Goal: Task Accomplishment & Management: Manage account settings

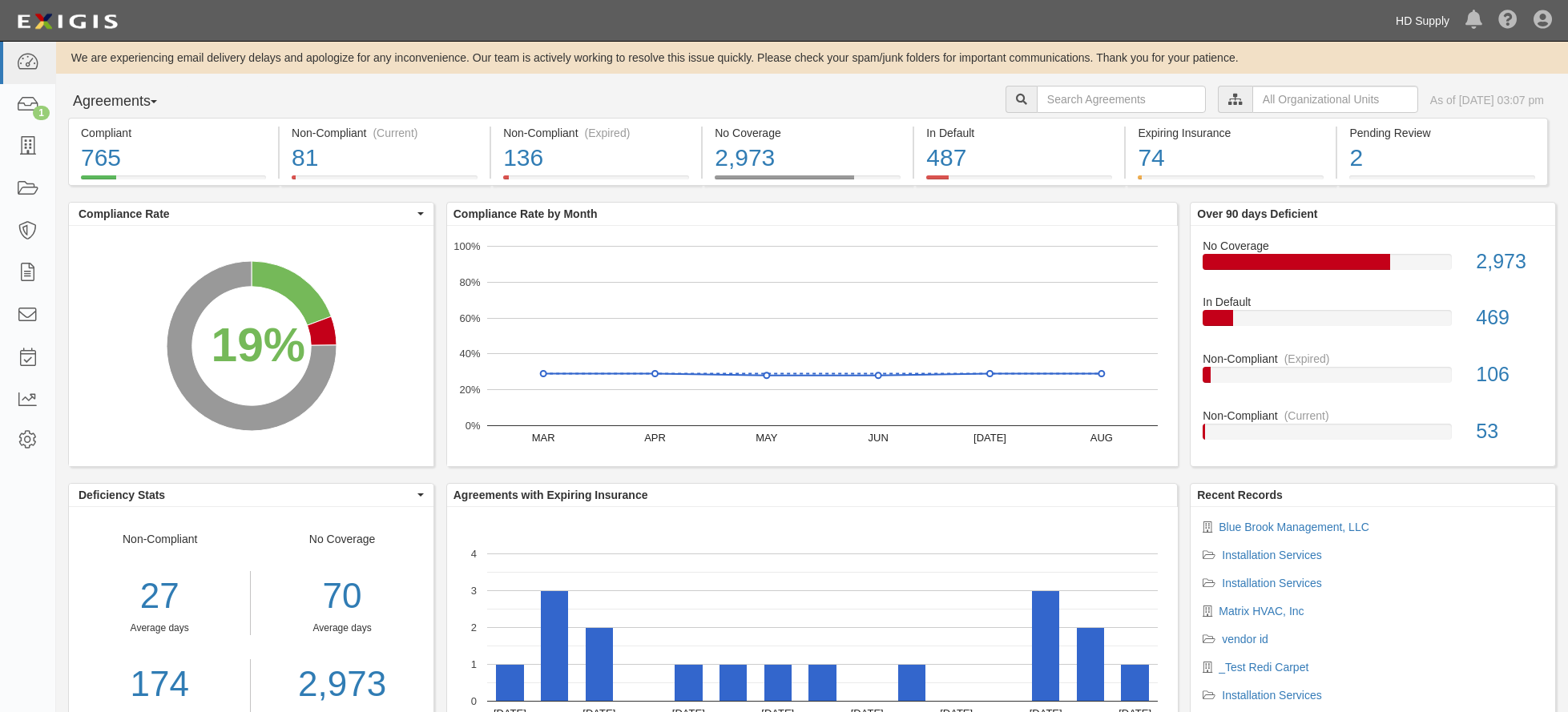
click at [1430, 15] on link "HD Supply" at bounding box center [1422, 21] width 70 height 32
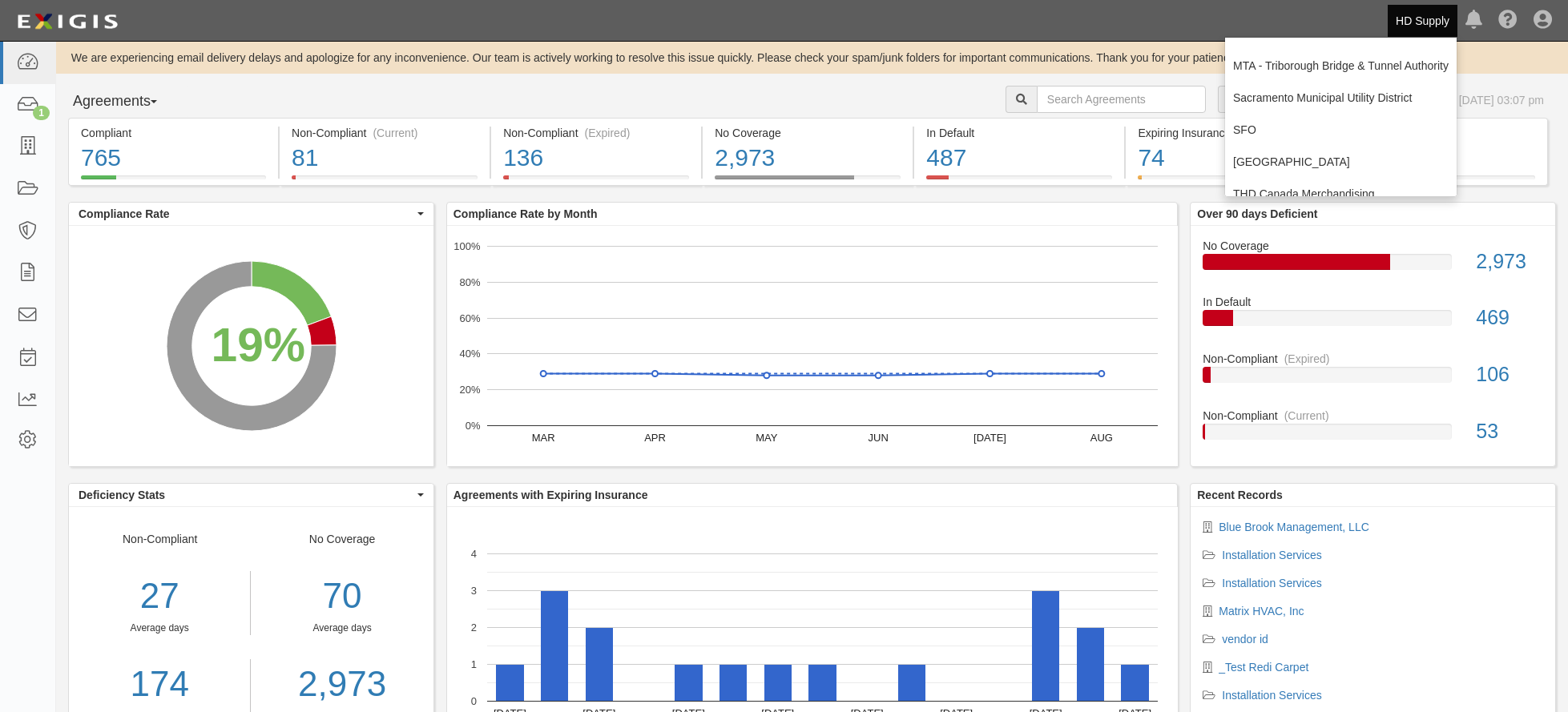
scroll to position [241, 0]
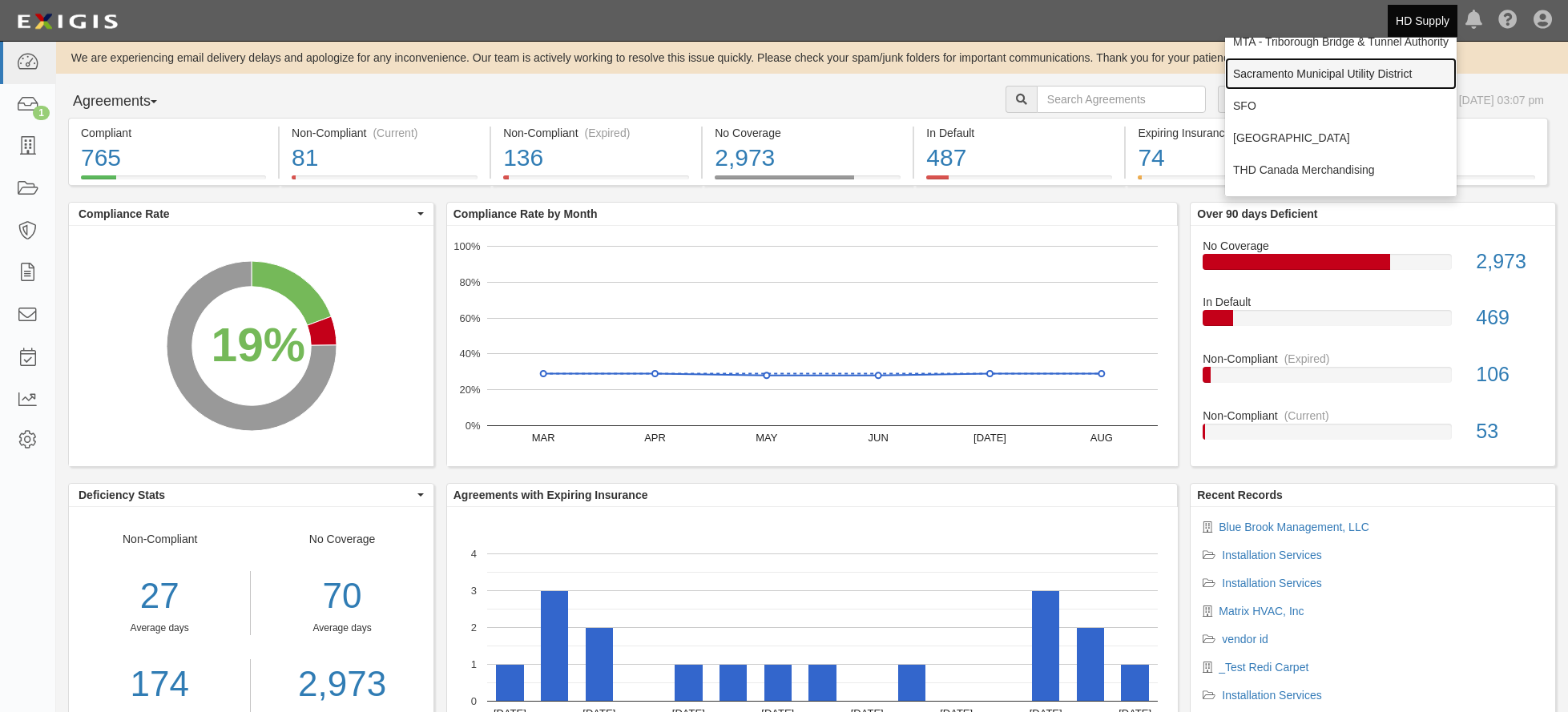
click at [1269, 80] on link "Sacramento Municipal Utility District" at bounding box center [1341, 74] width 232 height 32
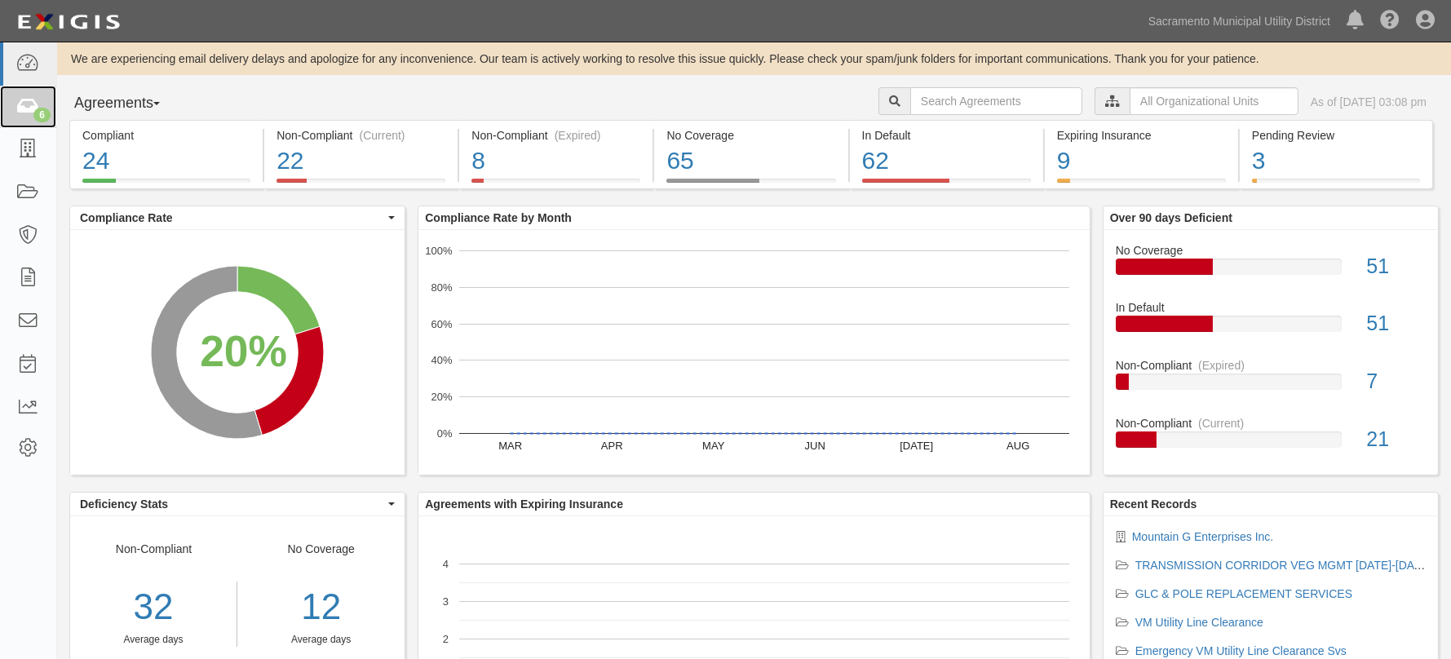
click at [35, 106] on icon at bounding box center [27, 107] width 23 height 19
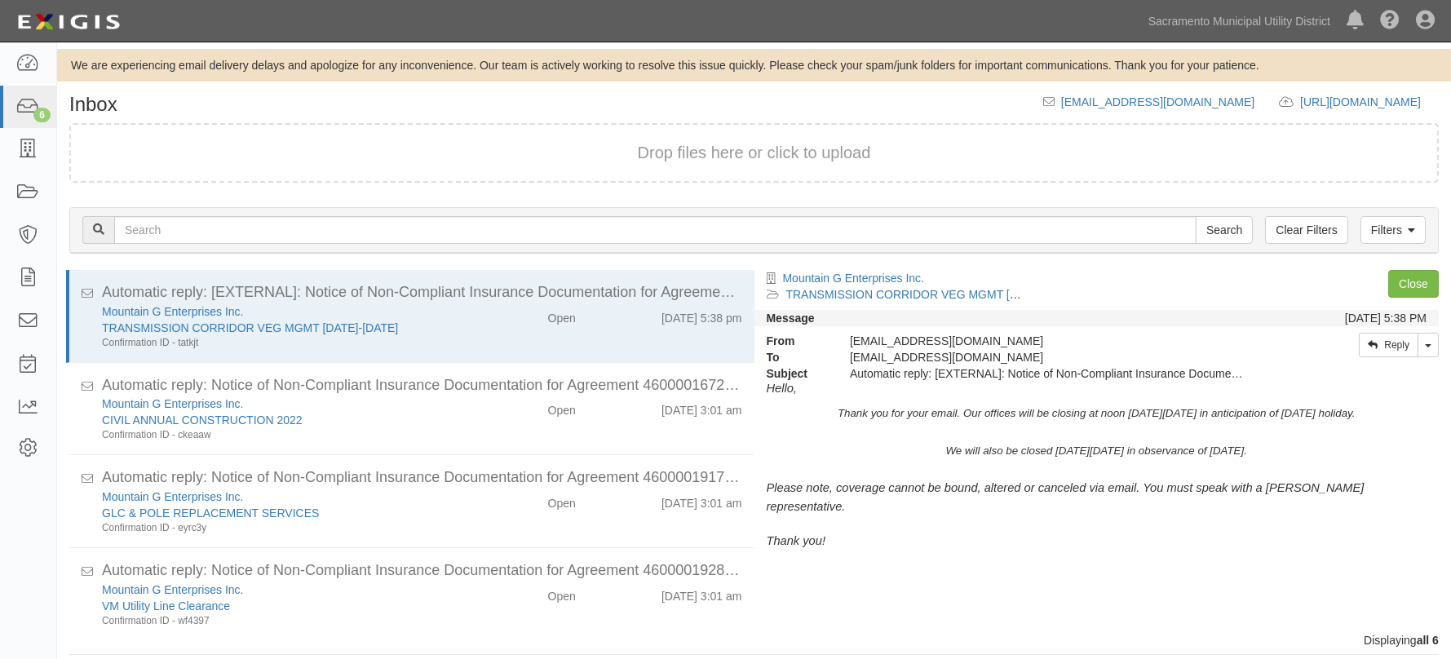
click at [24, 517] on div "Dashboard 6 Inbox Parties Agreements Coverages Documents Messages Tasks Reports…" at bounding box center [28, 350] width 57 height 616
click at [465, 318] on div "Mountain G Enterprises Inc. TRANSMISSION CORRIDOR VEG MGMT 2020-2023 Confirmati…" at bounding box center [283, 326] width 387 height 46
click at [1420, 279] on link "Close" at bounding box center [1413, 284] width 51 height 28
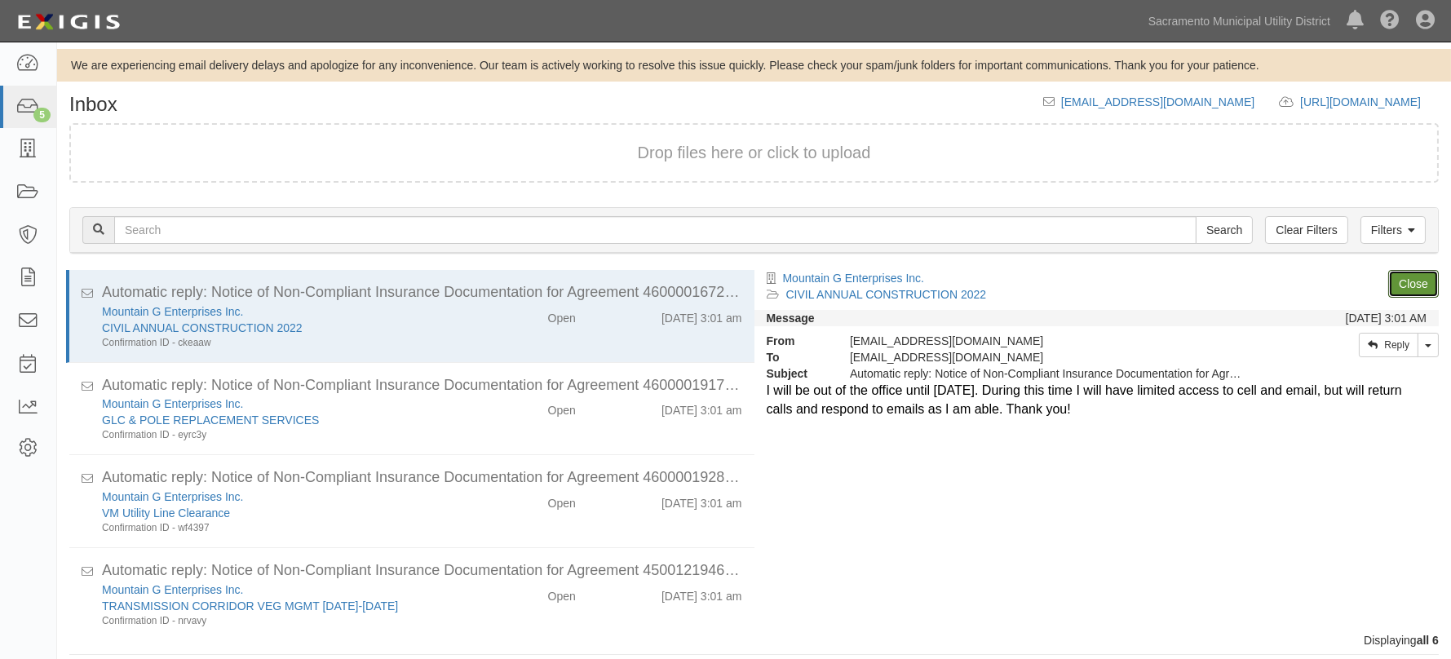
click at [1420, 279] on link "Close" at bounding box center [1413, 284] width 51 height 28
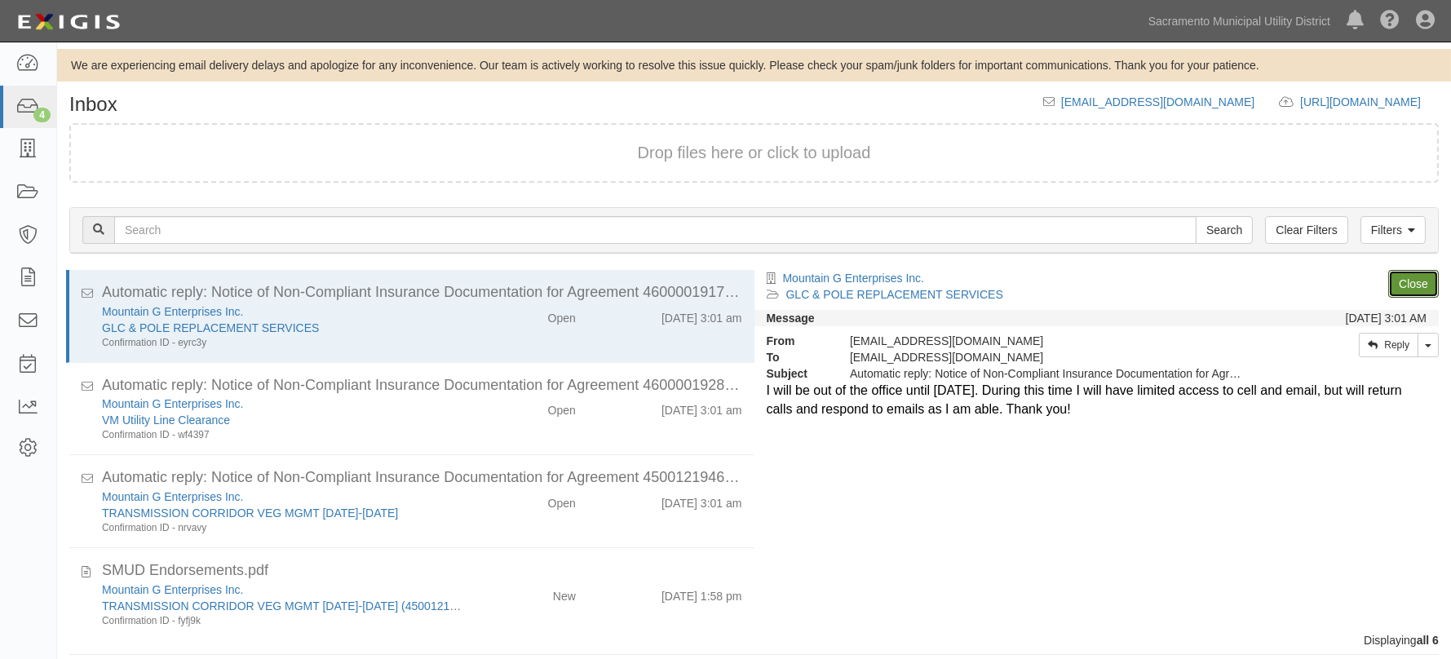
click at [1420, 279] on link "Close" at bounding box center [1413, 284] width 51 height 28
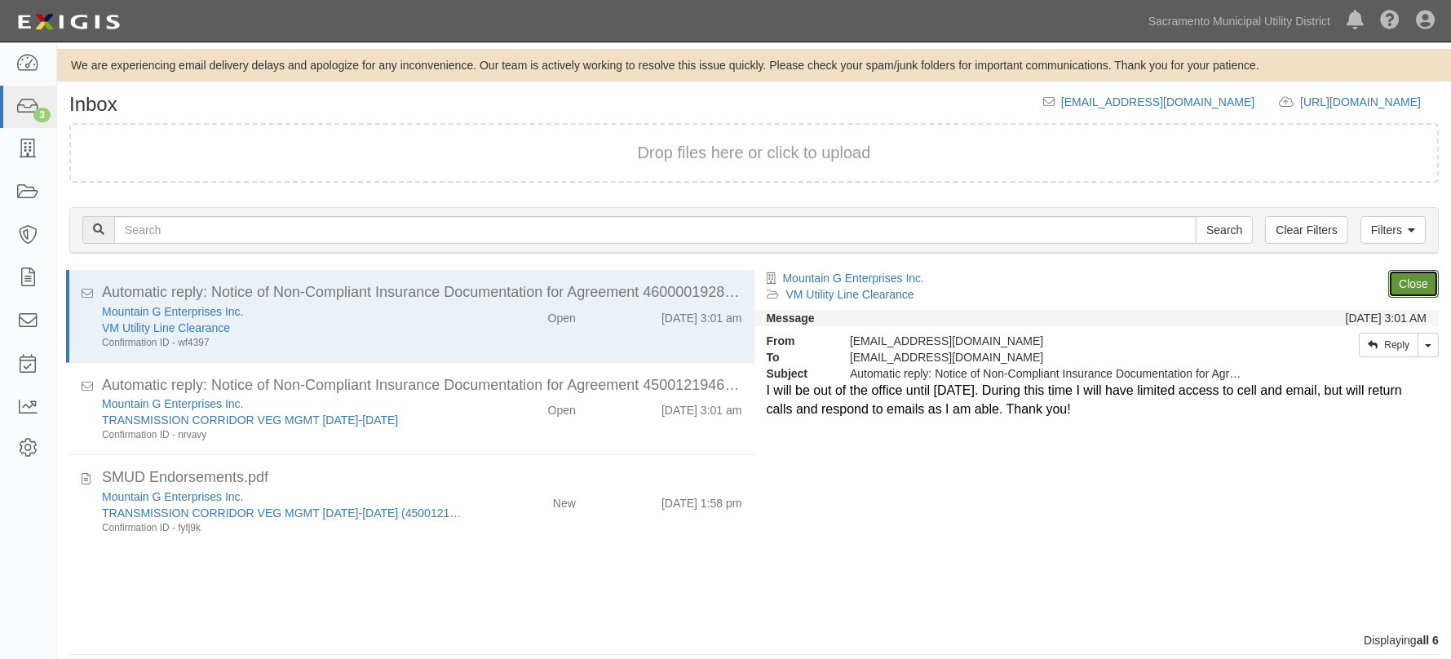
click at [1420, 279] on link "Close" at bounding box center [1413, 284] width 51 height 28
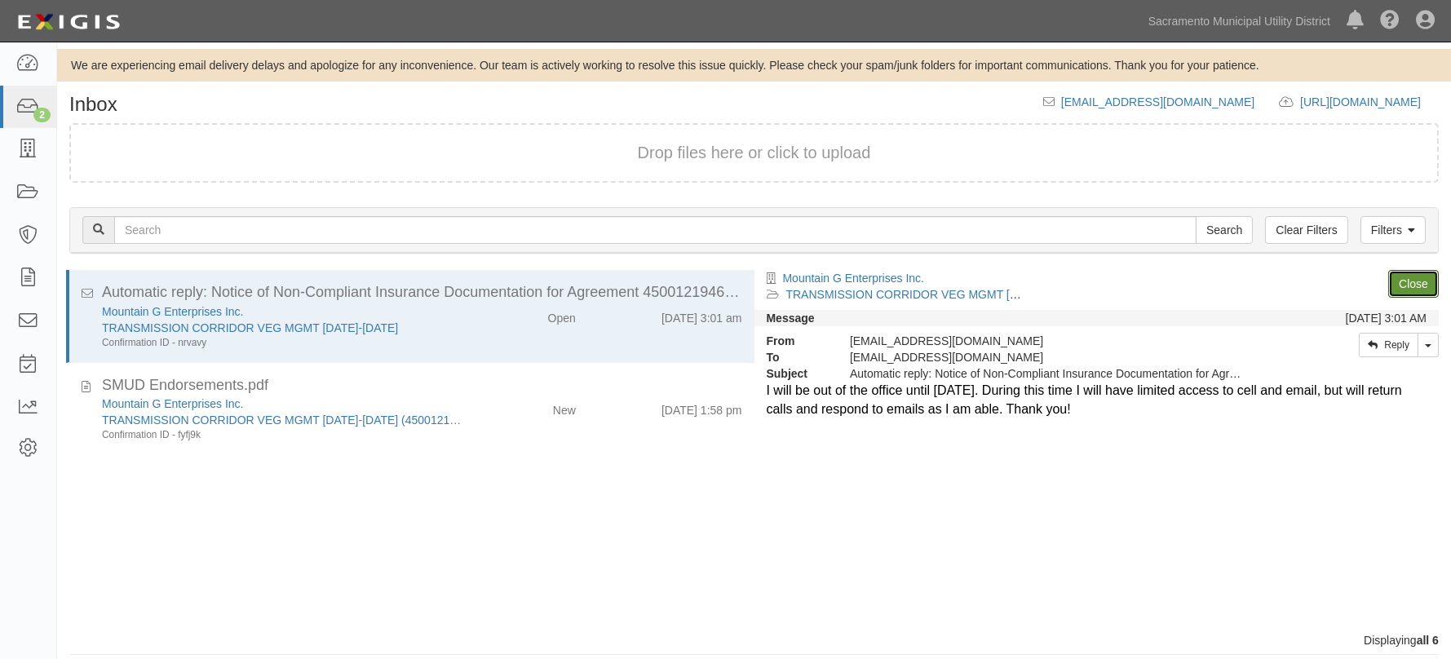
click at [1420, 279] on link "Close" at bounding box center [1413, 284] width 51 height 28
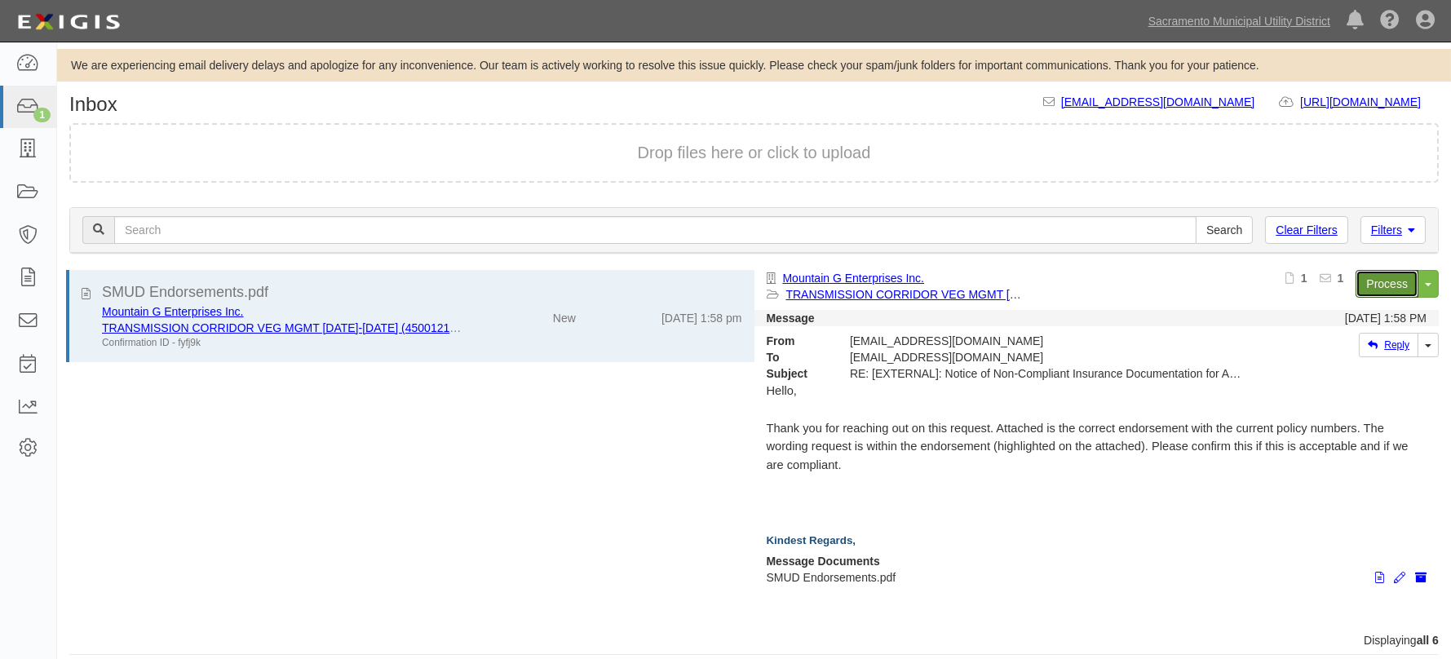
click at [1389, 281] on link "Process" at bounding box center [1386, 284] width 63 height 28
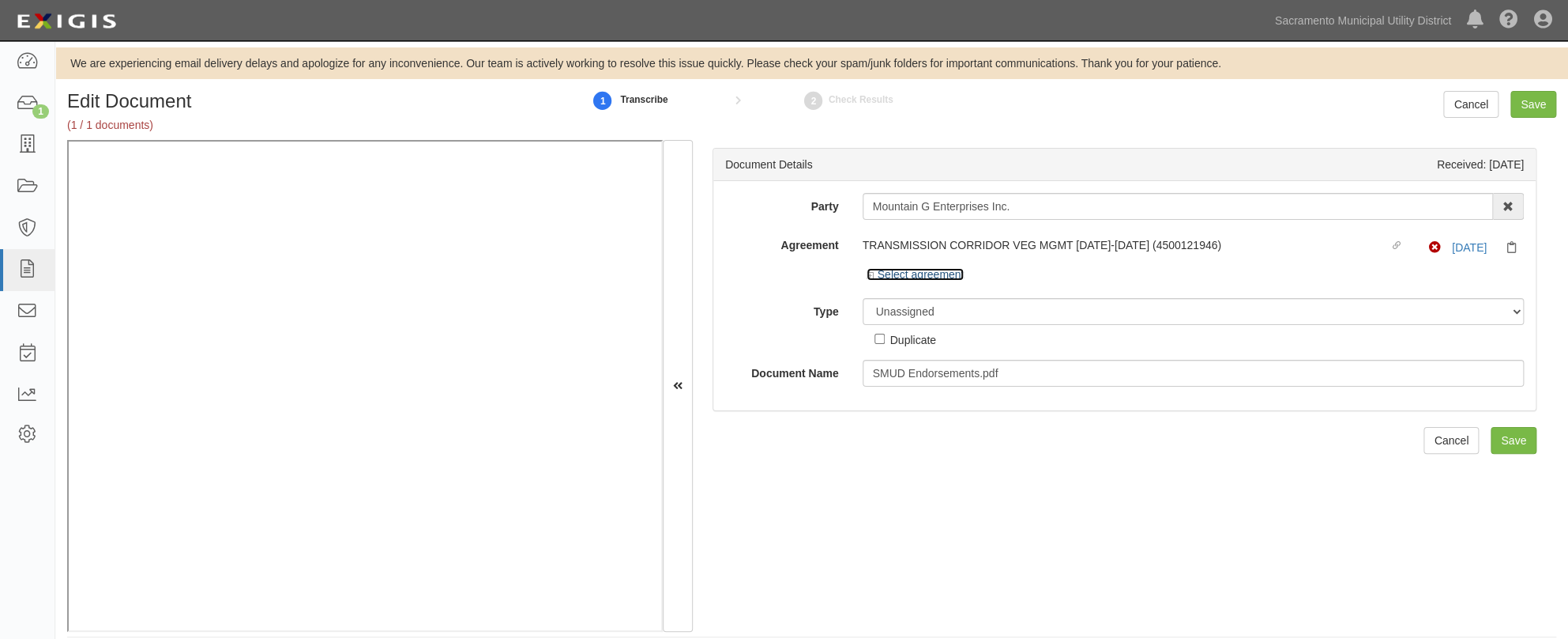
click at [869, 272] on icon at bounding box center [871, 275] width 11 height 8
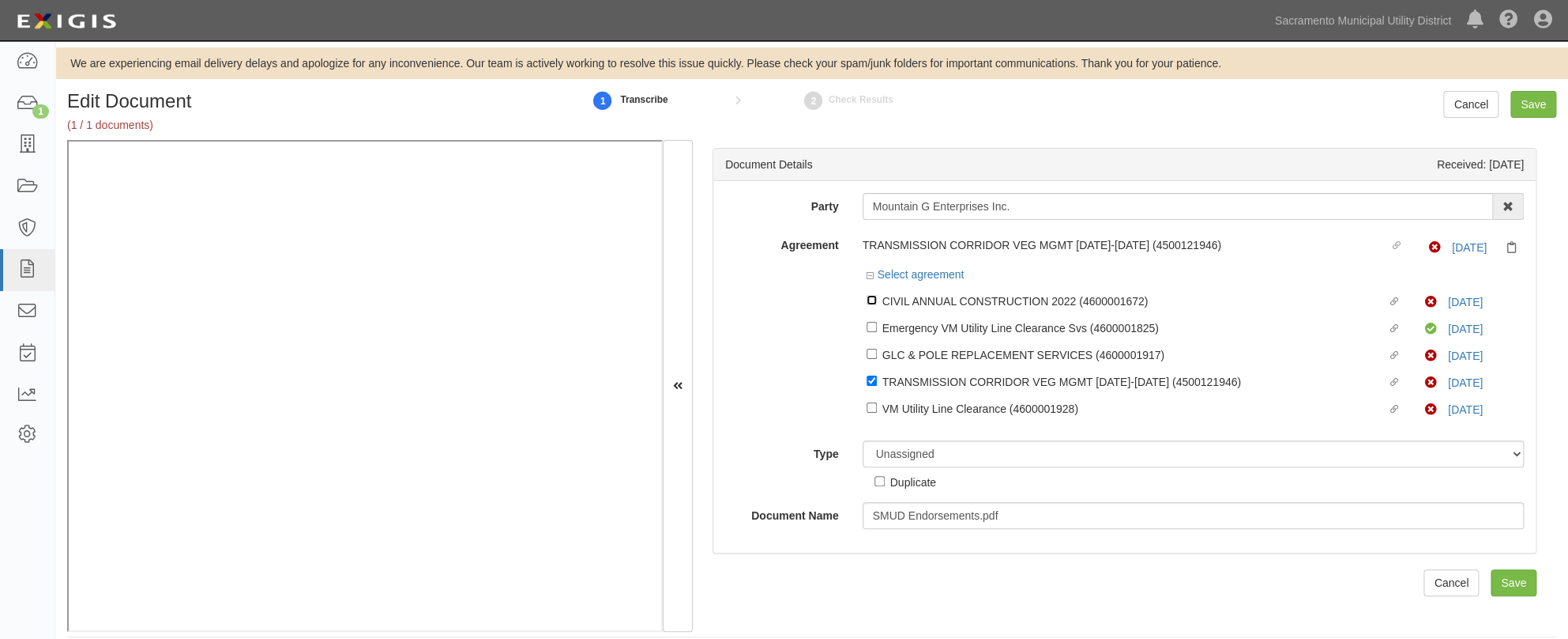
click at [869, 302] on input "Linked agreement CIVIL ANNUAL CONSTRUCTION 2022 (4600001672) Linked agreement" at bounding box center [871, 300] width 11 height 11
checkbox input "true"
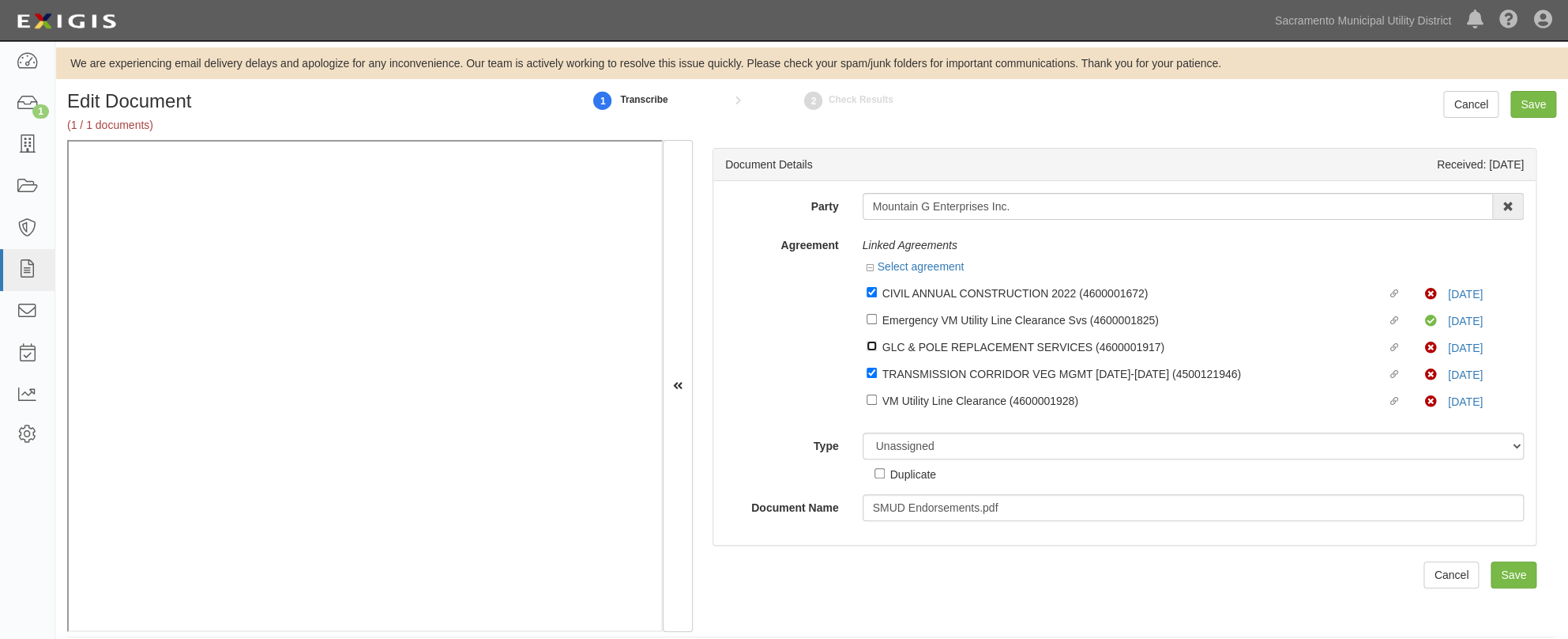
click at [871, 344] on input "Linked agreement GLC & POLE REPLACEMENT SERVICES (4600001917) Linked agreement" at bounding box center [871, 345] width 11 height 11
checkbox input "true"
click at [867, 402] on input "Linked agreement VM Utility Line Clearance (4600001928) Linked agreement" at bounding box center [871, 399] width 11 height 11
checkbox input "true"
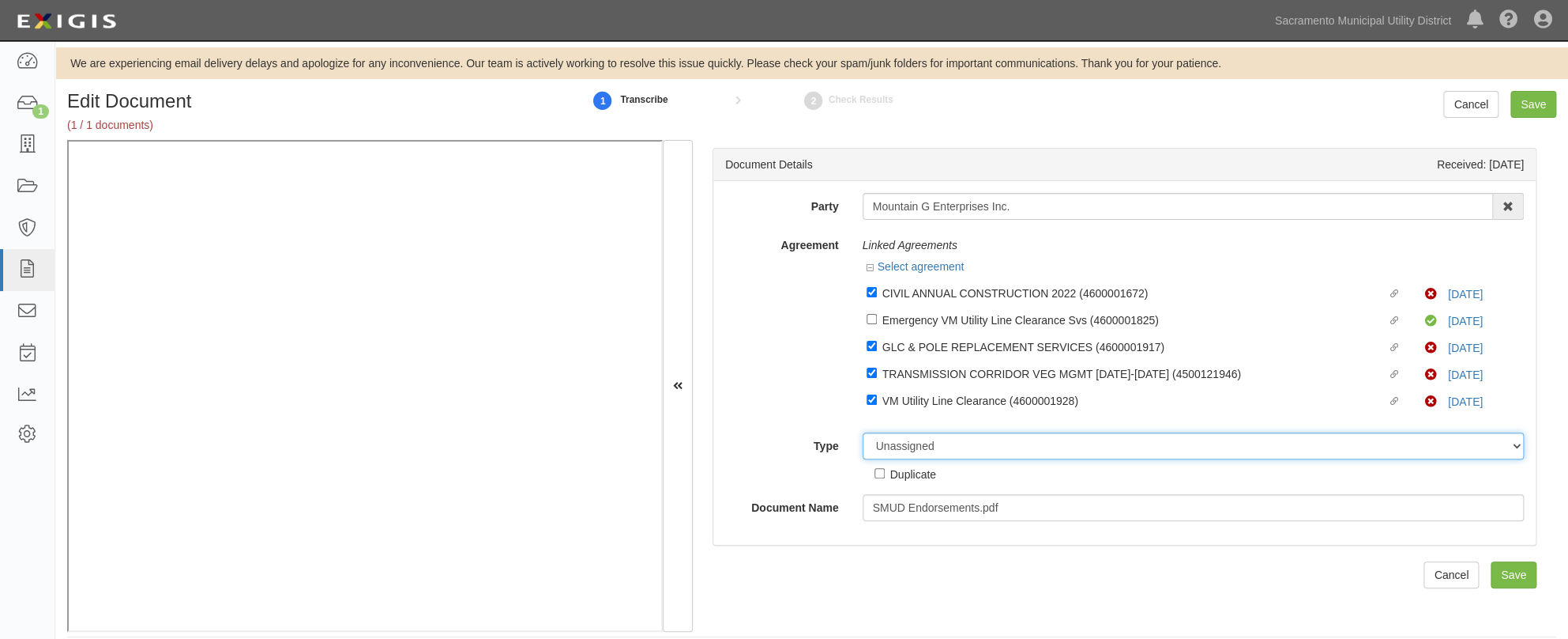
click at [909, 445] on select "Unassigned Binder Cancellation Notice Certificate Contract Endorsement Insuranc…" at bounding box center [1193, 446] width 662 height 27
select select "EndorsementDetail"
click at [862, 433] on select "Unassigned Binder Cancellation Notice Certificate Contract Endorsement Insuranc…" at bounding box center [1193, 446] width 662 height 27
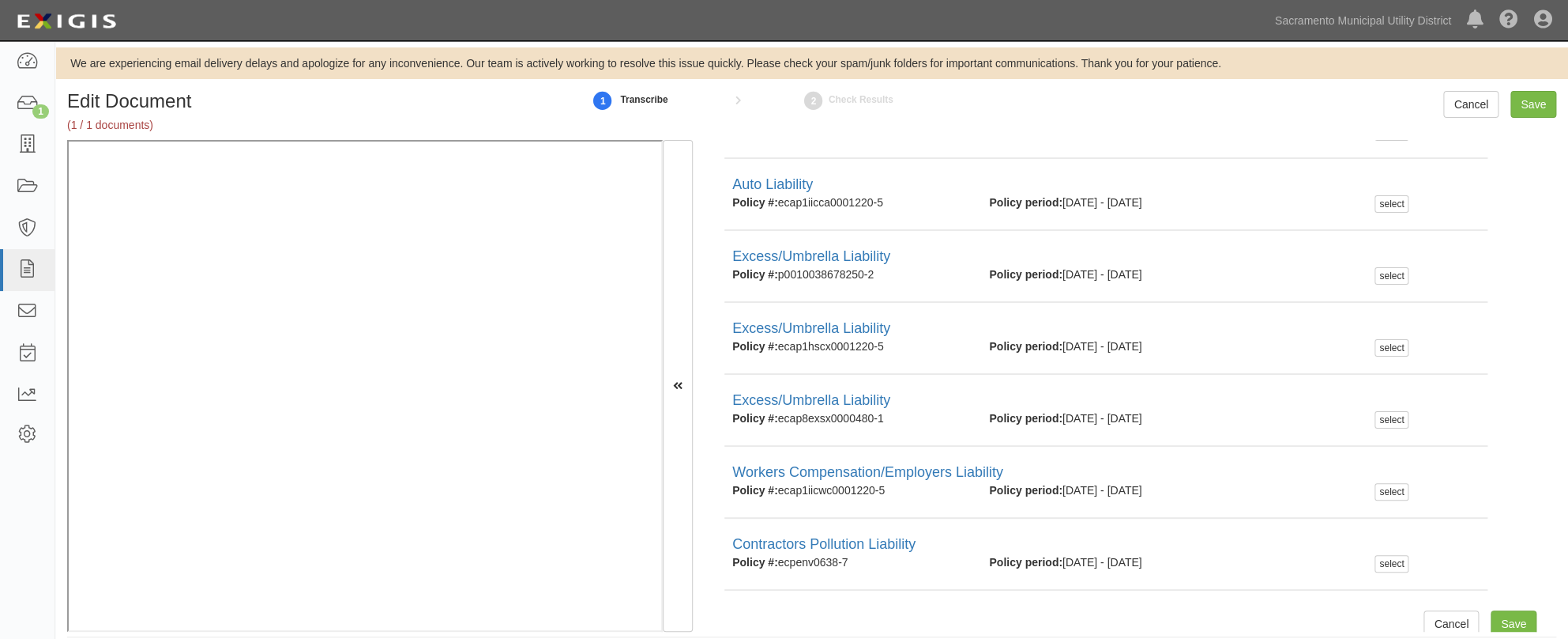
scroll to position [504, 0]
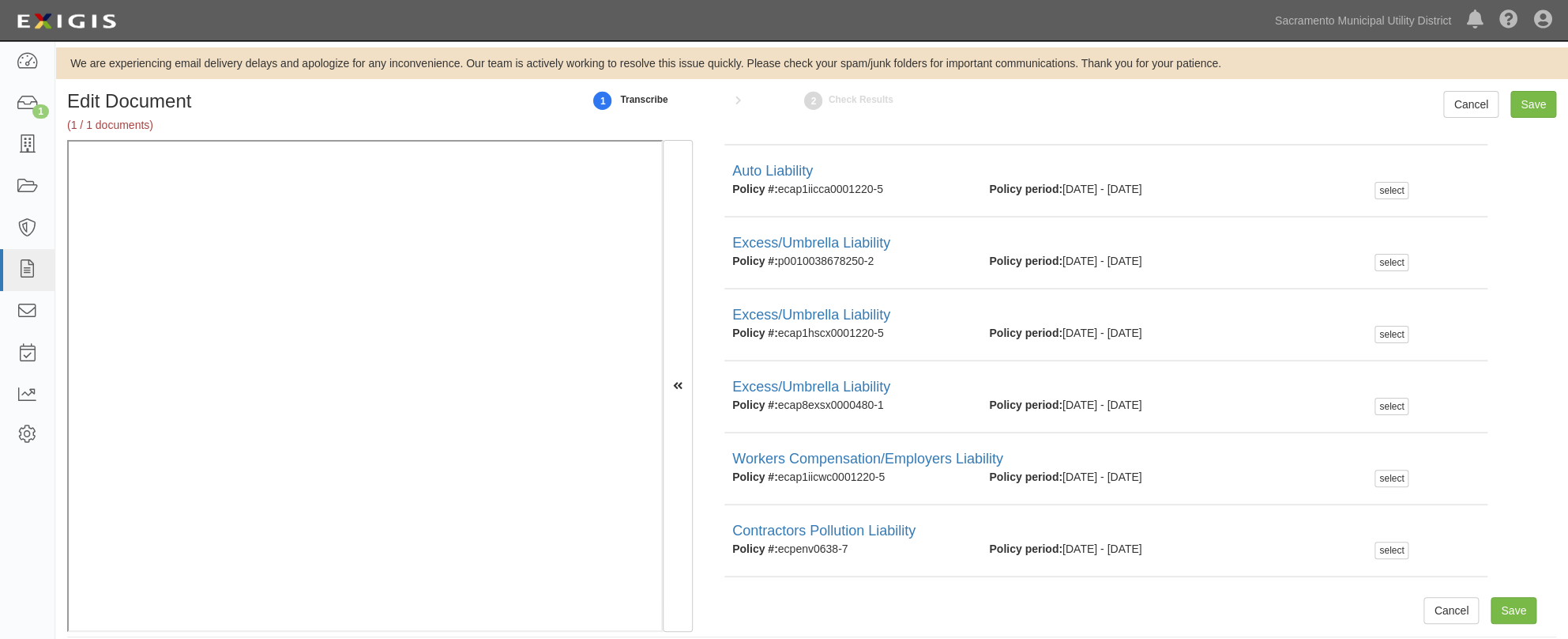
click at [1375, 553] on div "select" at bounding box center [1392, 551] width 34 height 17
checkbox input "true"
click at [1405, 601] on input "Save" at bounding box center [1514, 611] width 46 height 27
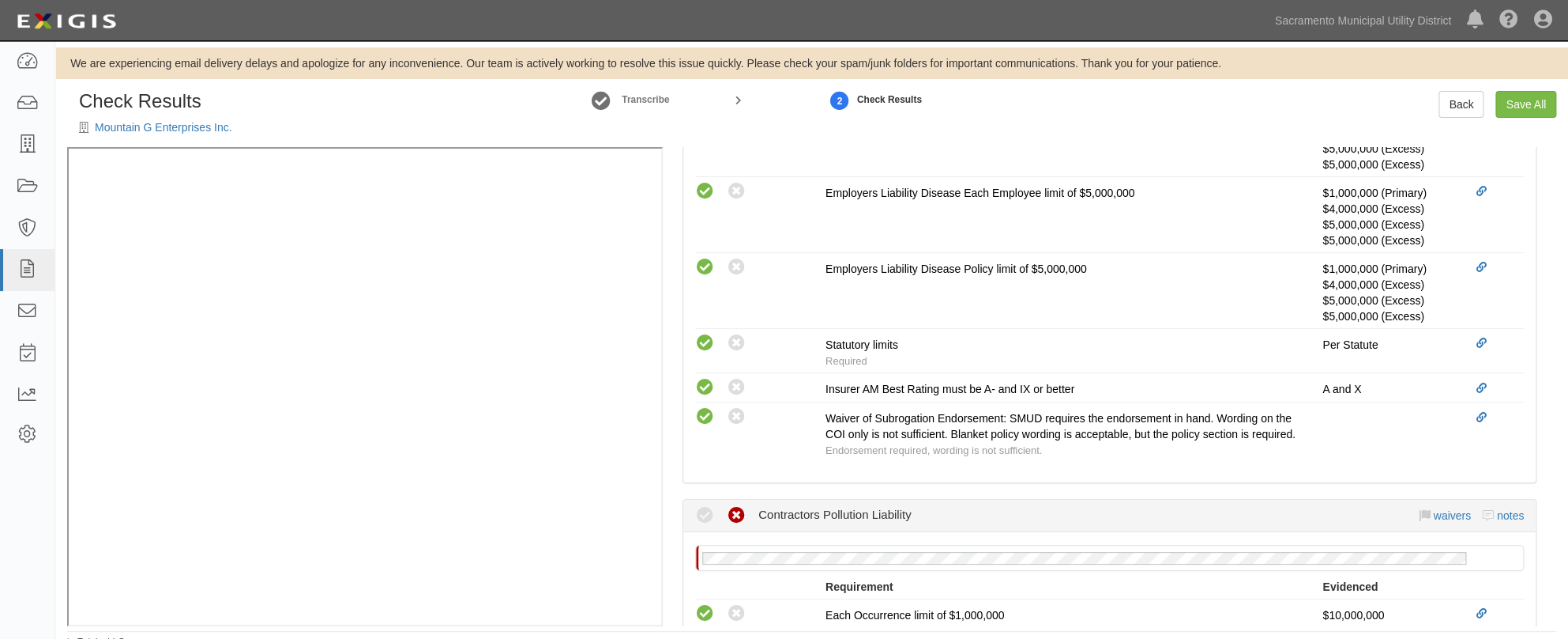
scroll to position [2084, 0]
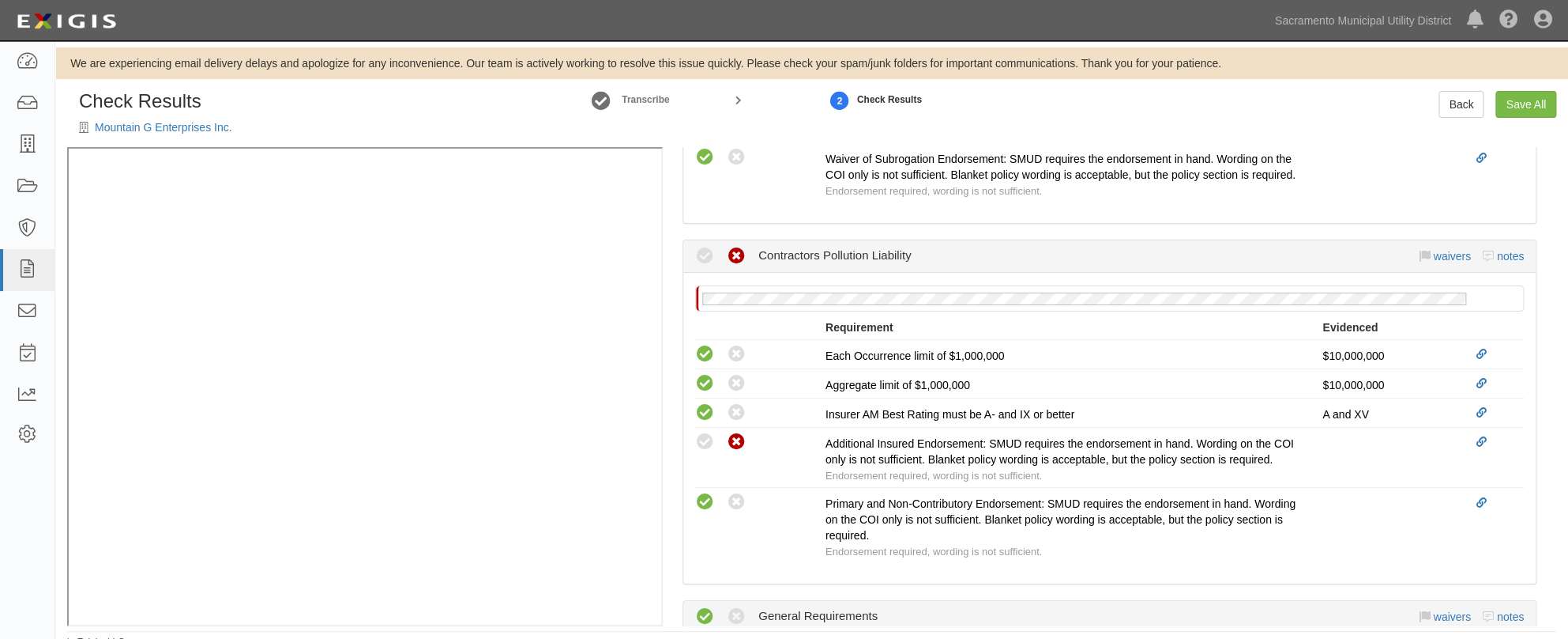
drag, startPoint x: 700, startPoint y: 479, endPoint x: 742, endPoint y: 563, distance: 93.9
click at [700, 452] on icon at bounding box center [706, 442] width 19 height 19
click at [721, 559] on div "Compliant Waived: Non-Compliant Primary and Non-Contributory Endorsement: SMUD …" at bounding box center [1110, 526] width 853 height 68
radio input "true"
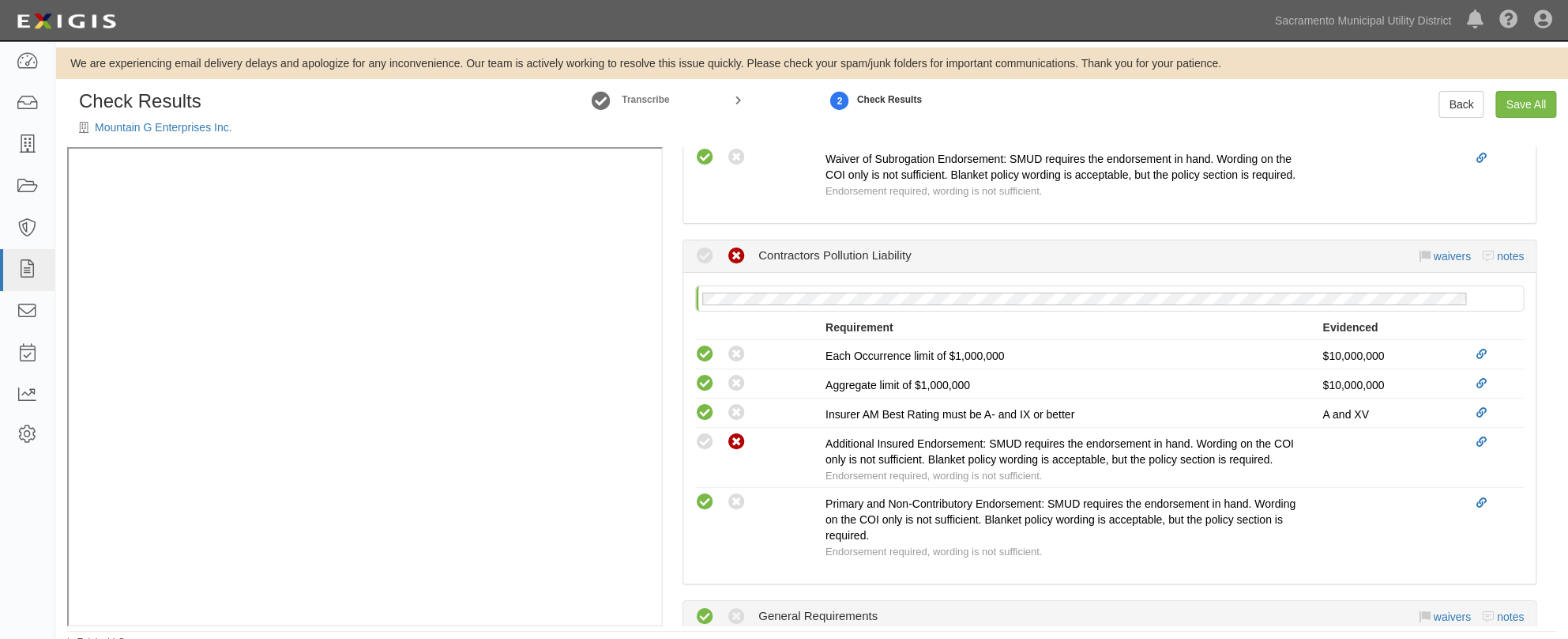
radio input "true"
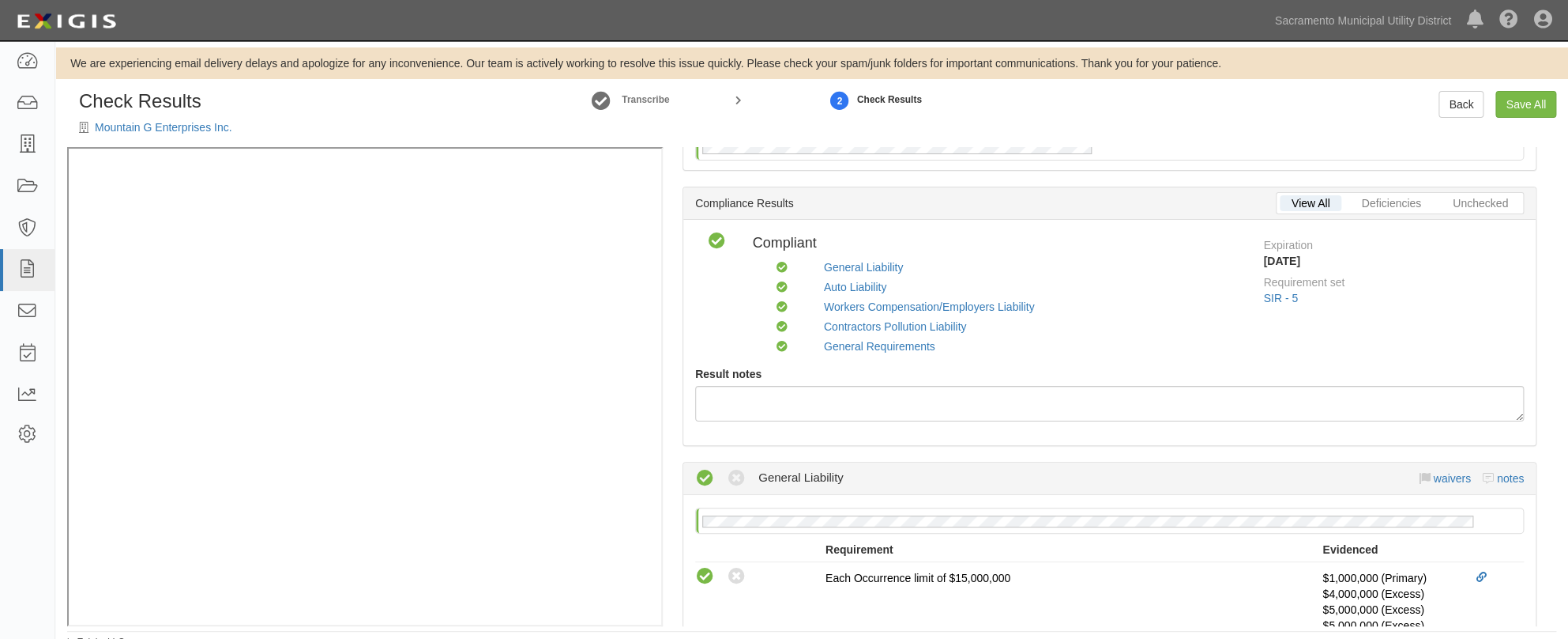
scroll to position [0, 0]
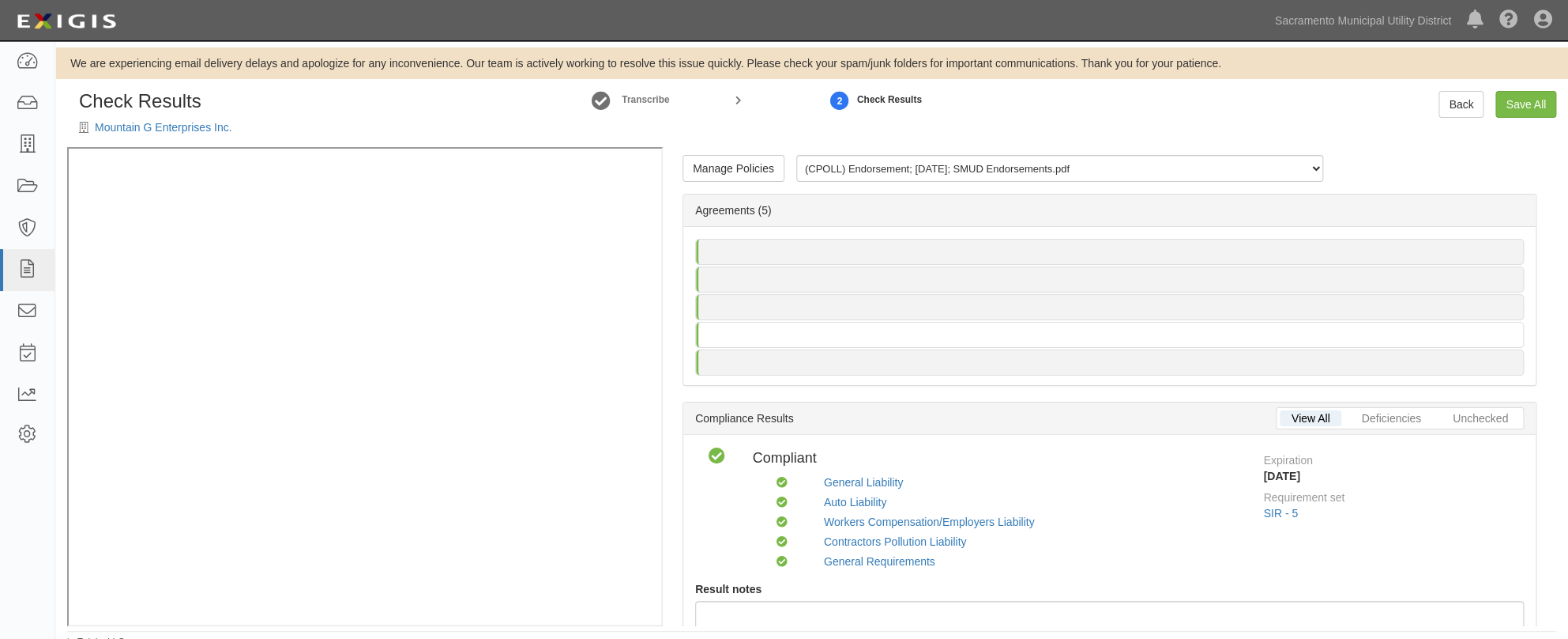
scroll to position [11, 0]
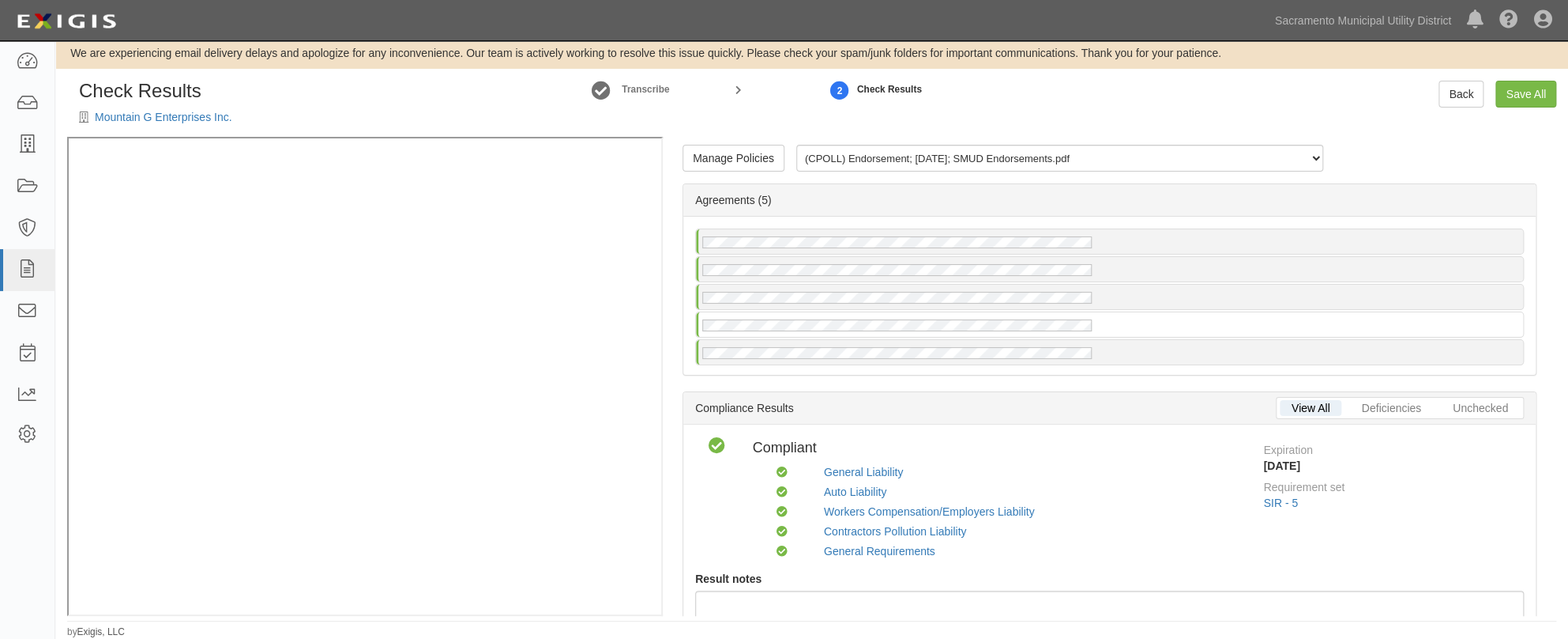
click at [1348, 105] on div "Back Save All" at bounding box center [1379, 94] width 379 height 27
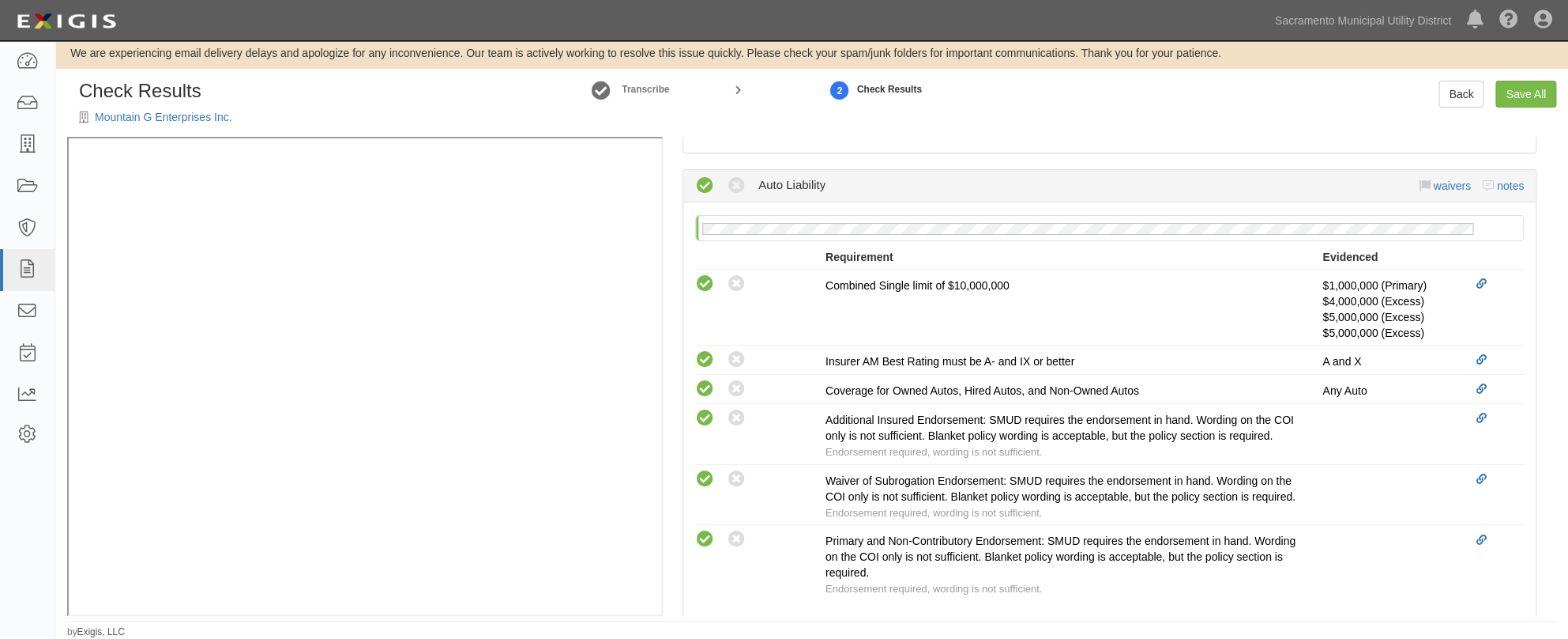
scroll to position [0, 0]
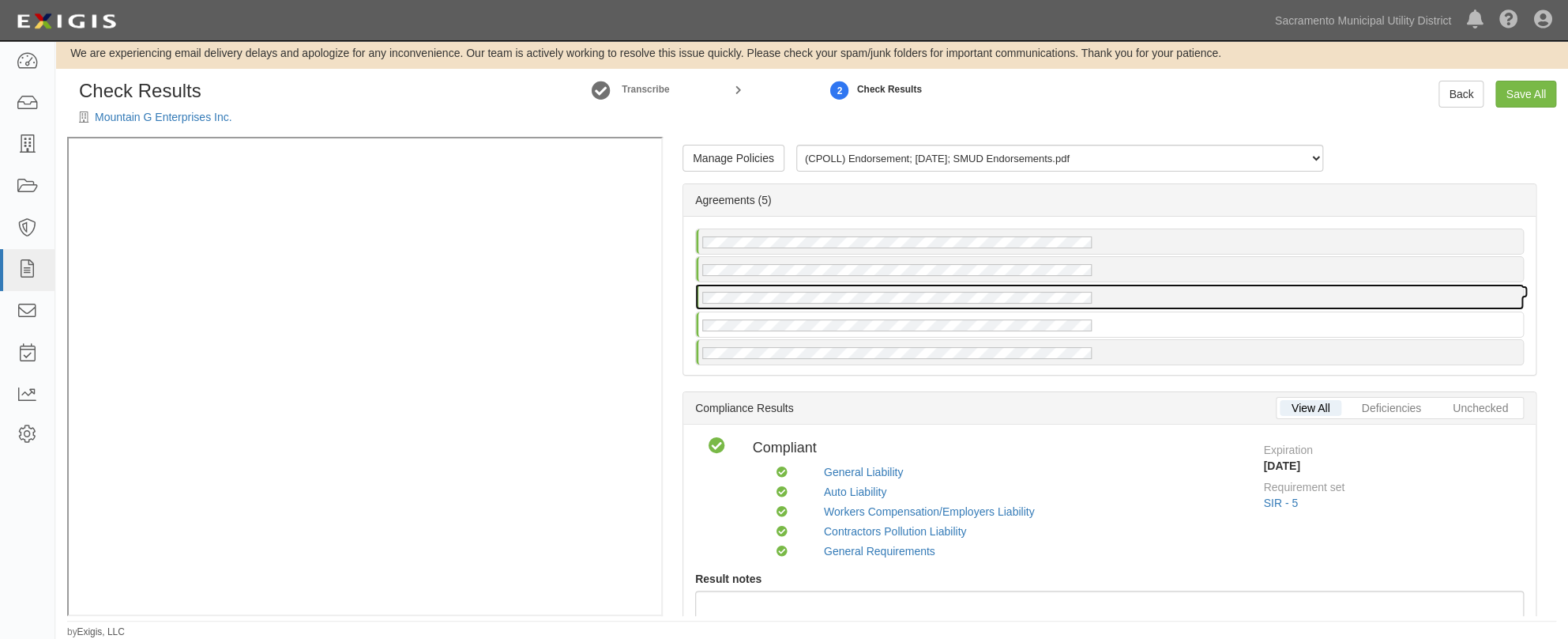
click at [1262, 292] on div at bounding box center [1110, 297] width 828 height 24
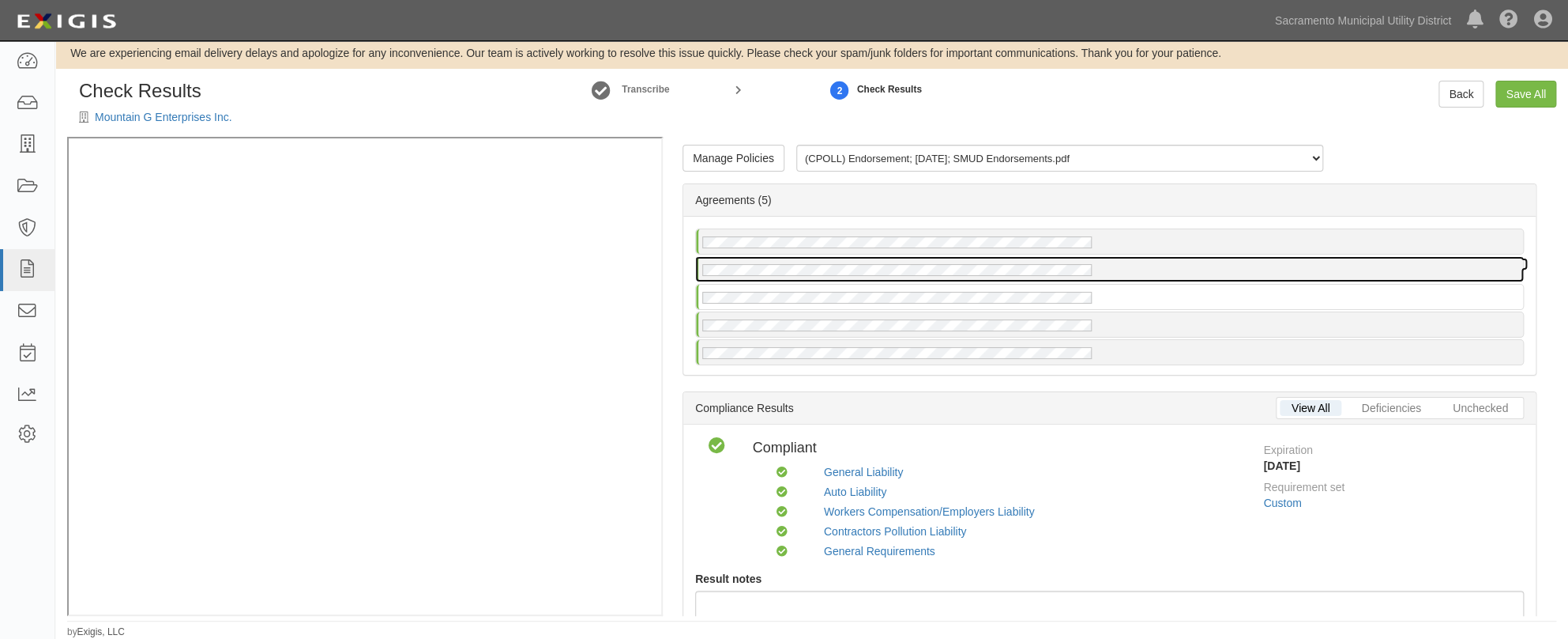
click at [1100, 261] on div at bounding box center [1110, 269] width 828 height 24
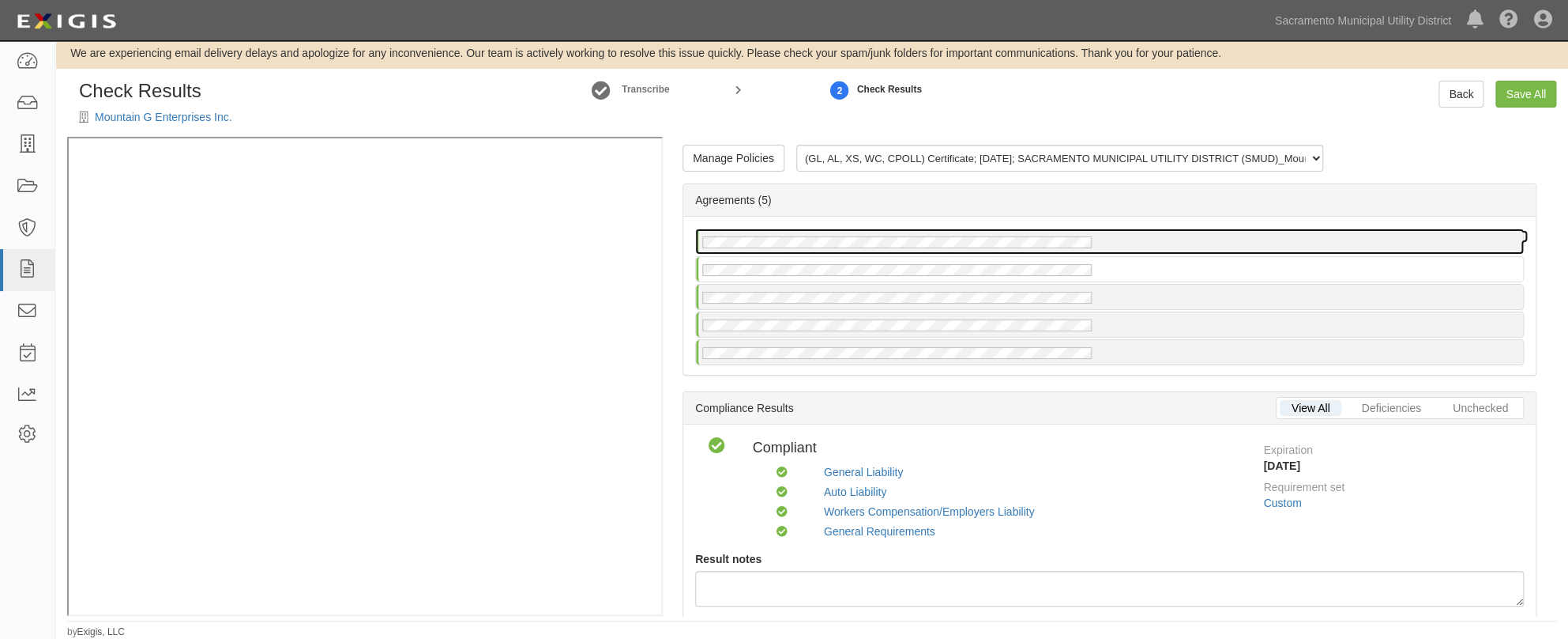
click at [1132, 238] on div at bounding box center [1110, 240] width 828 height 24
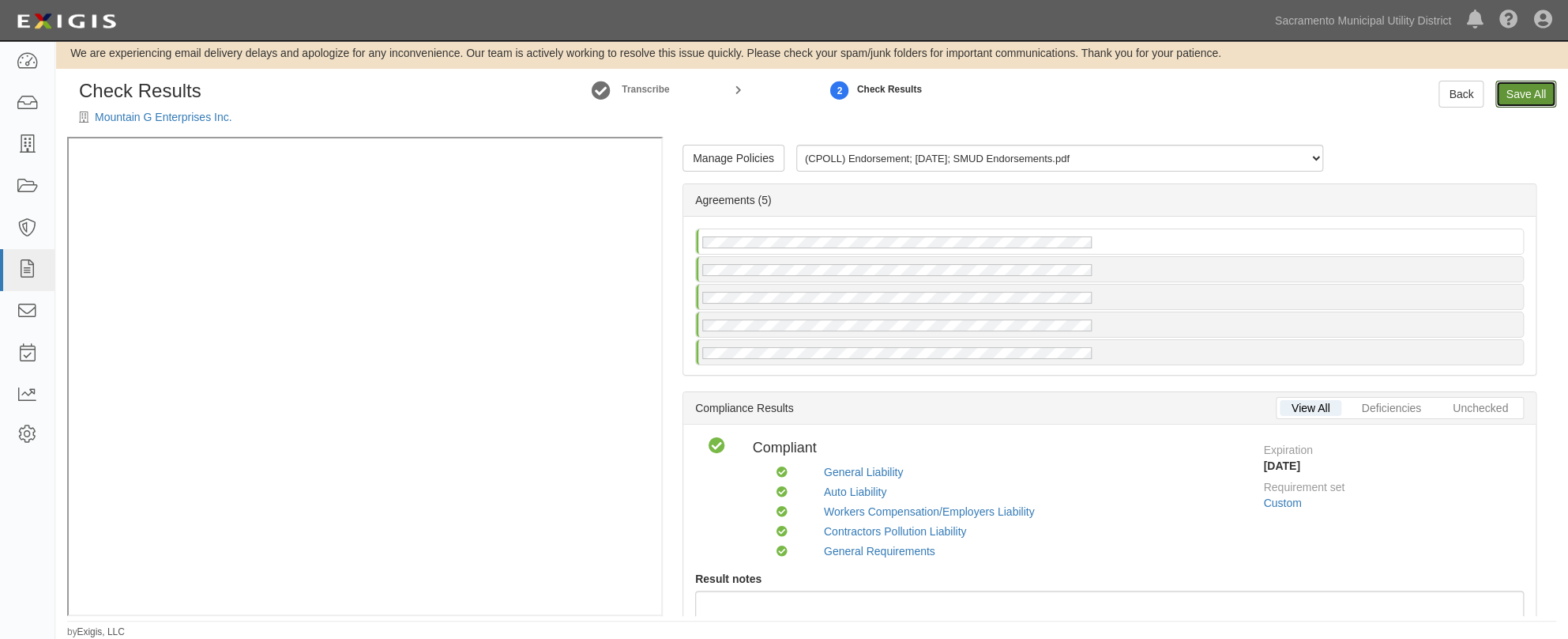
click at [1524, 102] on link "Save All" at bounding box center [1525, 94] width 61 height 27
radio input "false"
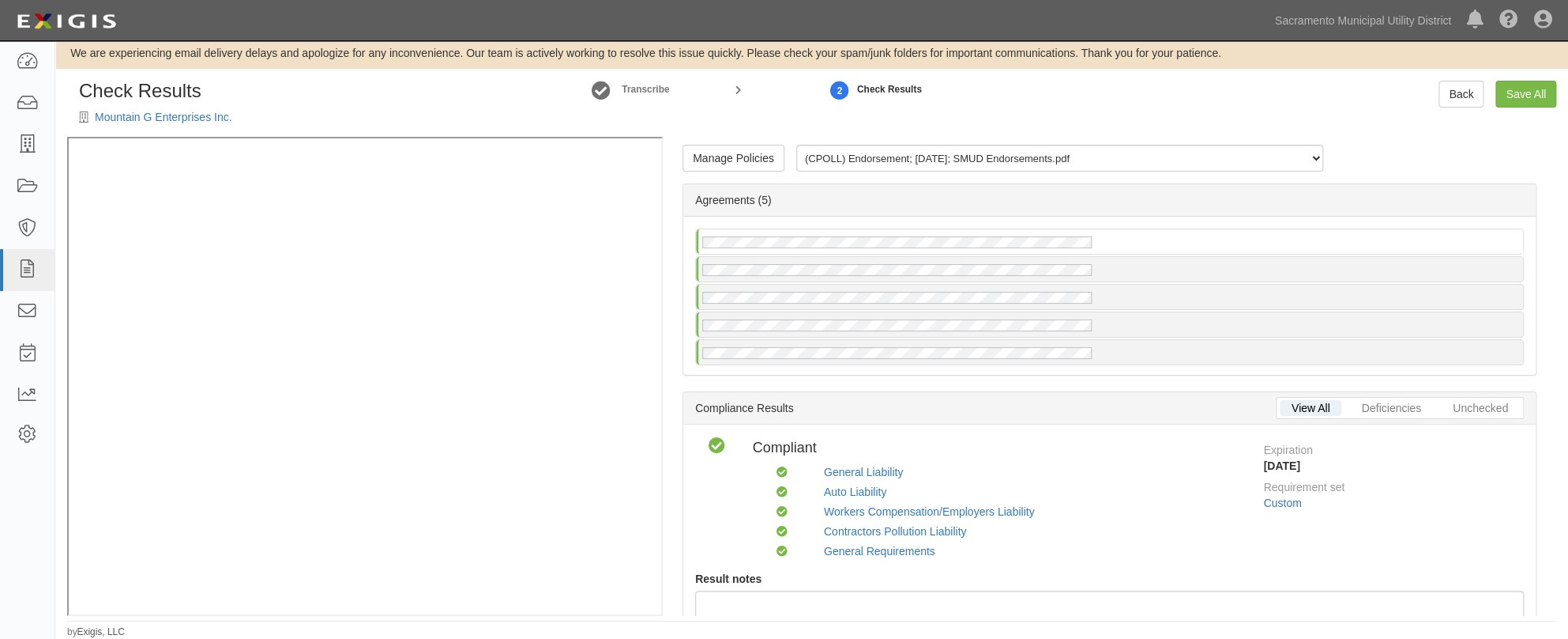
radio input "true"
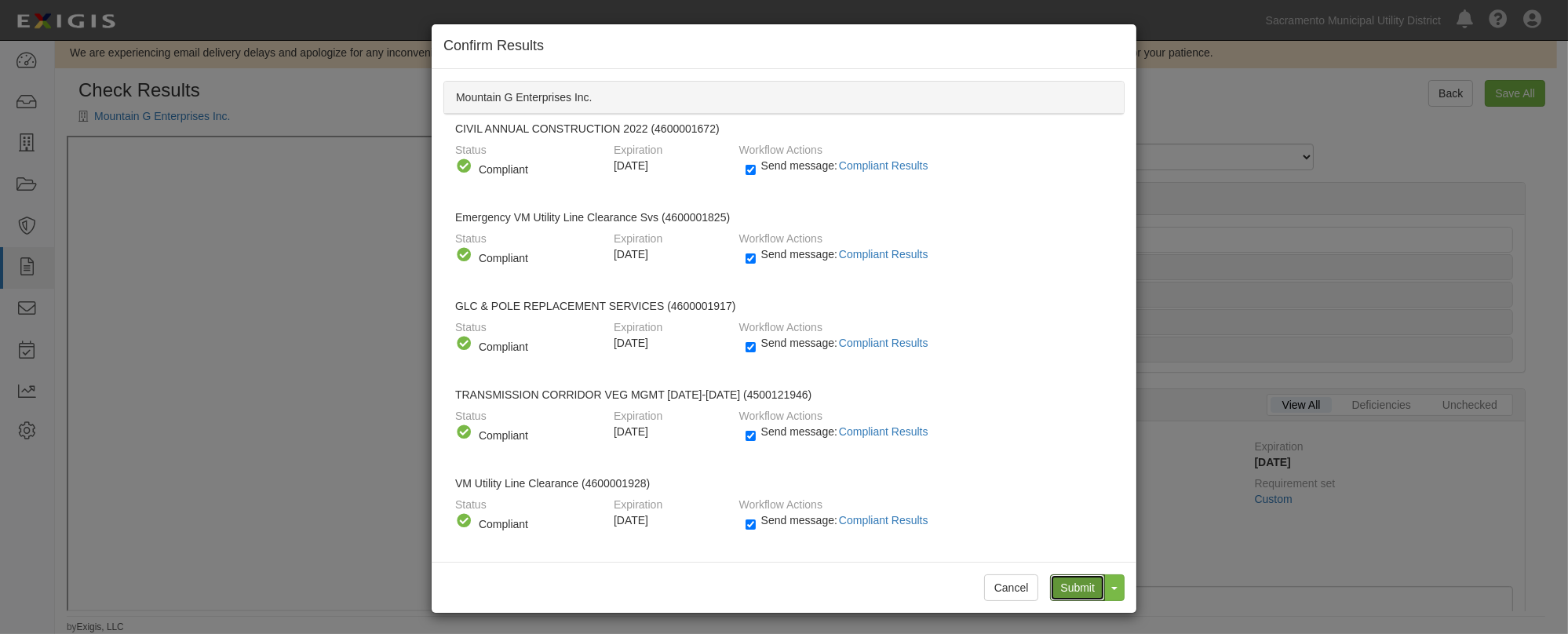
click at [1077, 580] on input "Submit" at bounding box center [1077, 588] width 55 height 27
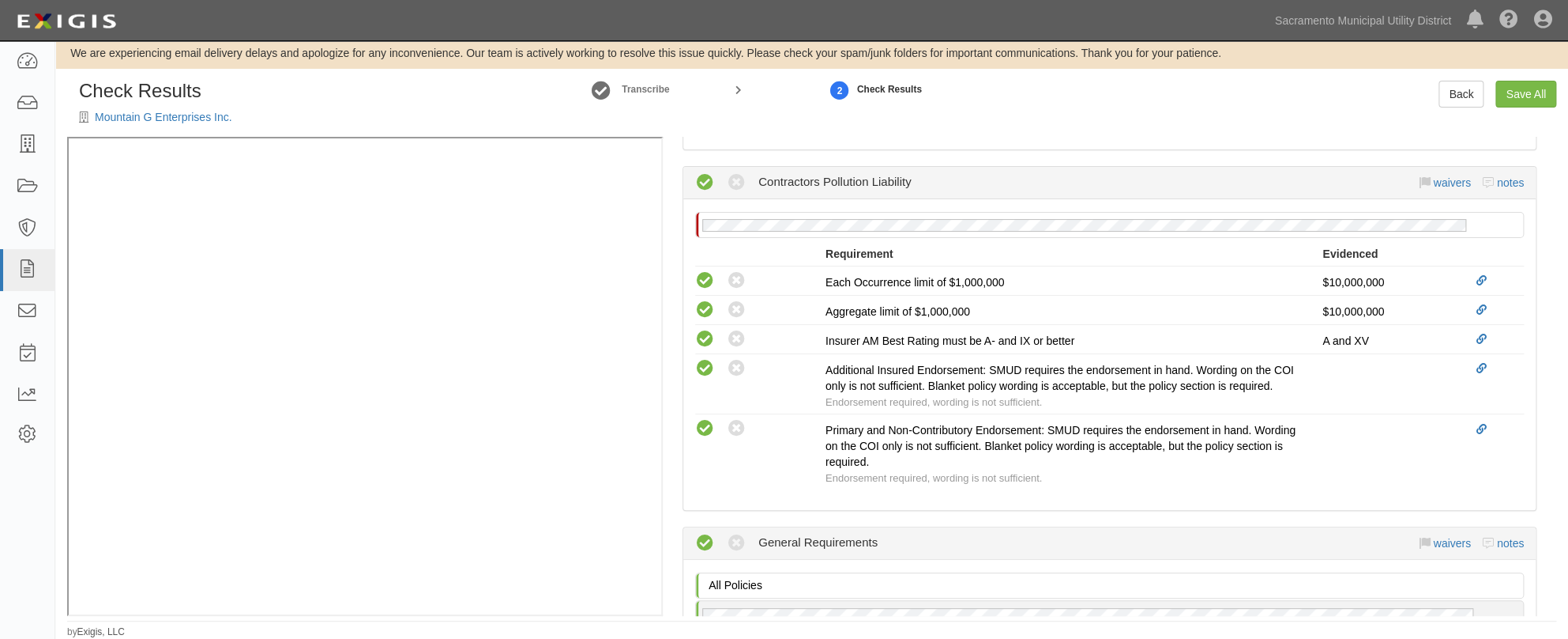
scroll to position [2148, 0]
drag, startPoint x: 1115, startPoint y: 486, endPoint x: 1114, endPoint y: 495, distance: 9.1
click at [1114, 486] on div "Primary and Non-Contributory Endorsement: SMUD requires the endorsement in hand…" at bounding box center [1074, 454] width 497 height 64
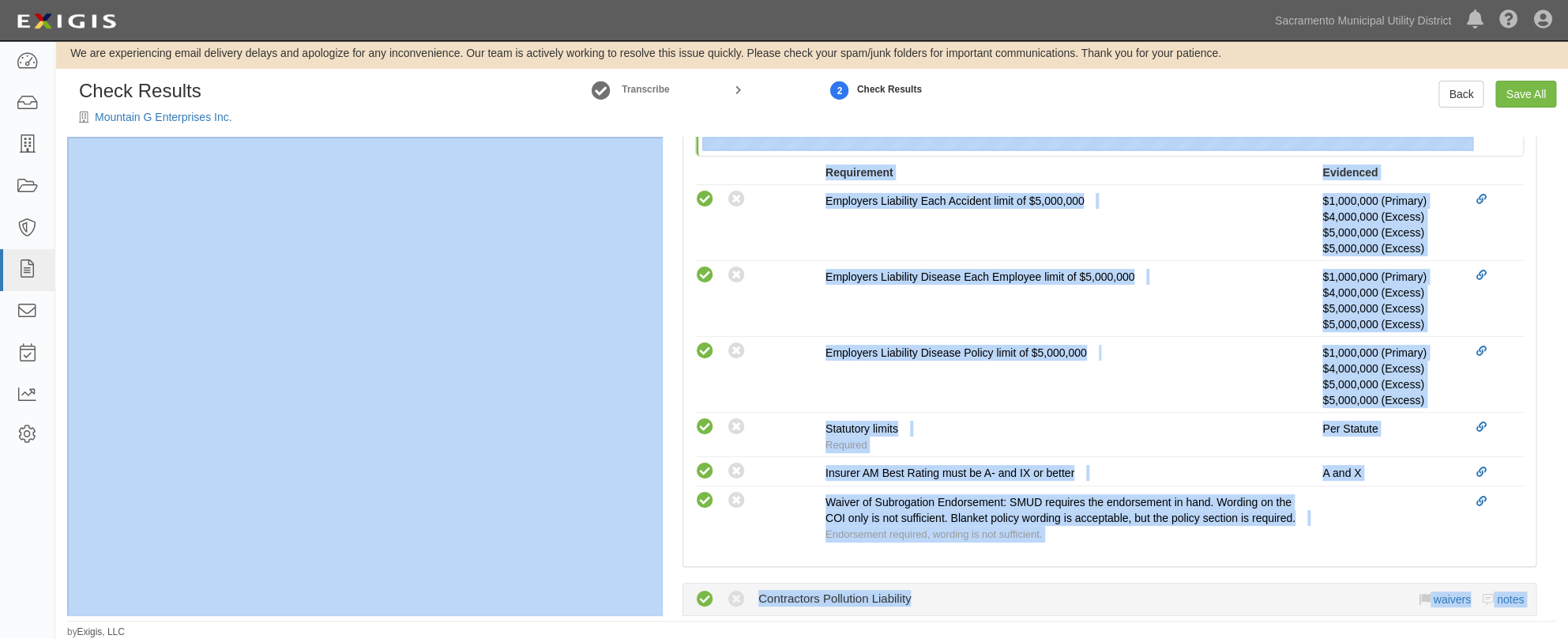
drag, startPoint x: 1545, startPoint y: 469, endPoint x: 1553, endPoint y: 114, distance: 355.1
click at [1553, 114] on div "Check Results Mountain G Enterprises Inc. Transcribe 2 Check Results Back Save …" at bounding box center [811, 348] width 1490 height 535
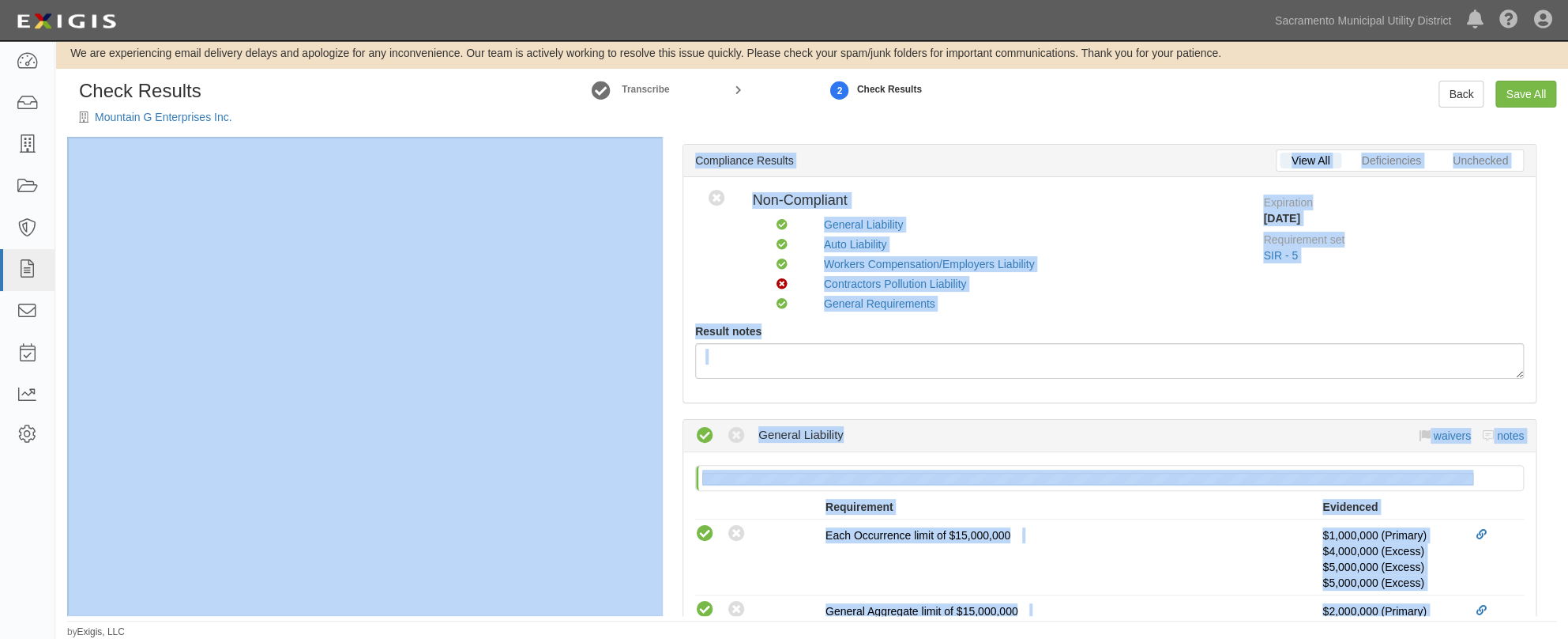
scroll to position [0, 0]
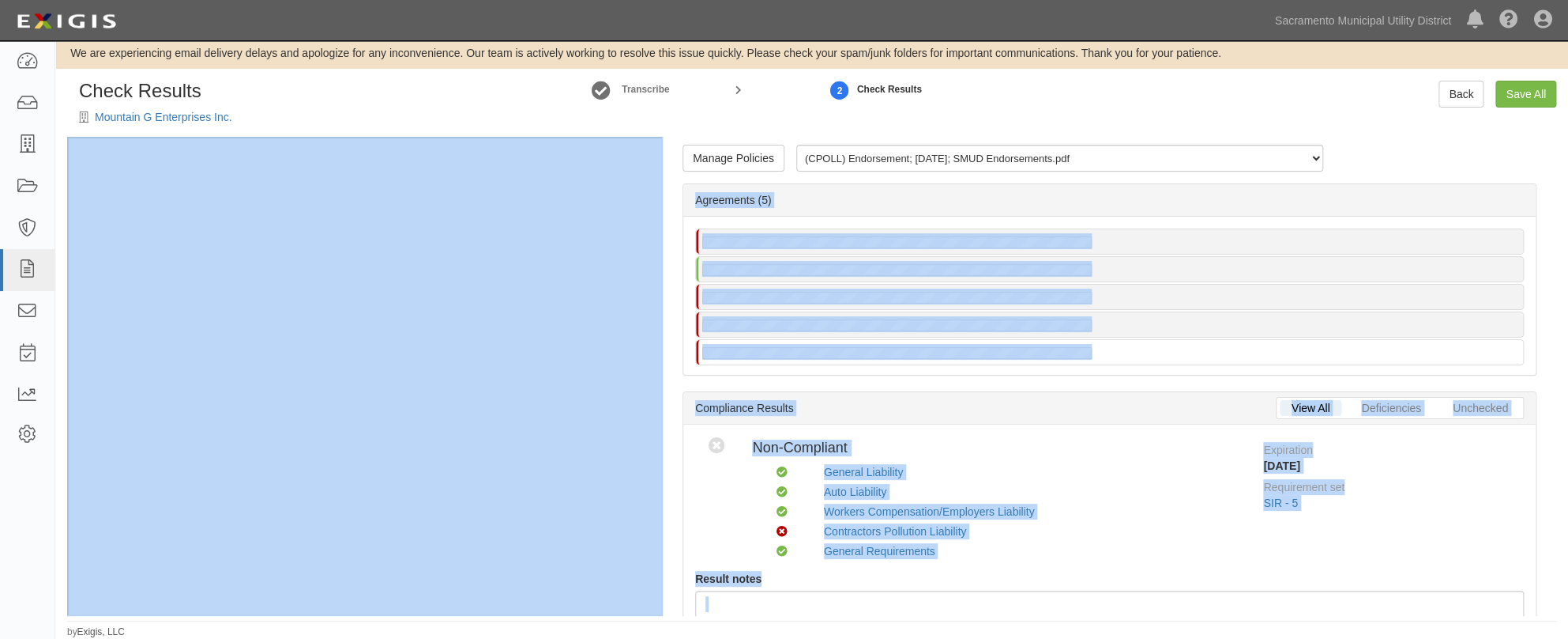
click at [1344, 161] on div "Manage Policies (CPOLL) Endorsement; 9/2/2025; SMUD Endorsements.pdf (GL, AL, X…" at bounding box center [1110, 164] width 901 height 39
click at [1069, 205] on div "Agreements (5)" at bounding box center [1110, 200] width 853 height 32
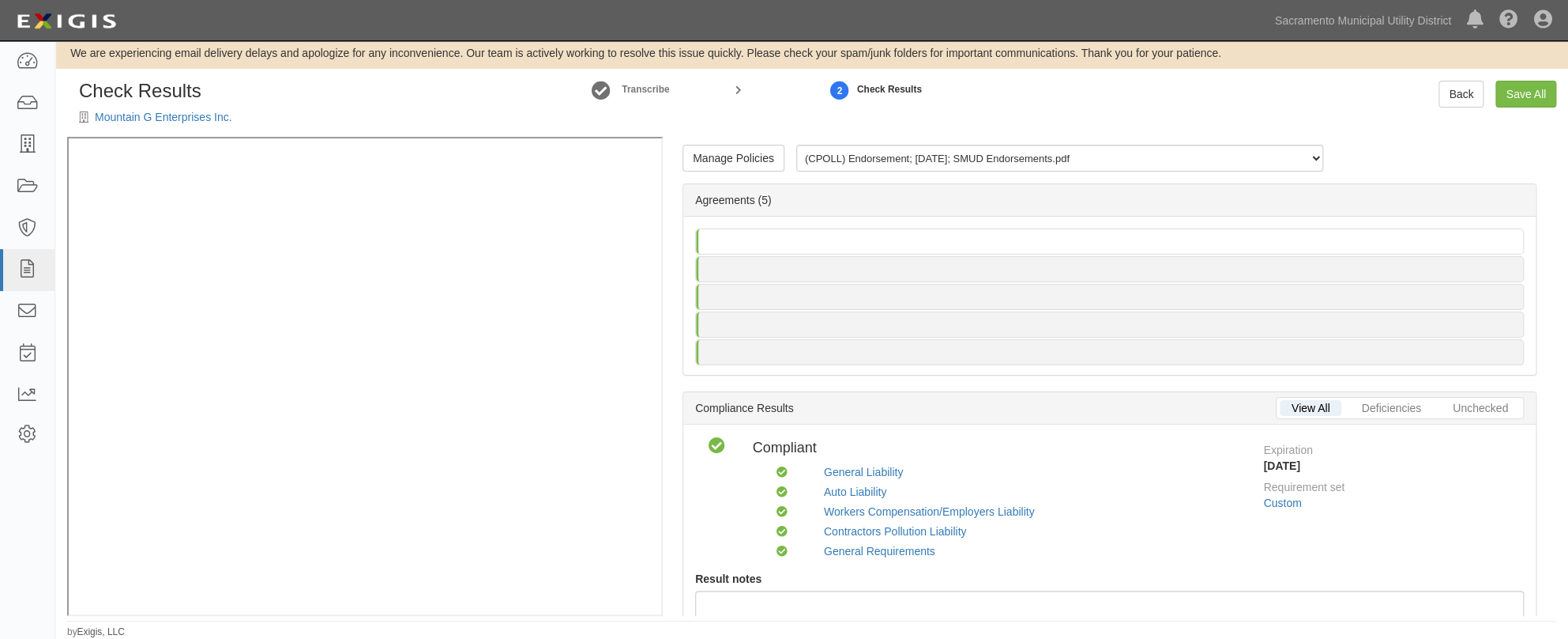
radio input "false"
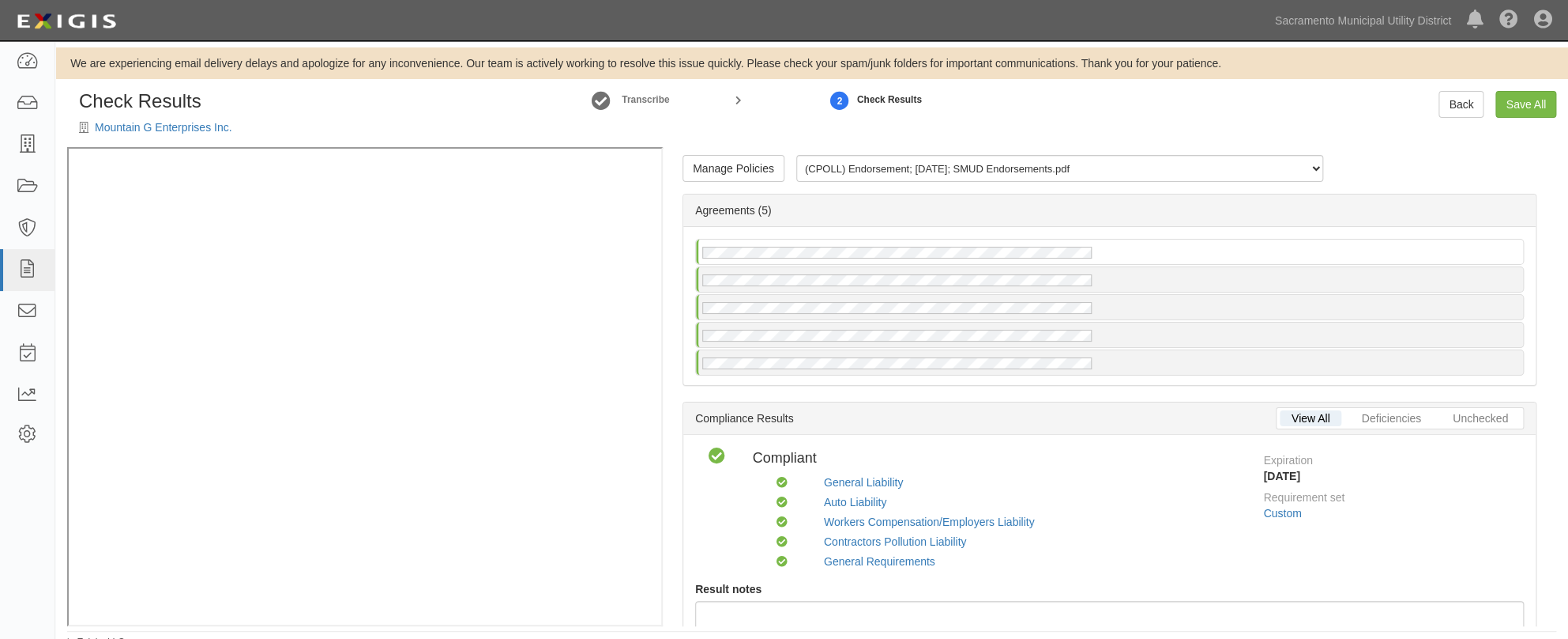
click at [1396, 152] on div "Manage Policies (CPOLL) Endorsement; 9/2/2025; SMUD Endorsements.pdf (GL, AL, X…" at bounding box center [1110, 387] width 894 height 479
click at [1522, 103] on link "Save All" at bounding box center [1525, 105] width 61 height 27
radio input "false"
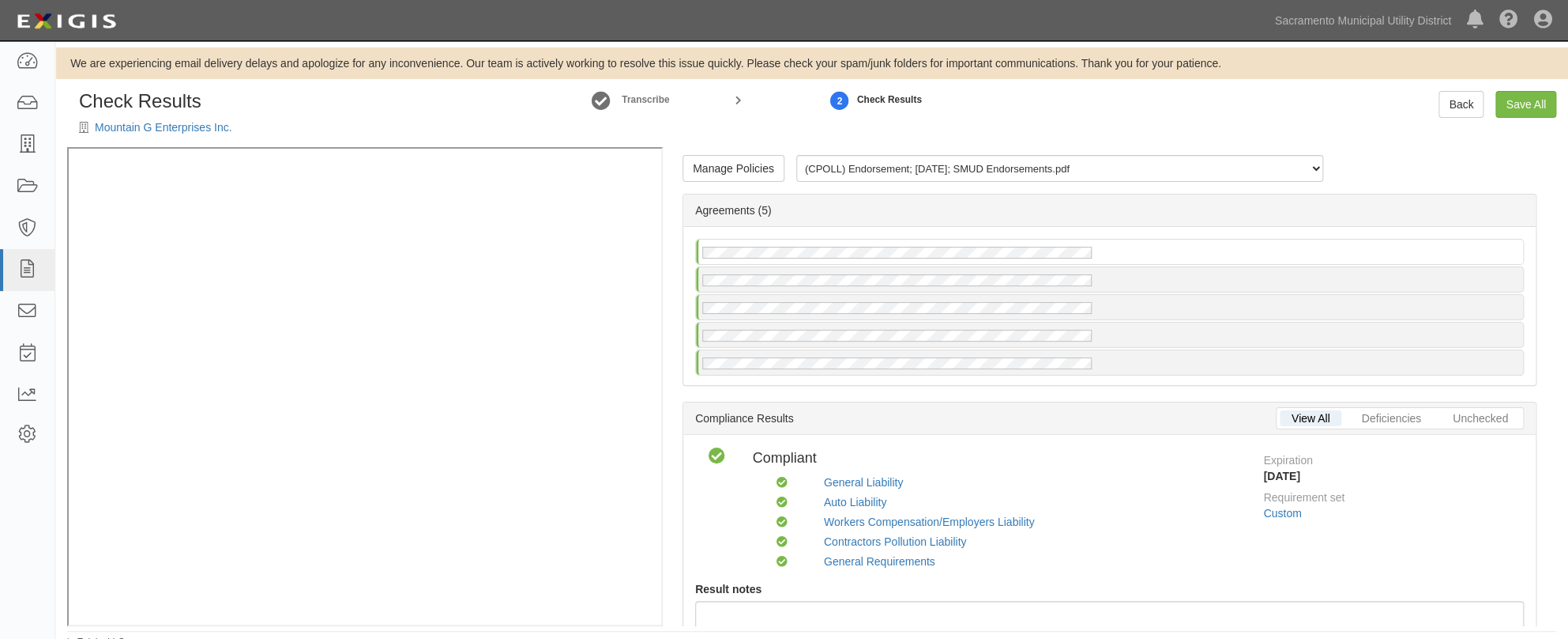
radio input "false"
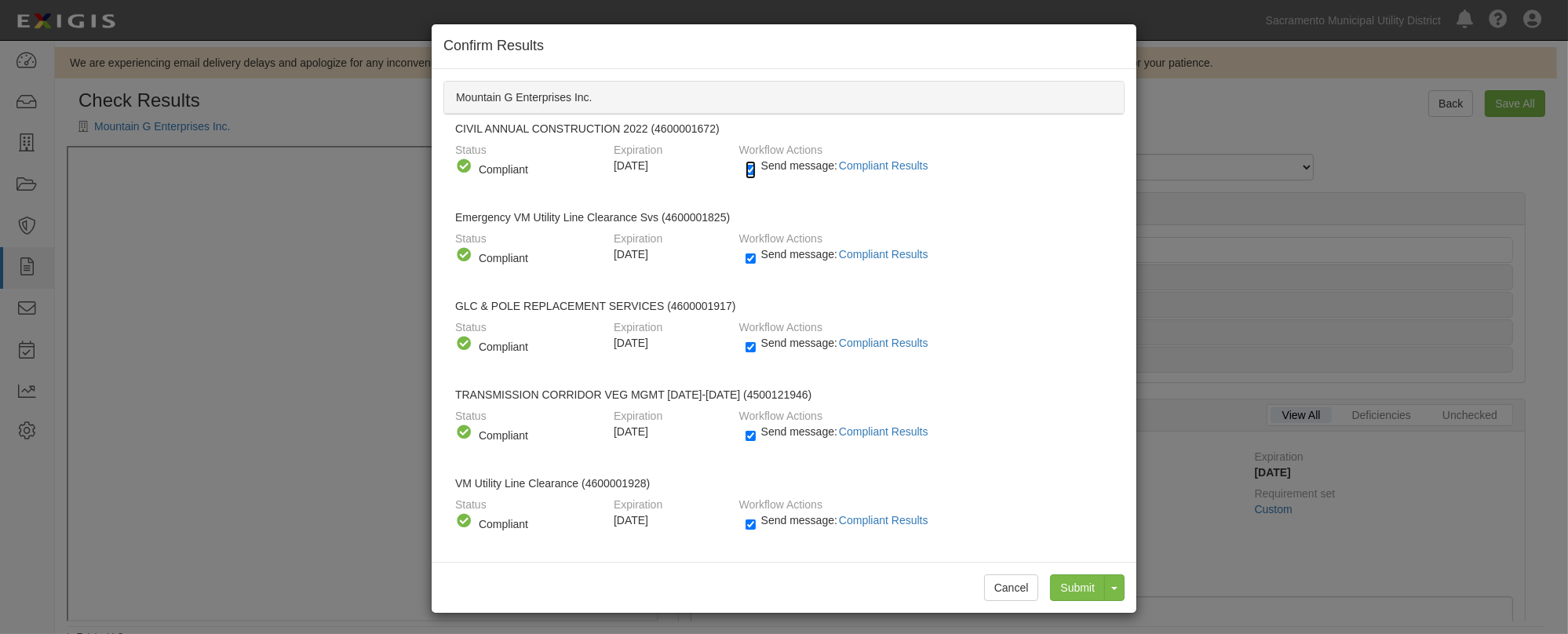
click at [746, 170] on input "Send message: Compliant Results" at bounding box center [751, 169] width 11 height 18
checkbox input "false"
click at [747, 254] on input "Send message: Compliant Results" at bounding box center [751, 258] width 11 height 18
checkbox input "false"
click at [746, 342] on input "Send message: Compliant Results" at bounding box center [751, 346] width 11 height 18
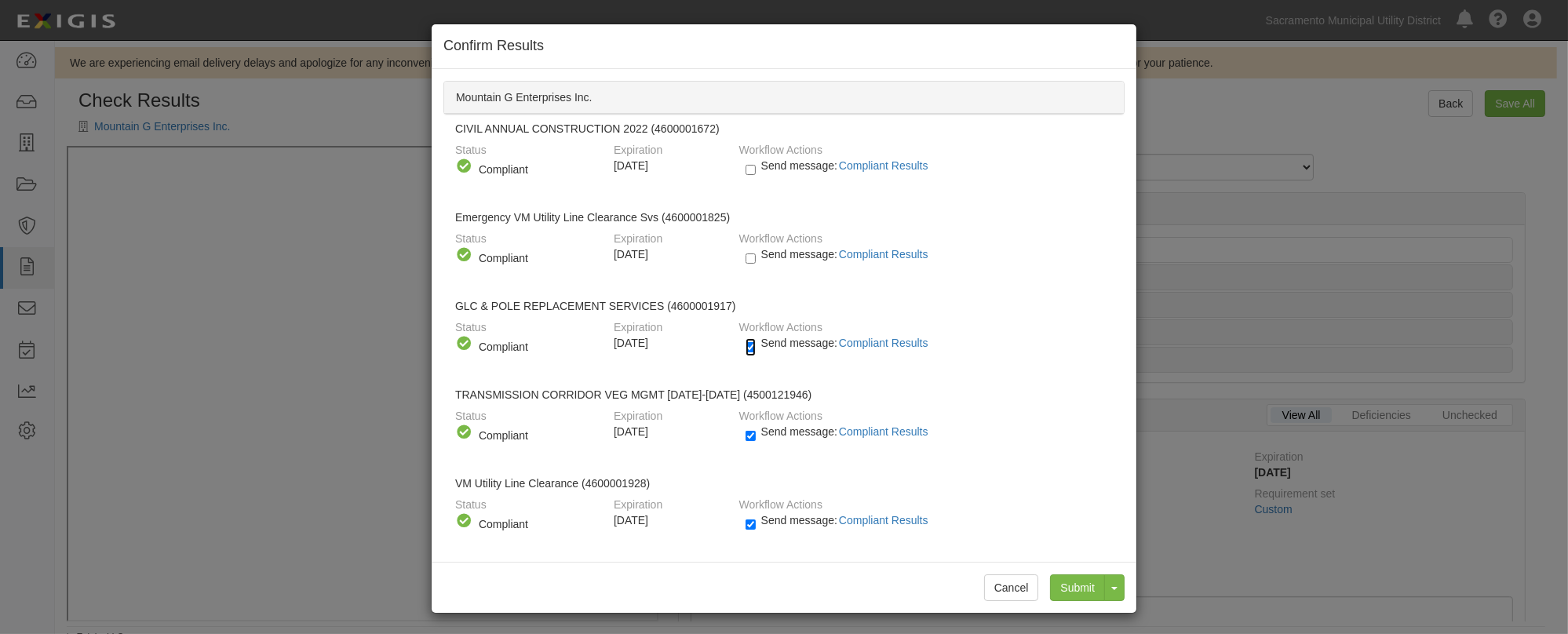
checkbox input "false"
click at [746, 435] on input "Send message: Compliant Results" at bounding box center [751, 436] width 11 height 18
checkbox input "false"
click at [746, 524] on input "Send message: Compliant Results" at bounding box center [751, 524] width 11 height 18
checkbox input "false"
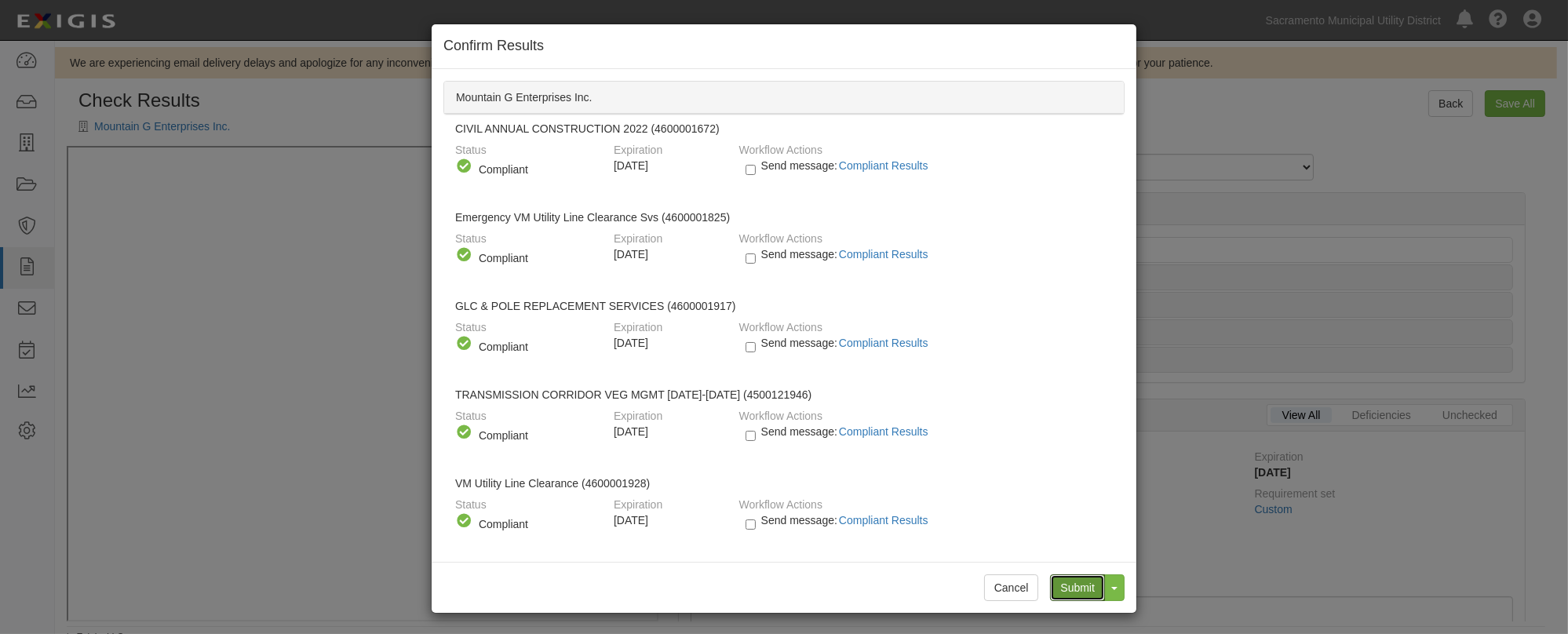
click at [1073, 590] on input "Submit" at bounding box center [1077, 588] width 55 height 27
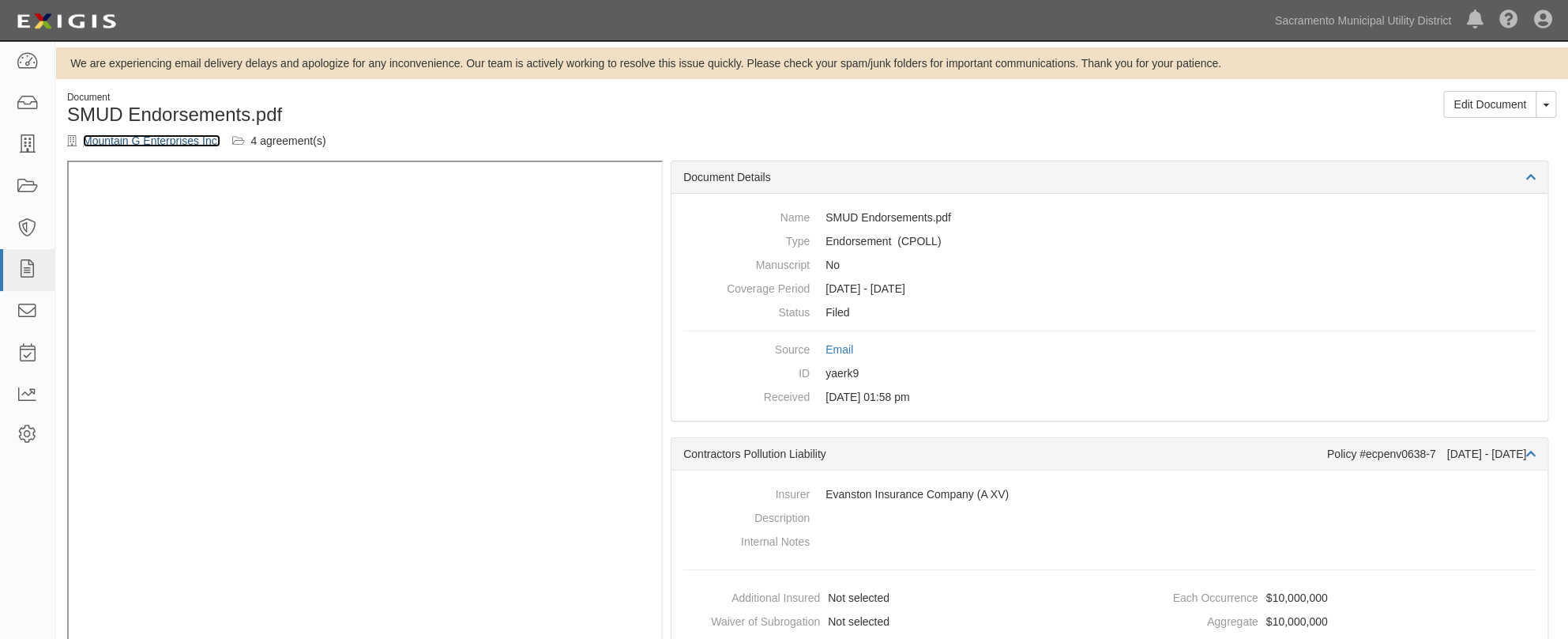
click at [178, 140] on link "Mountain G Enterprises Inc." at bounding box center [152, 141] width 138 height 13
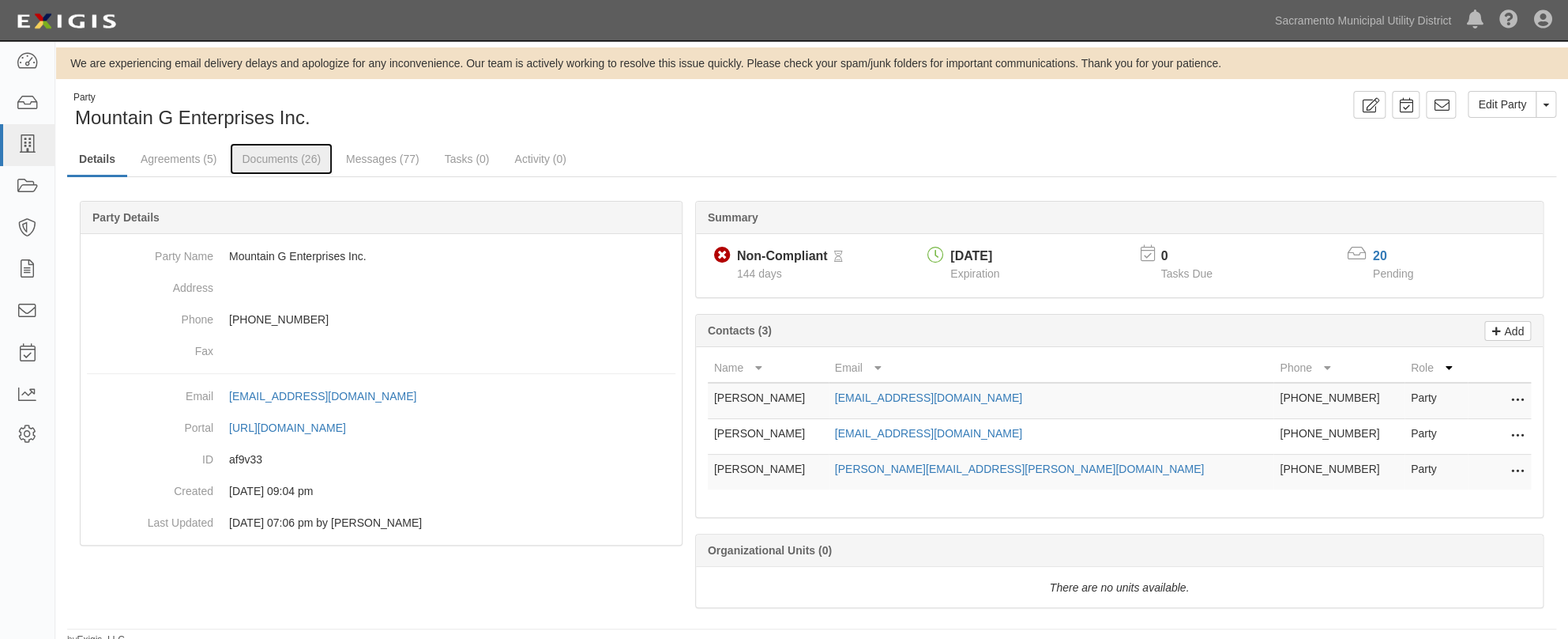
click at [254, 164] on link "Documents (26)" at bounding box center [281, 159] width 103 height 32
click at [185, 160] on link "Agreements (5)" at bounding box center [178, 159] width 100 height 32
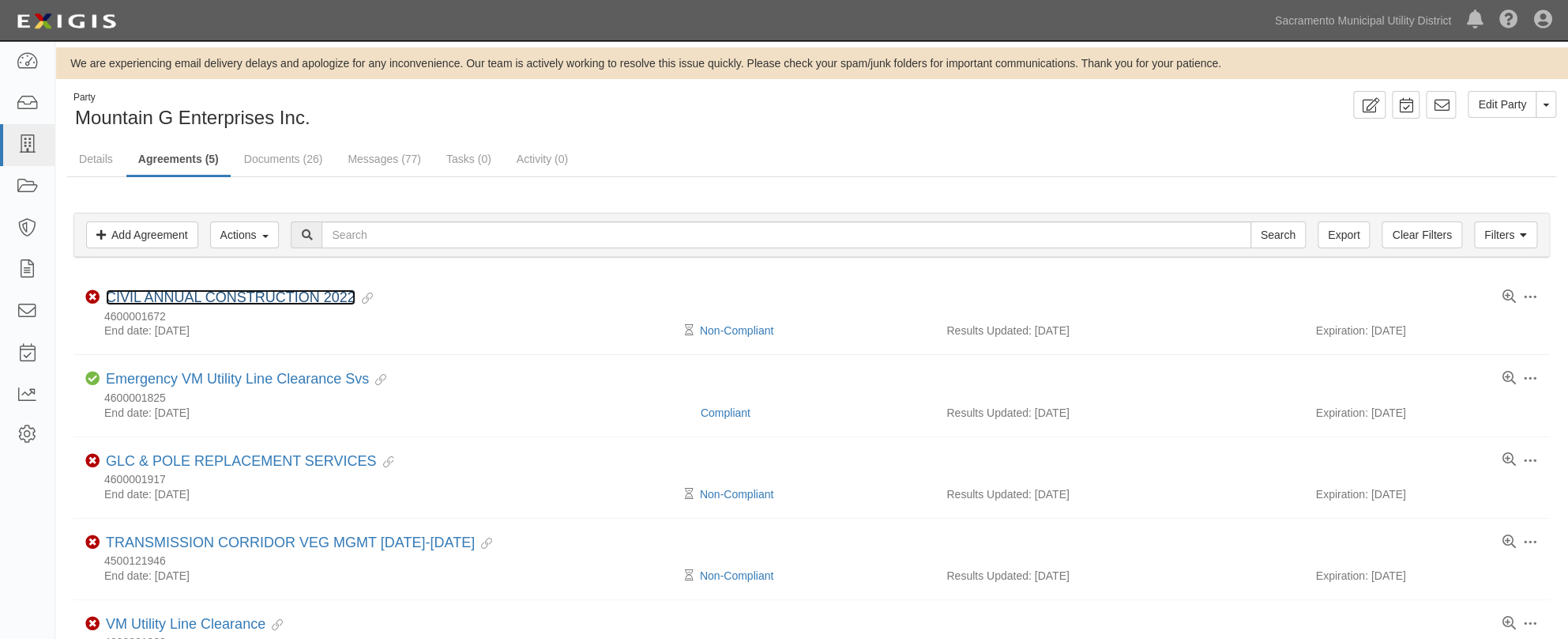
click at [202, 292] on link "CIVIL ANNUAL CONSTRUCTION 2022" at bounding box center [231, 297] width 250 height 16
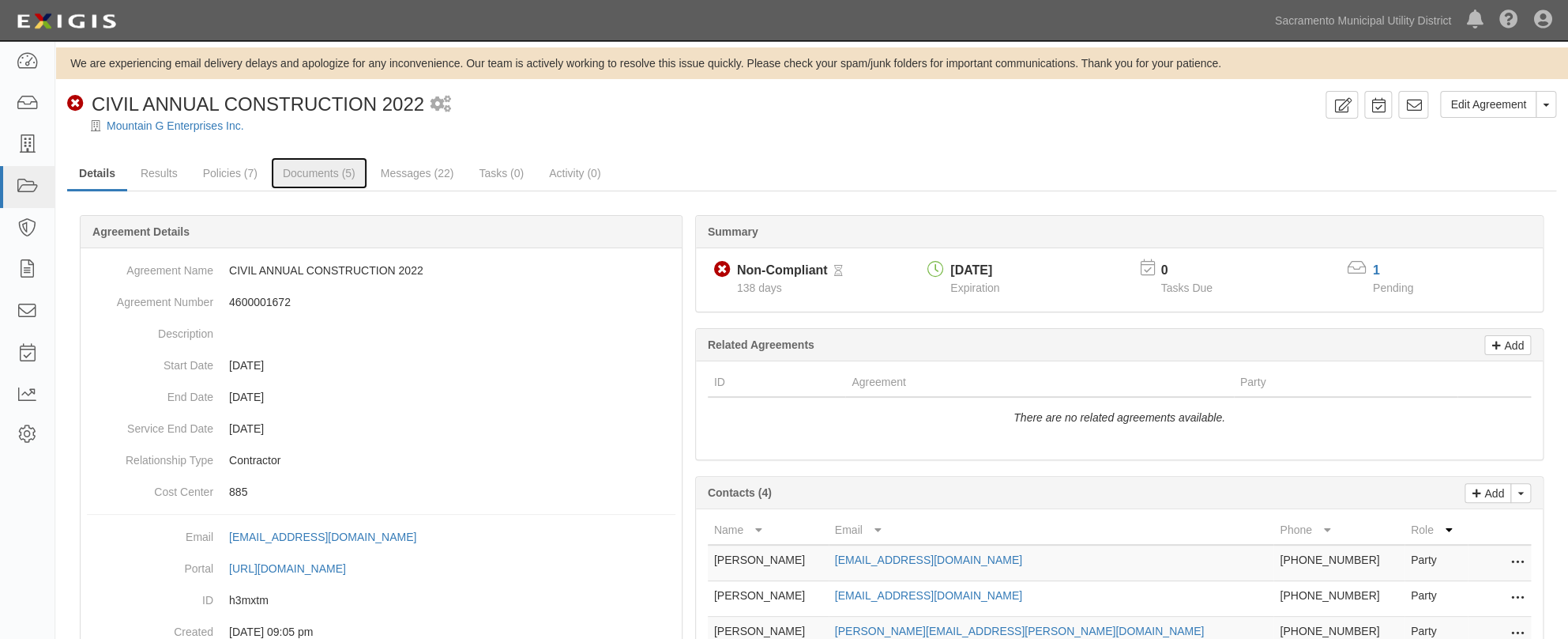
click at [294, 174] on link "Documents (5)" at bounding box center [319, 173] width 96 height 32
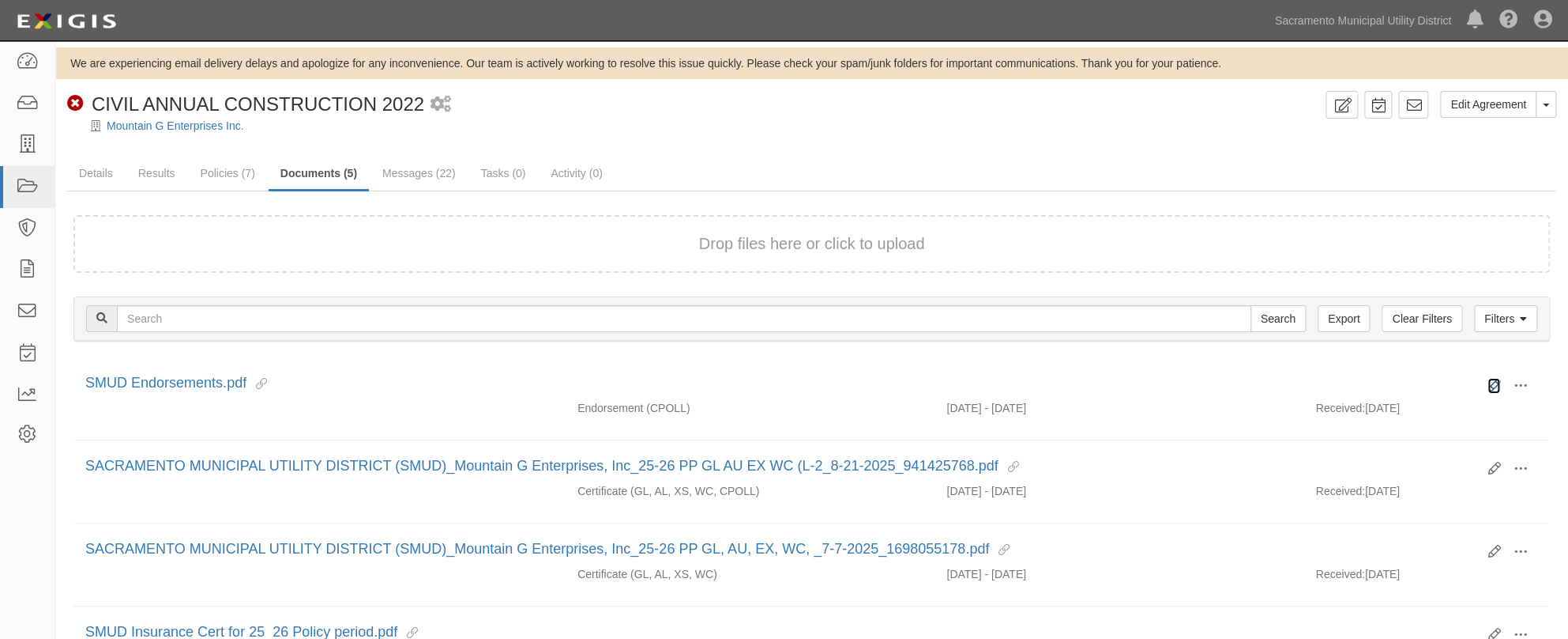
click at [1493, 382] on icon at bounding box center [1493, 385] width 13 height 13
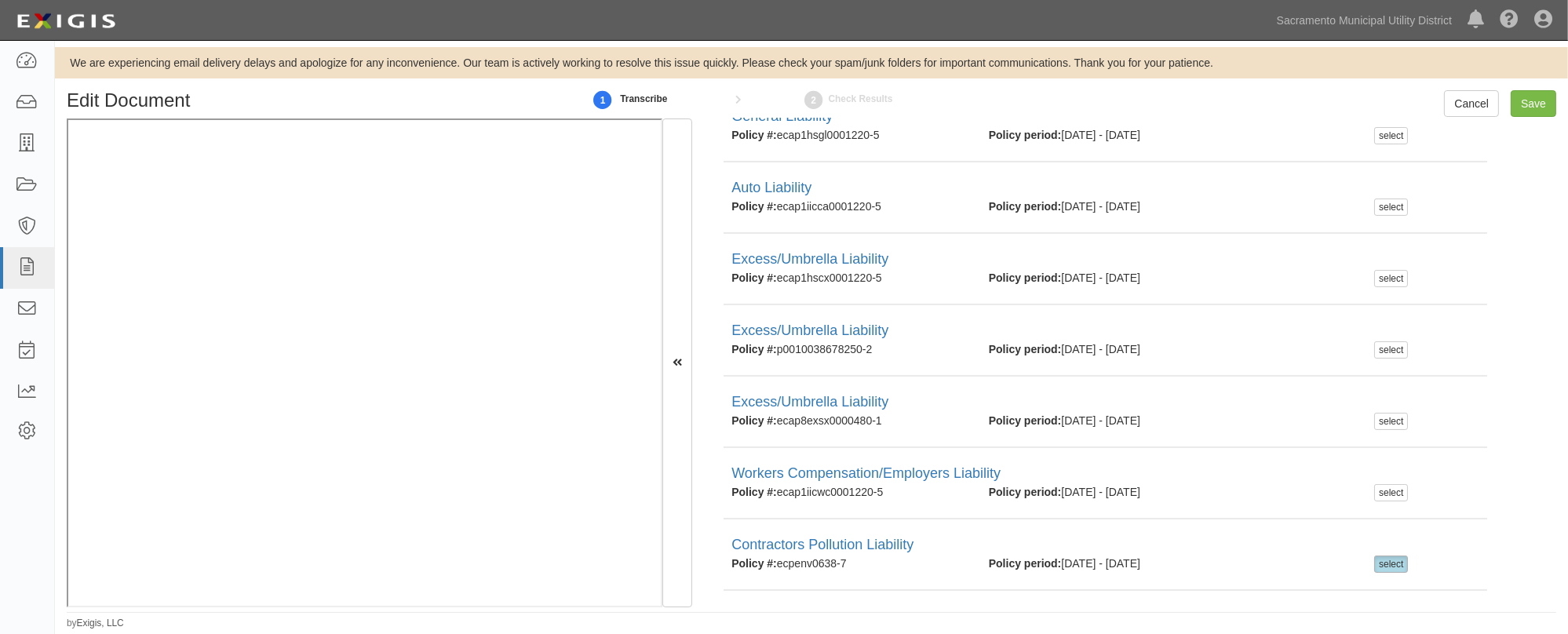
scroll to position [356, 0]
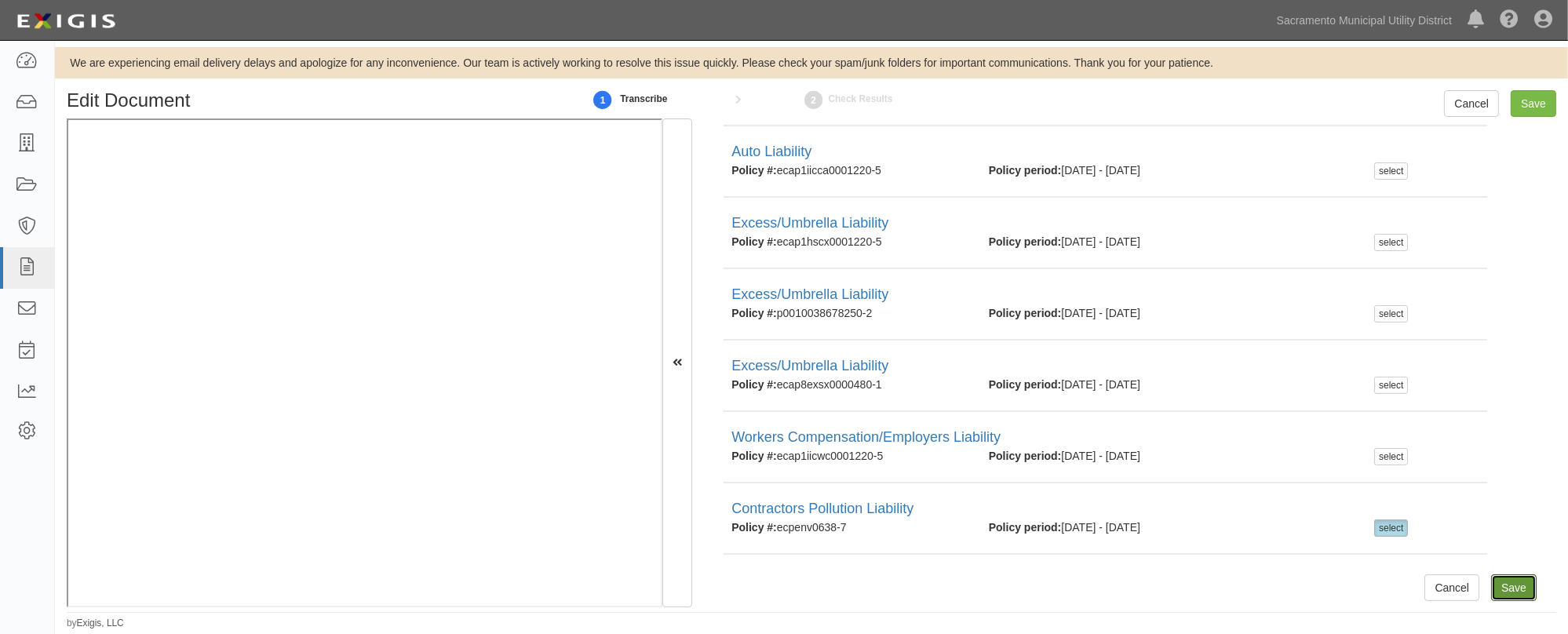
click at [1498, 584] on input "Save" at bounding box center [1513, 588] width 45 height 27
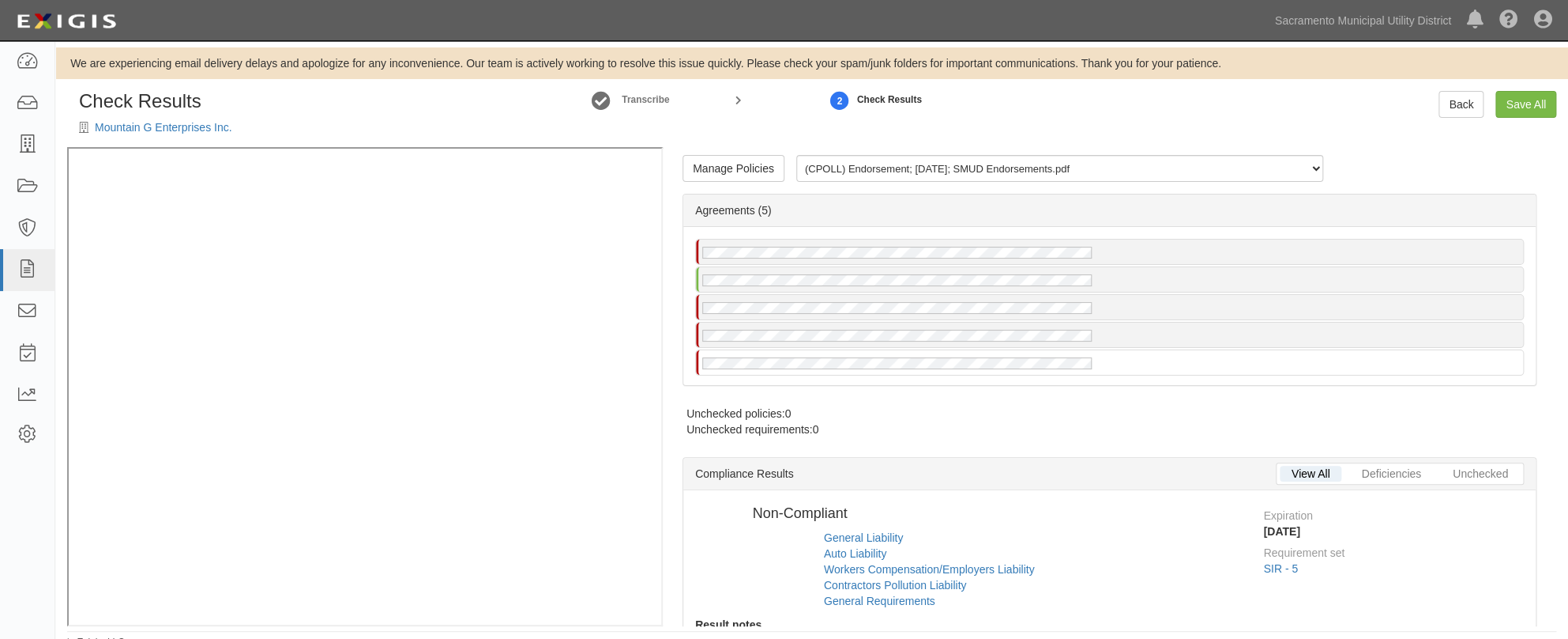
radio input "false"
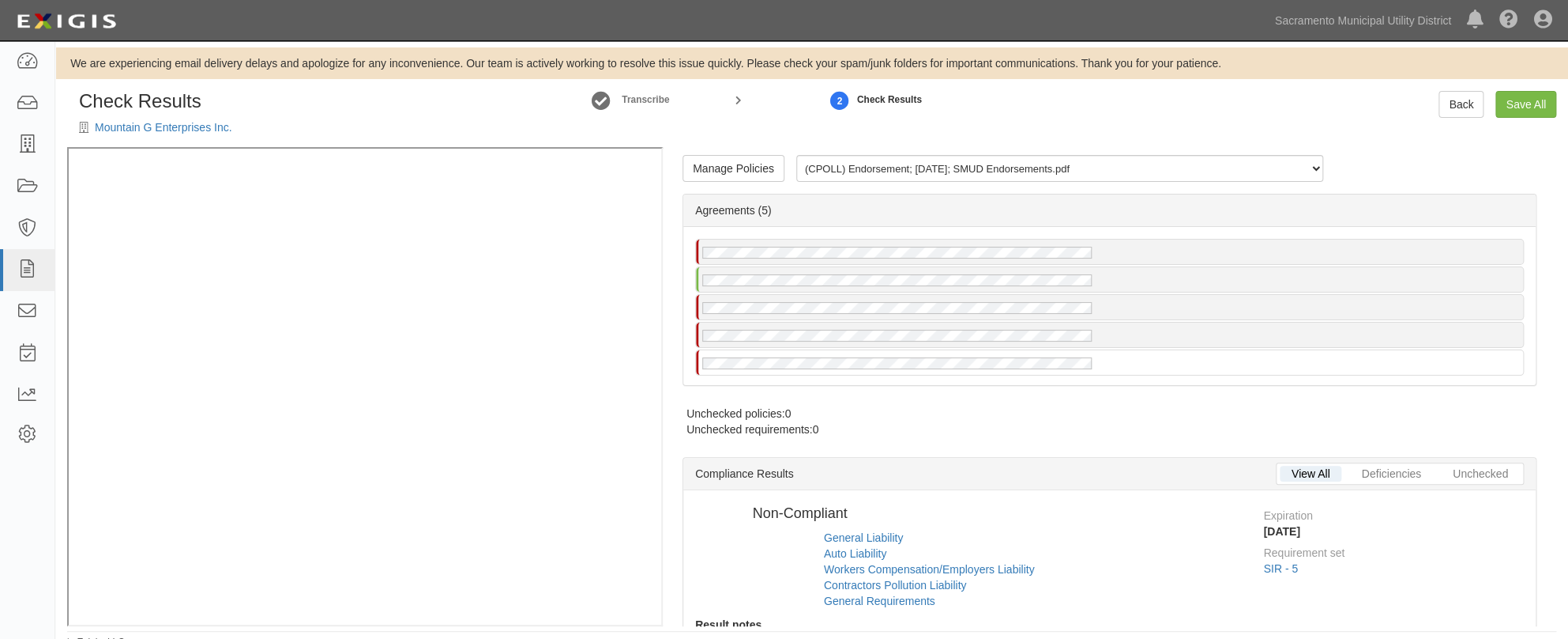
radio input "true"
radio input "false"
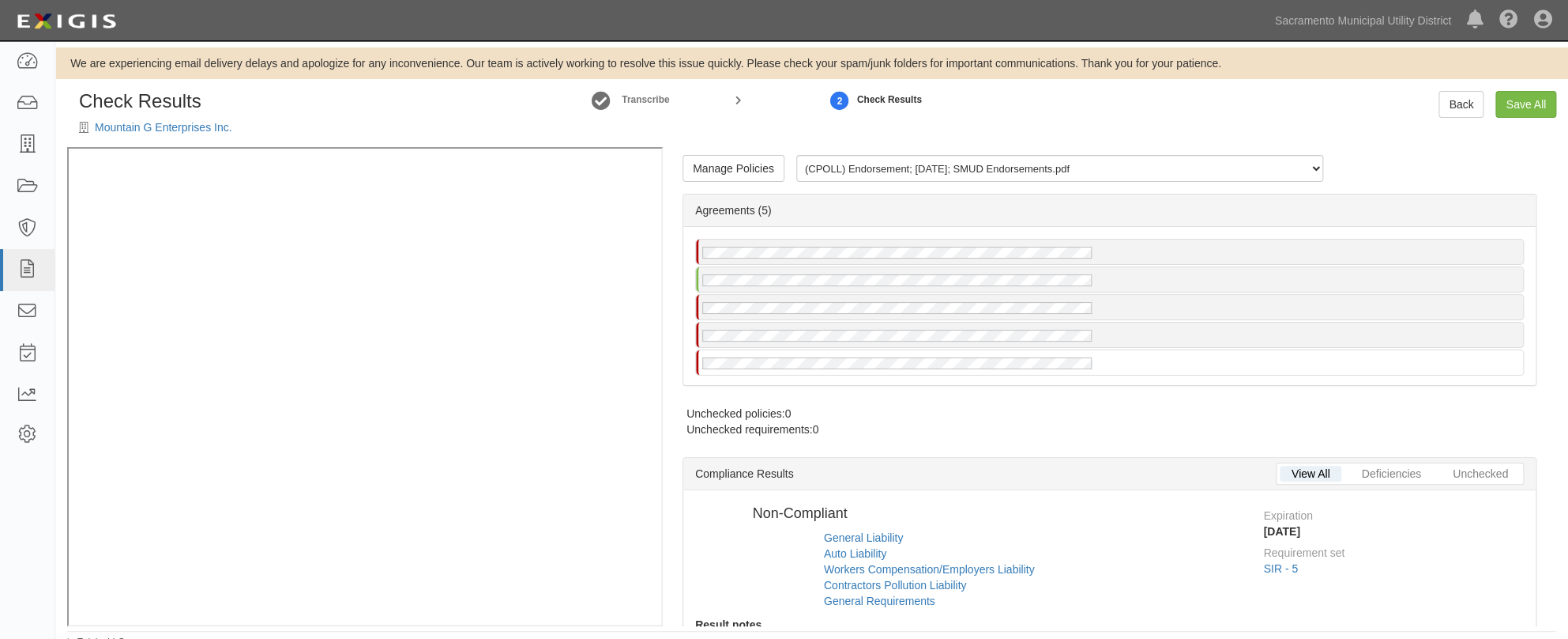
radio input "true"
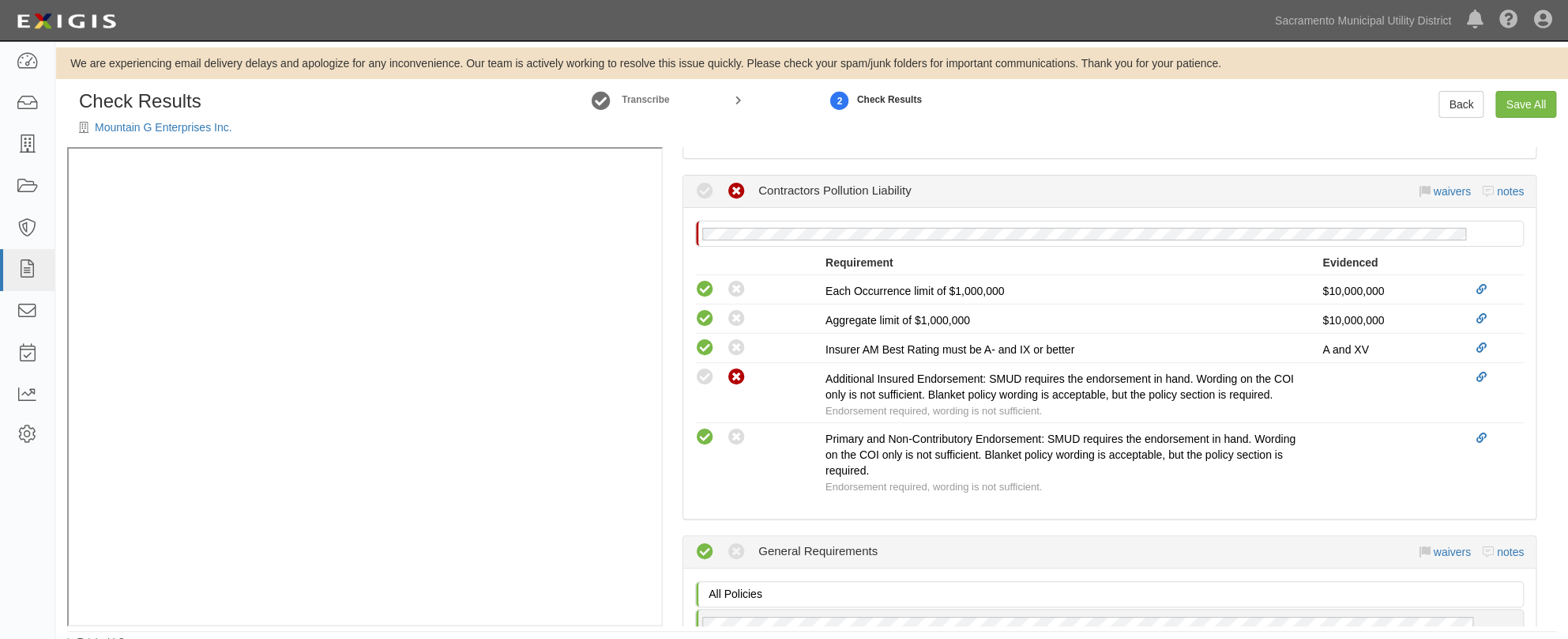
scroll to position [2164, 0]
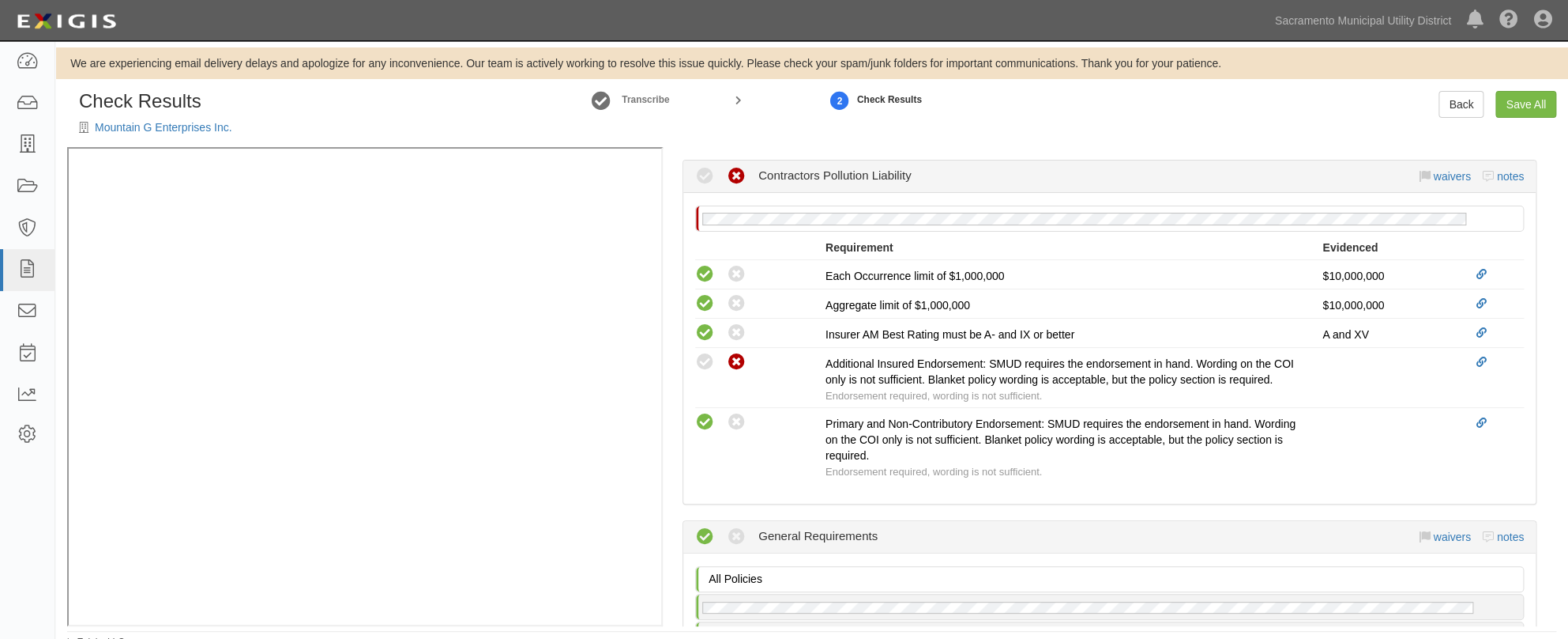
click at [708, 372] on icon at bounding box center [706, 363] width 19 height 19
radio input "true"
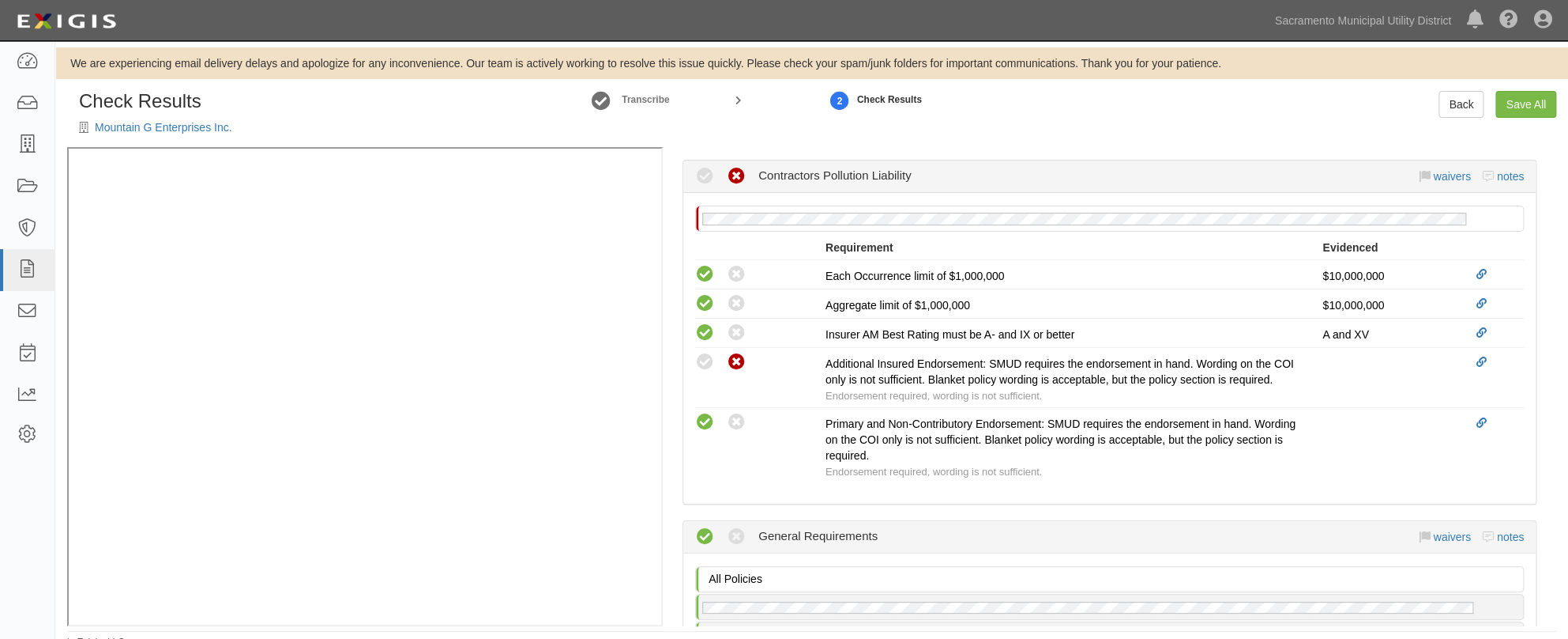
radio input "true"
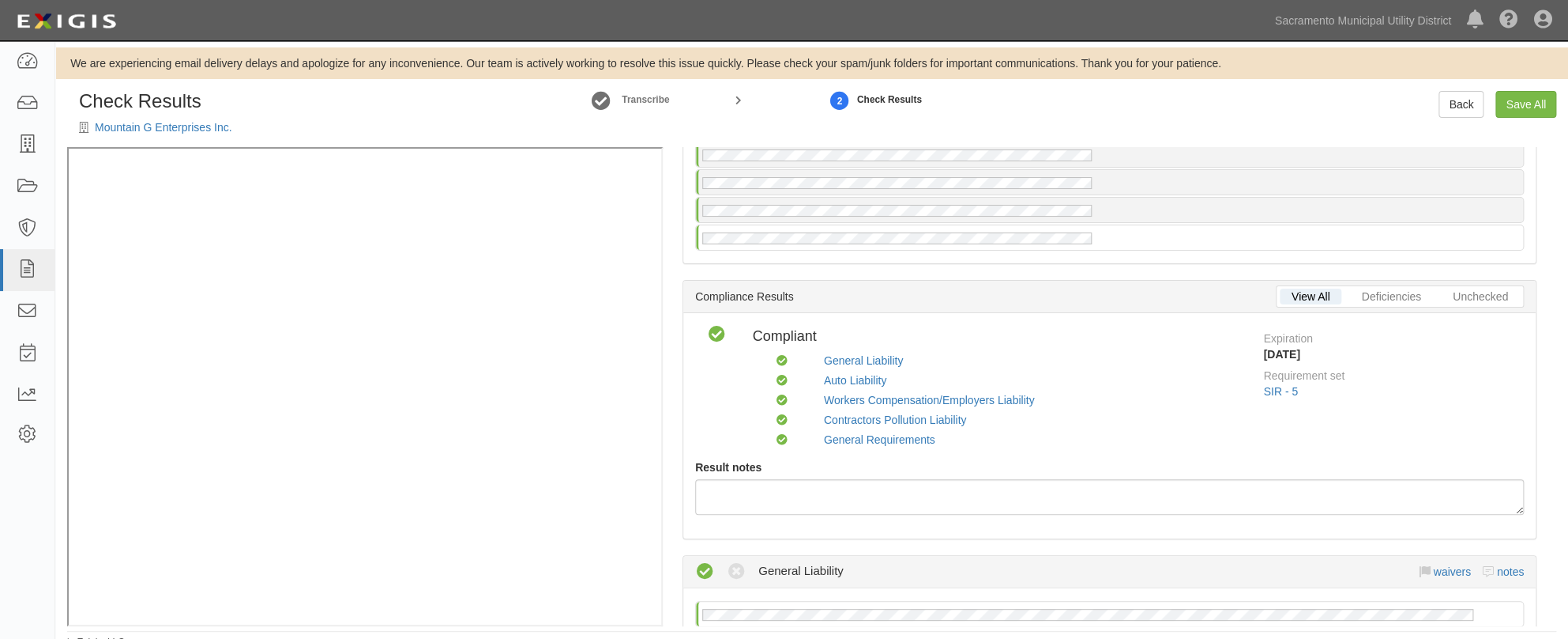
scroll to position [0, 0]
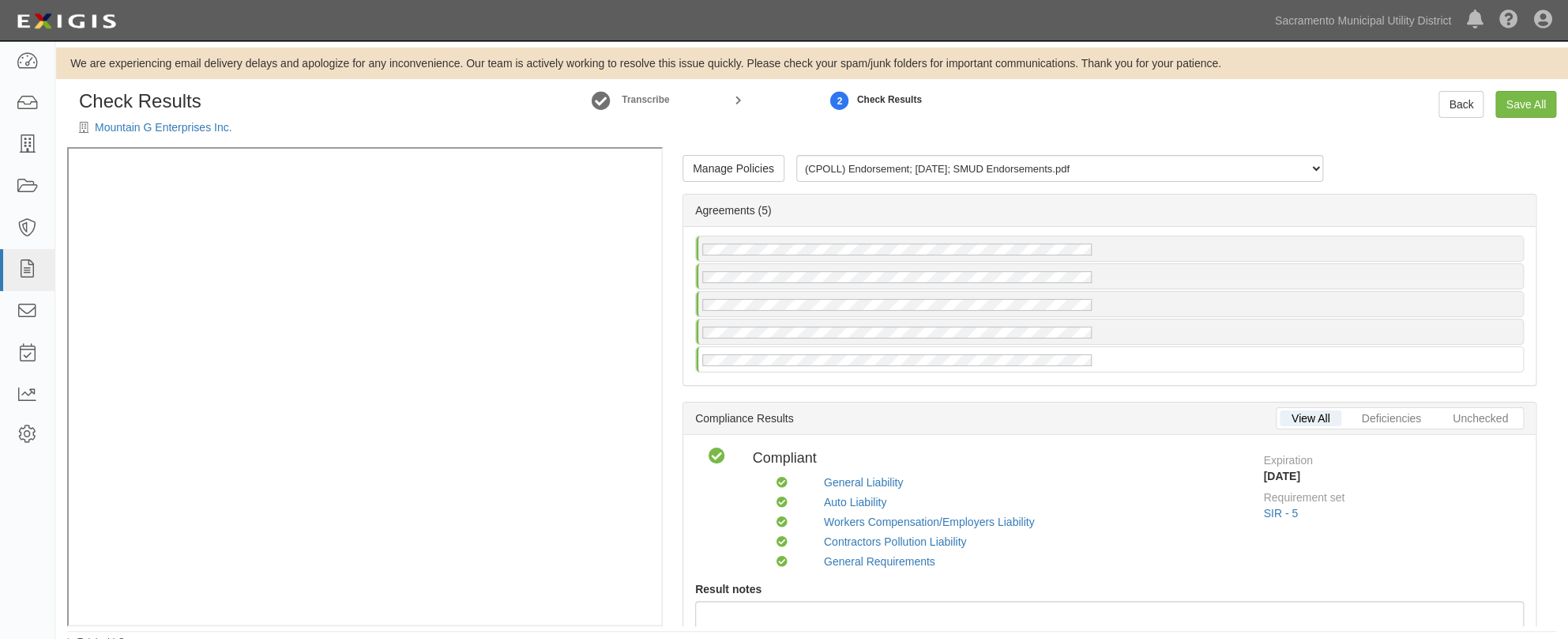
click at [1110, 400] on div "Manage Policies (CPOLL) Endorsement; 9/2/2025; SMUD Endorsements.pdf (GL, AL, X…" at bounding box center [1110, 387] width 894 height 479
click at [0, 0] on link "Save All" at bounding box center [0, 0] width 0 height 0
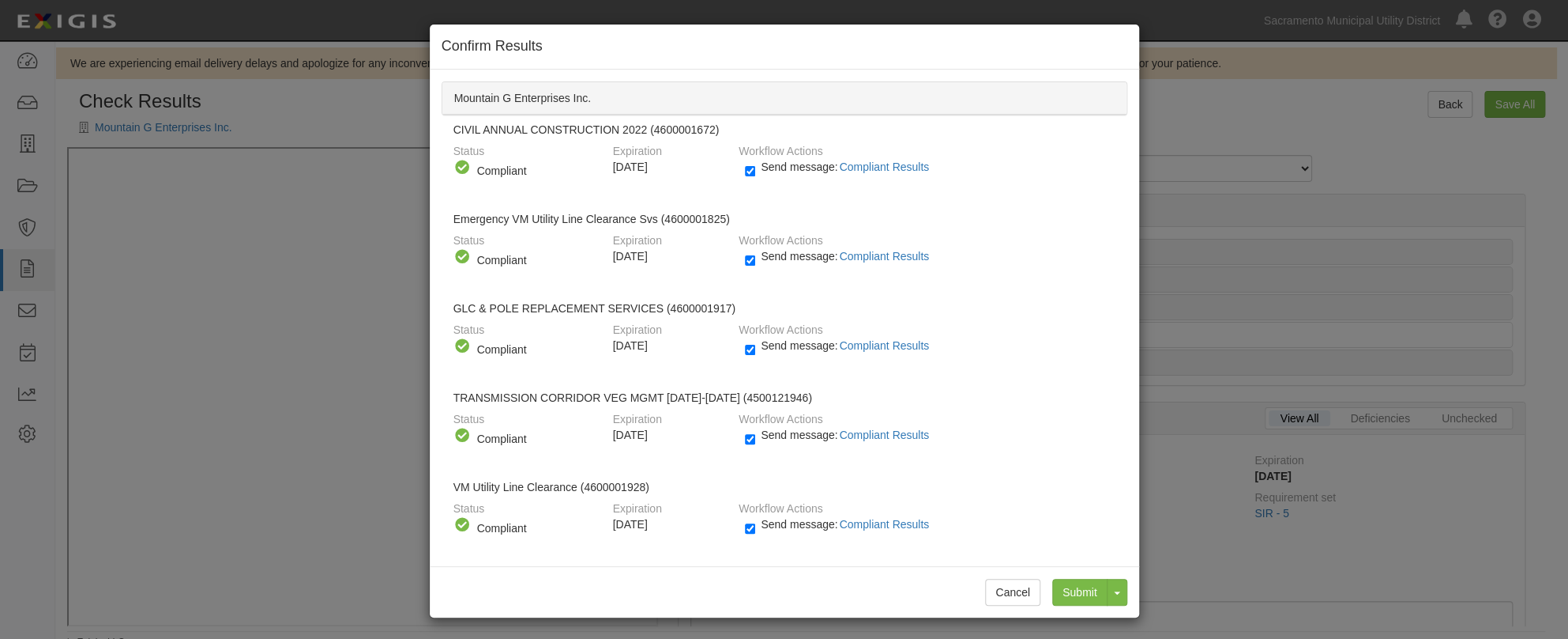
radio input "false"
radio input "true"
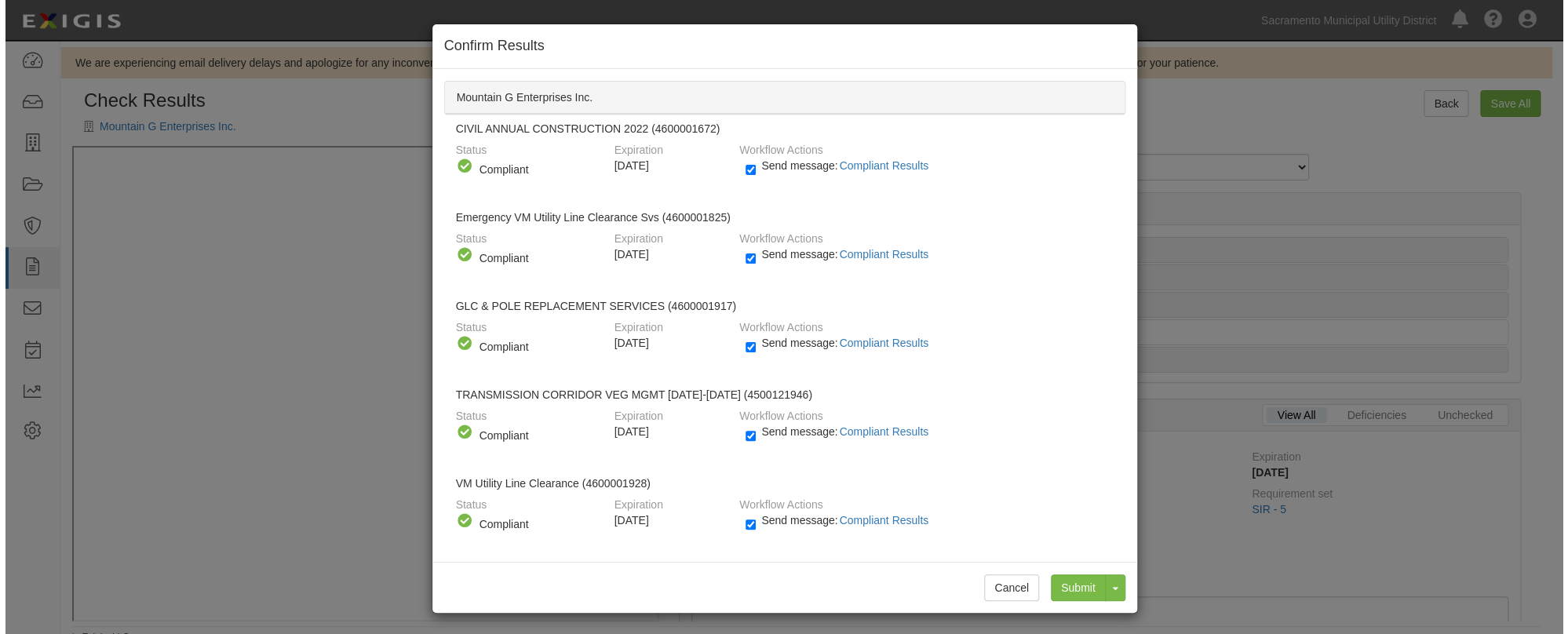
scroll to position [11, 0]
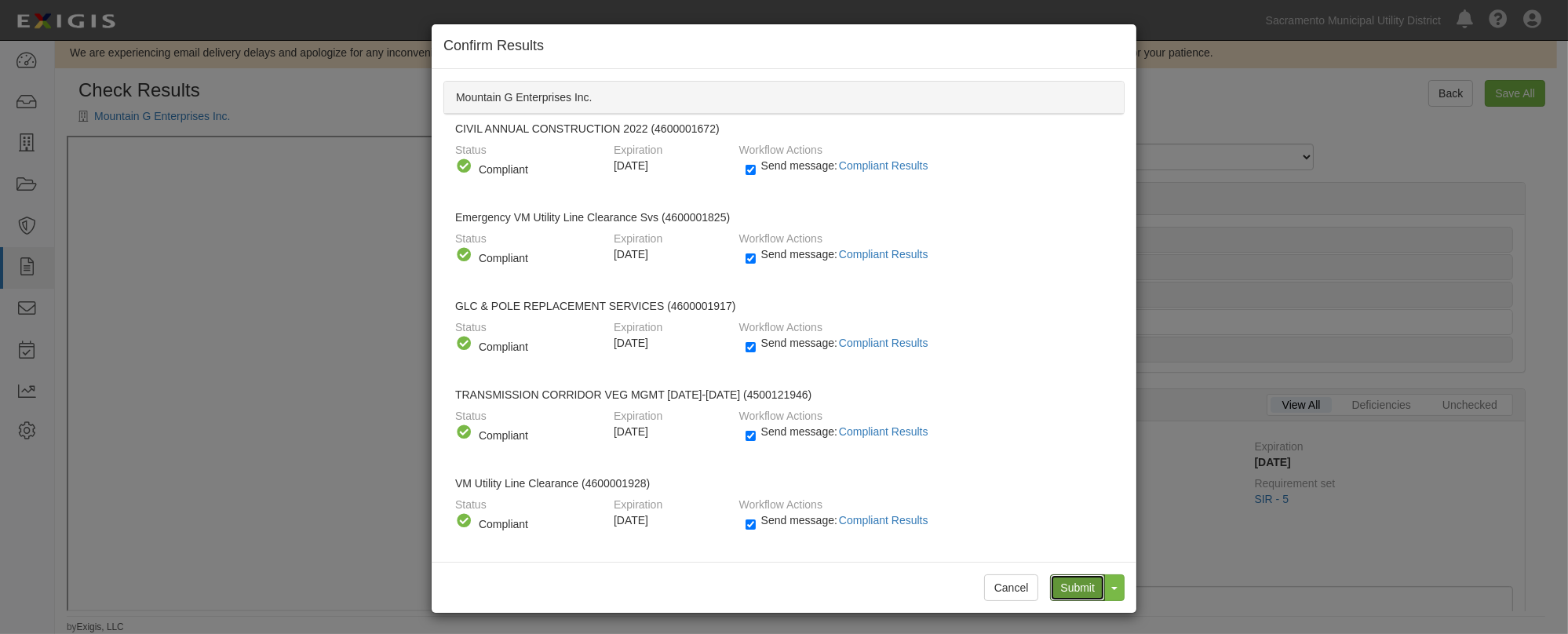
click at [1065, 583] on input "Submit" at bounding box center [1077, 588] width 55 height 27
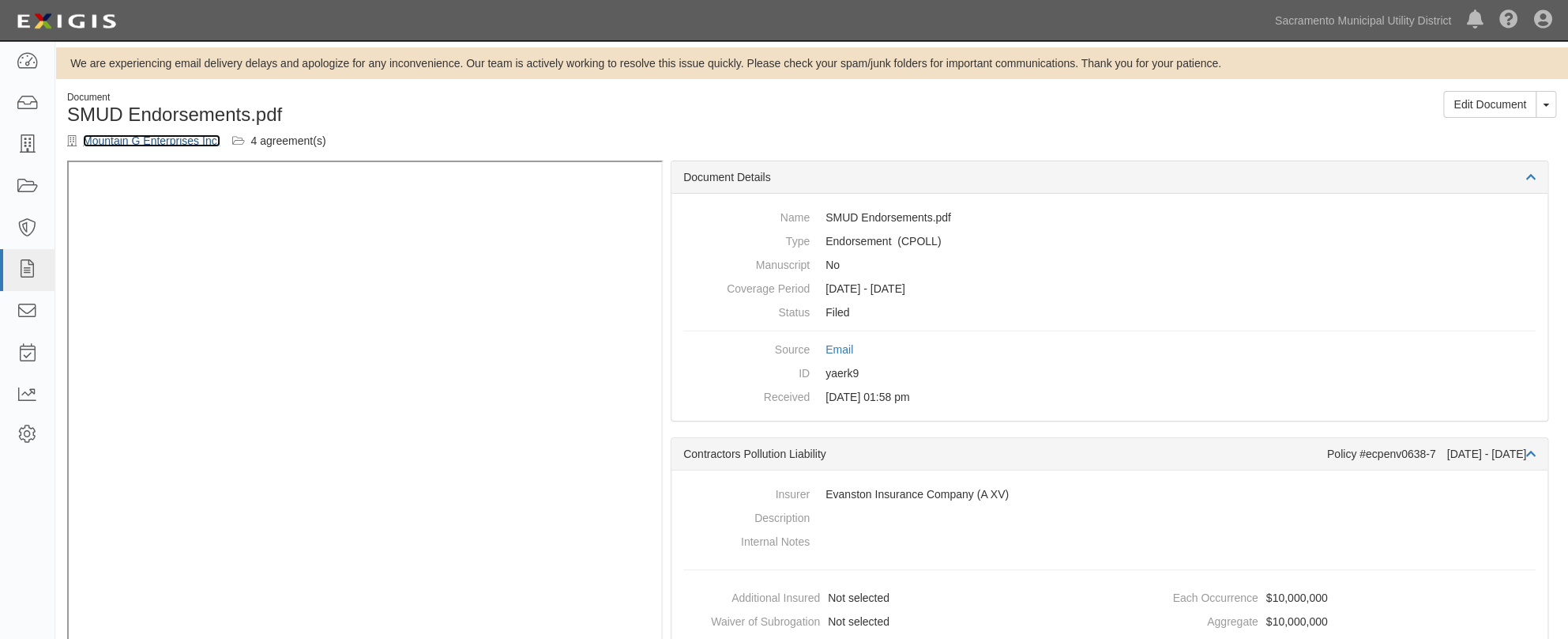
click at [122, 144] on link "Mountain G Enterprises Inc." at bounding box center [152, 141] width 138 height 13
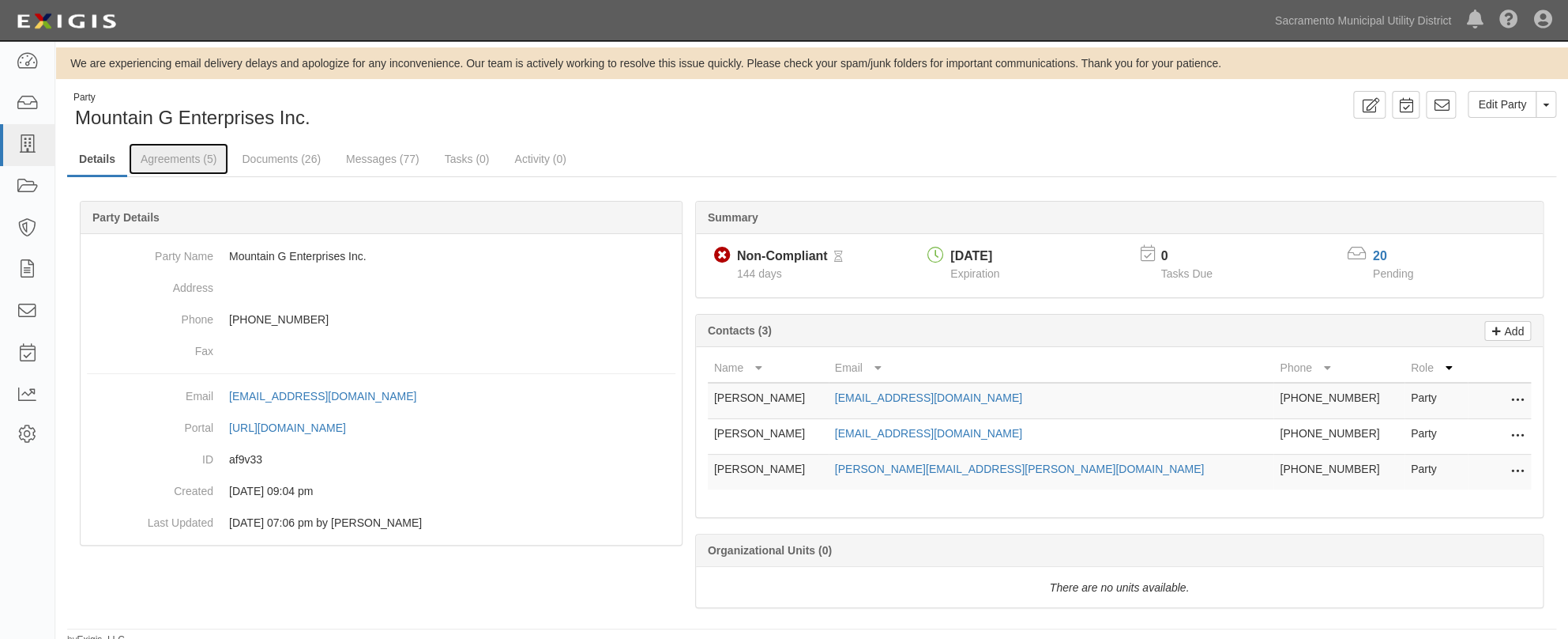
click at [181, 160] on link "Agreements (5)" at bounding box center [178, 159] width 100 height 32
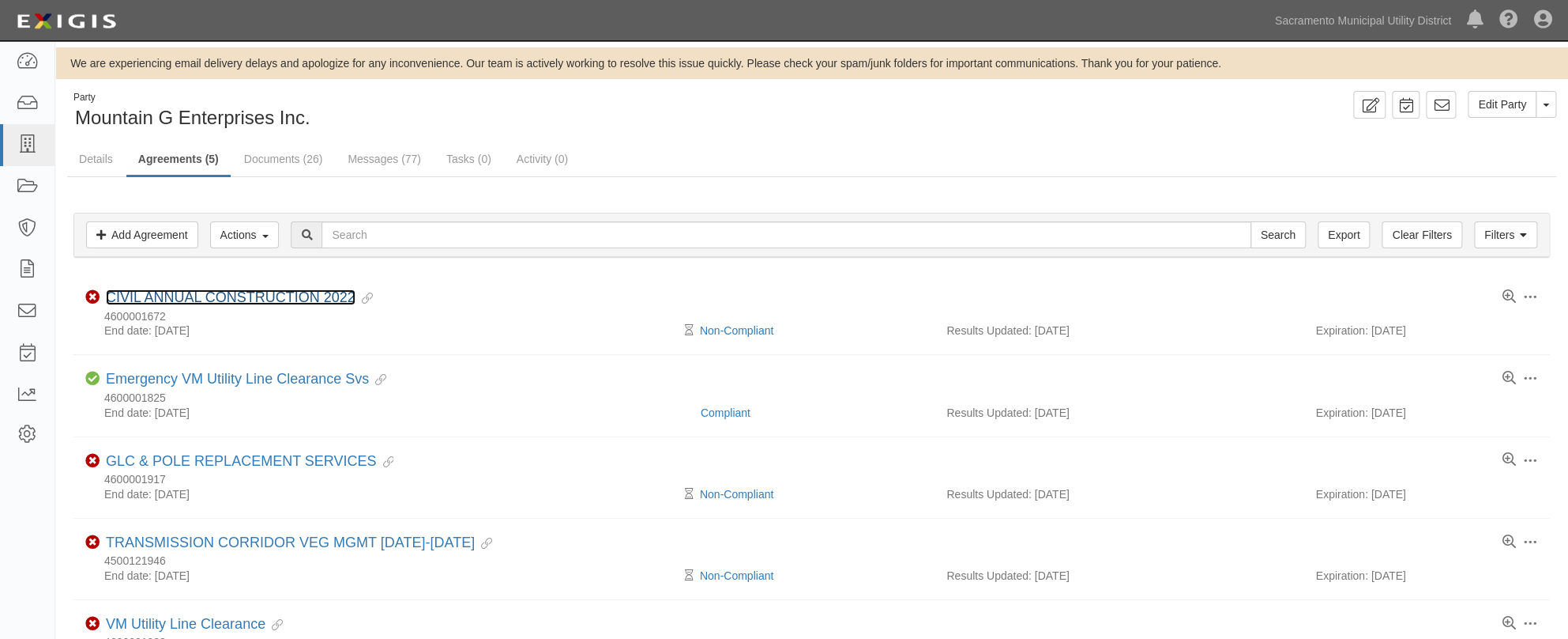
click at [217, 293] on link "CIVIL ANNUAL CONSTRUCTION 2022" at bounding box center [231, 297] width 250 height 16
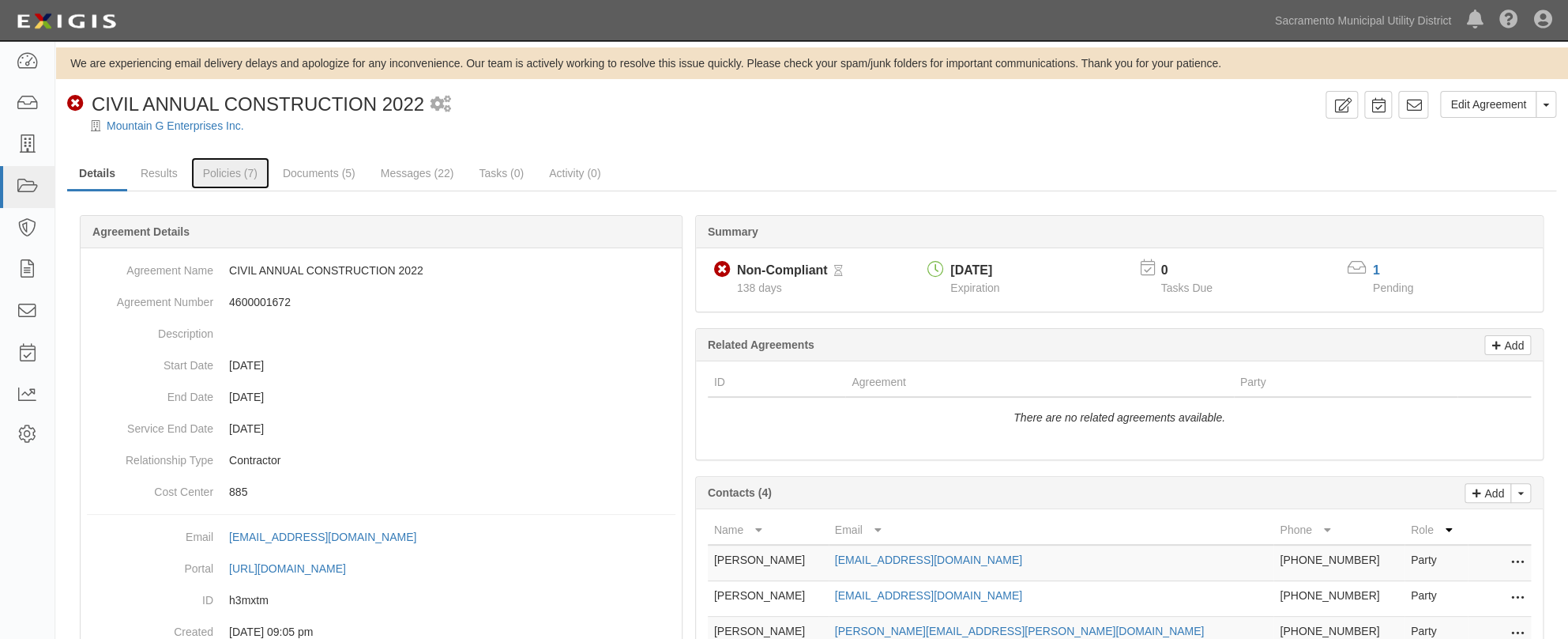
click at [218, 169] on link "Policies (7)" at bounding box center [230, 173] width 78 height 32
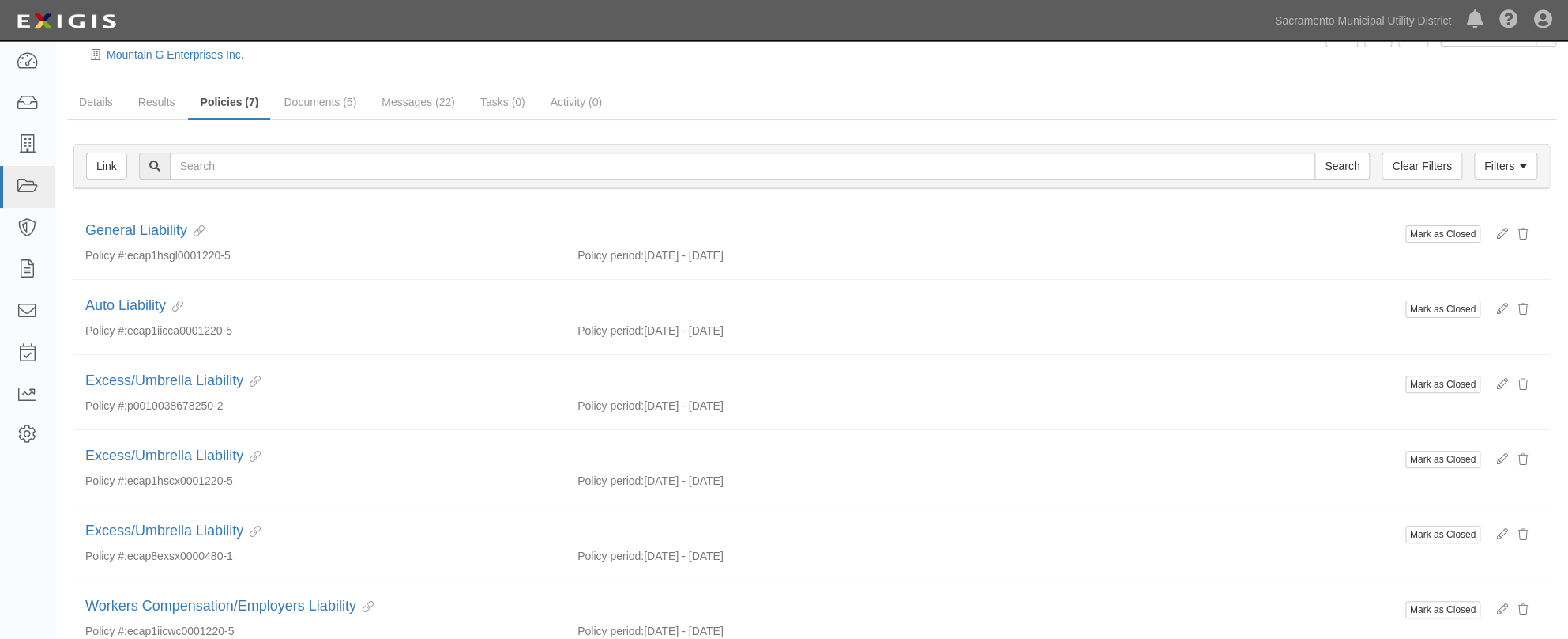
scroll to position [27, 0]
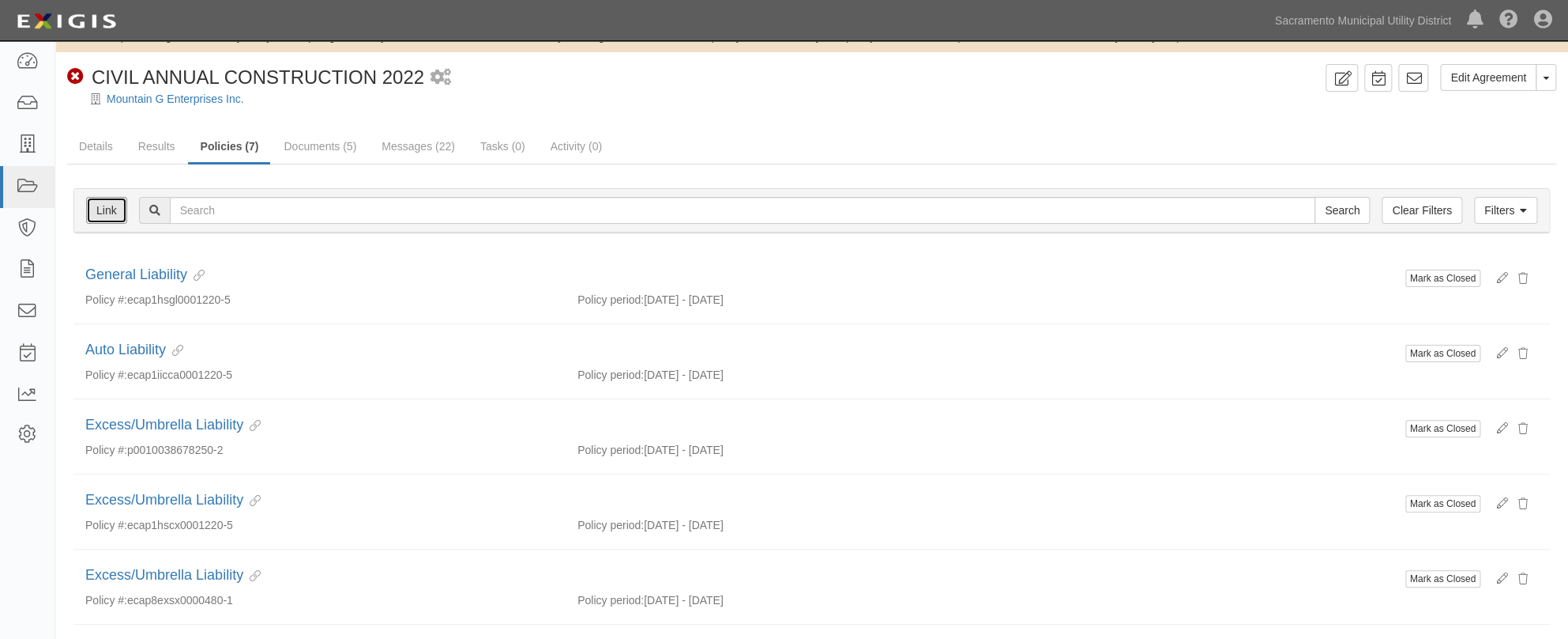
click at [110, 215] on link "Link" at bounding box center [107, 210] width 41 height 27
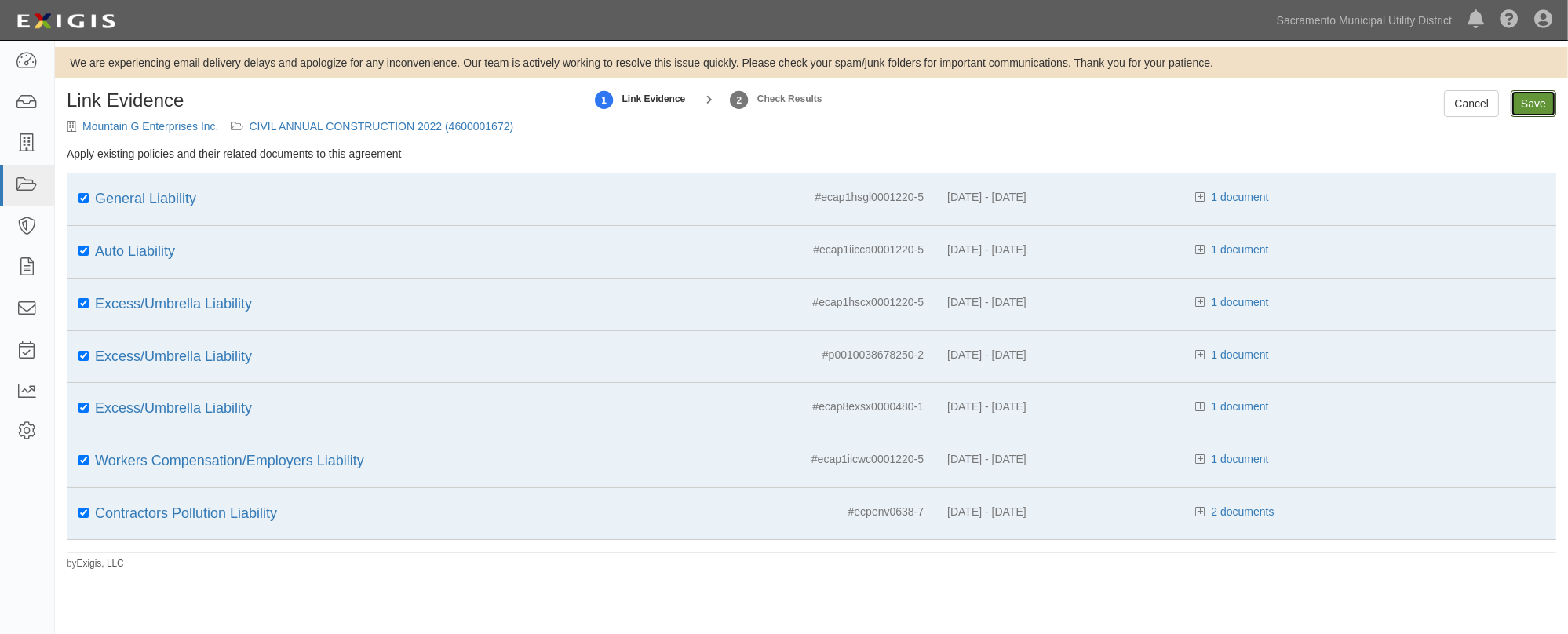
click at [1537, 98] on input "Save" at bounding box center [1533, 104] width 45 height 27
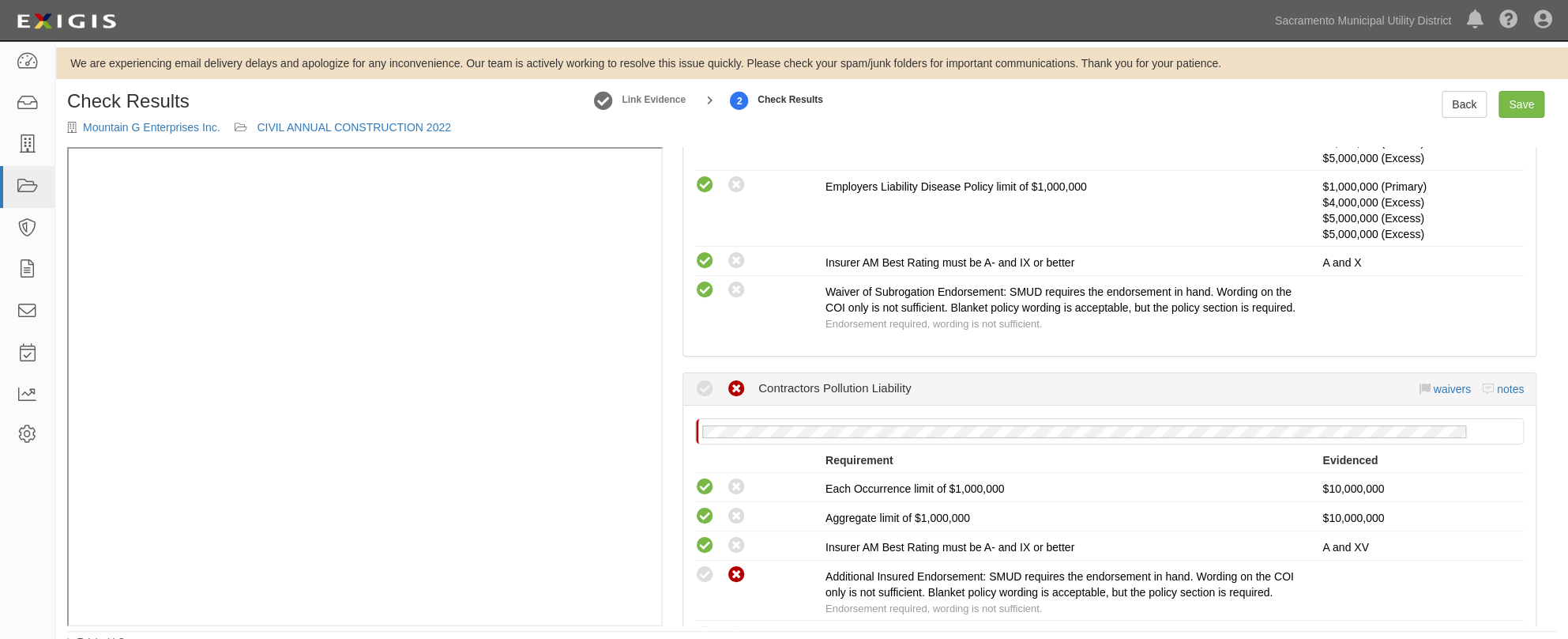
scroll to position [1796, 0]
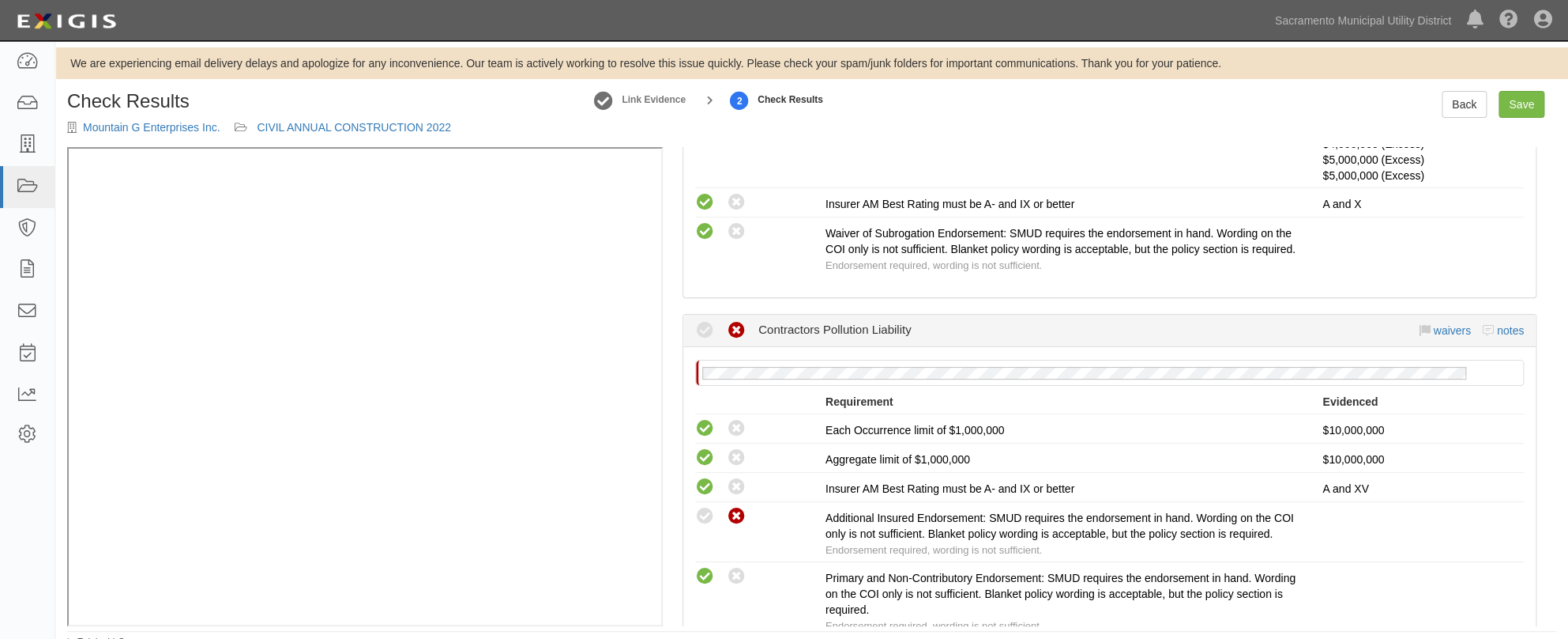
click at [703, 527] on icon at bounding box center [706, 517] width 19 height 19
radio input "true"
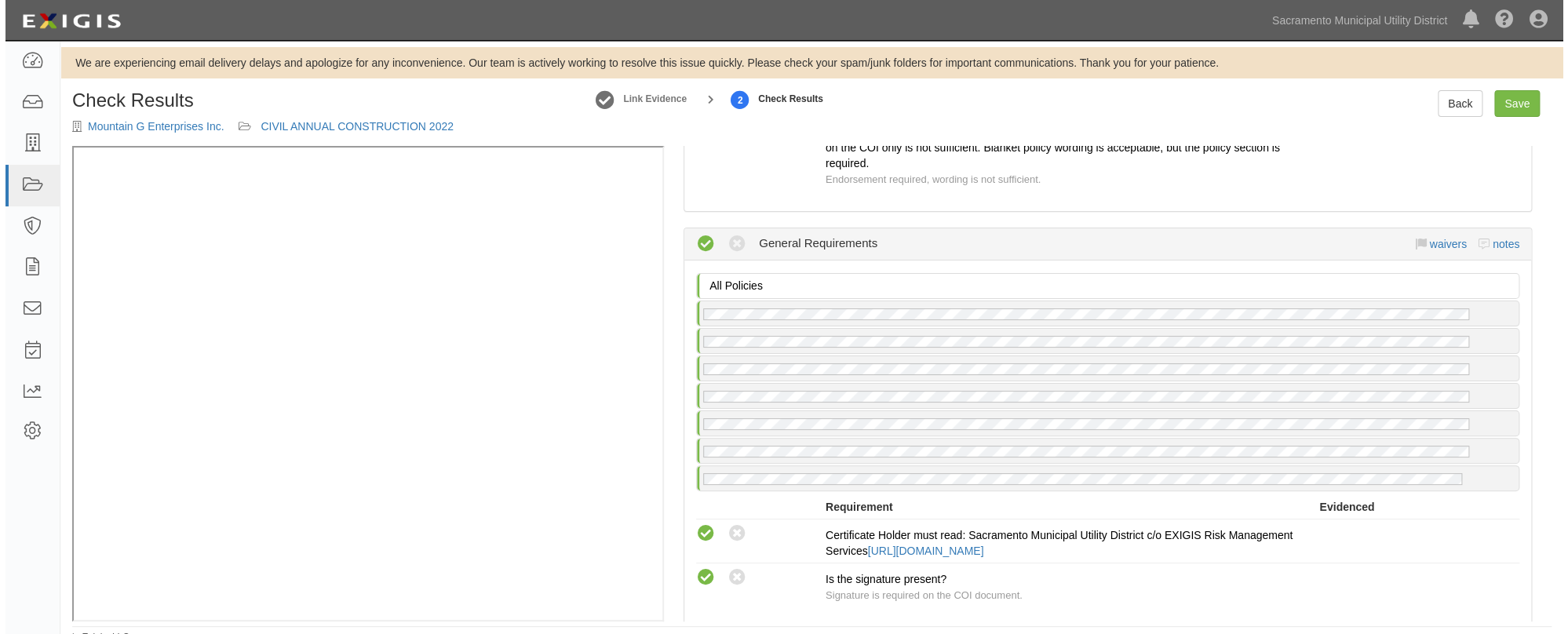
scroll to position [2282, 0]
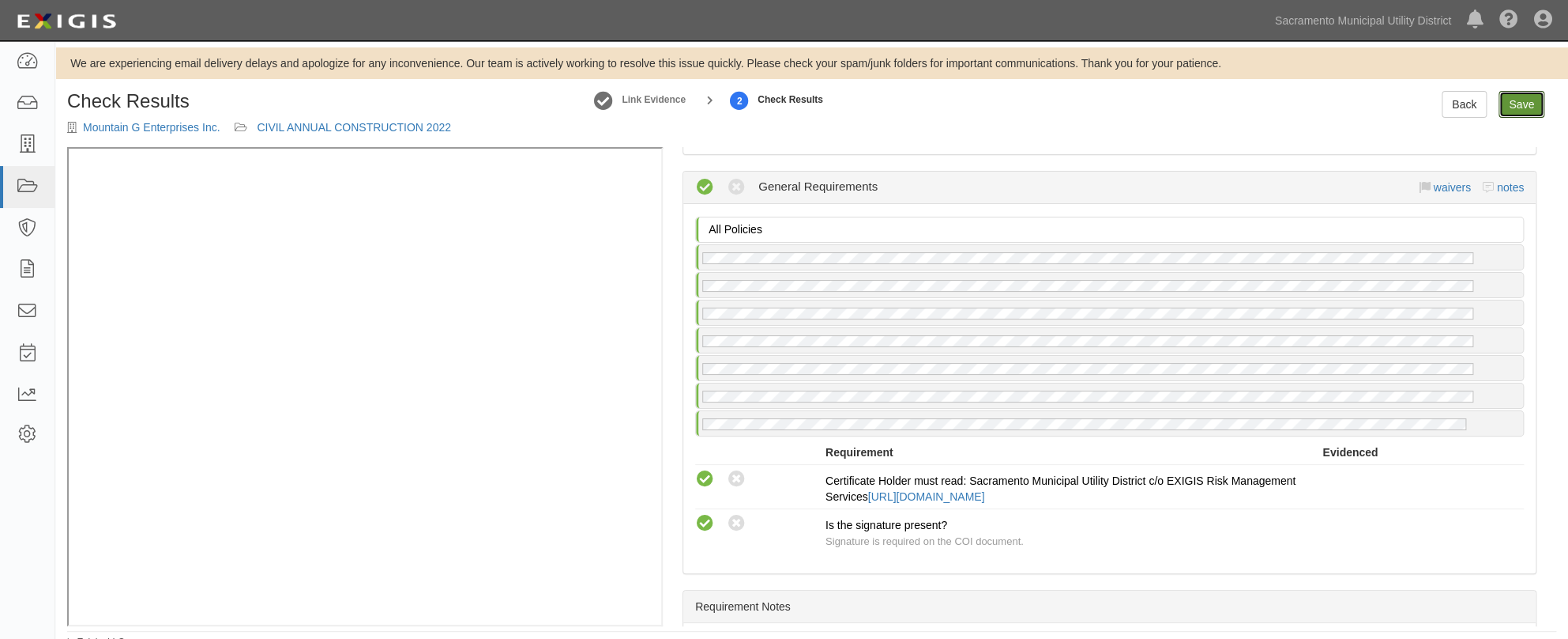
click at [1515, 106] on link "Save" at bounding box center [1521, 105] width 46 height 27
radio input "true"
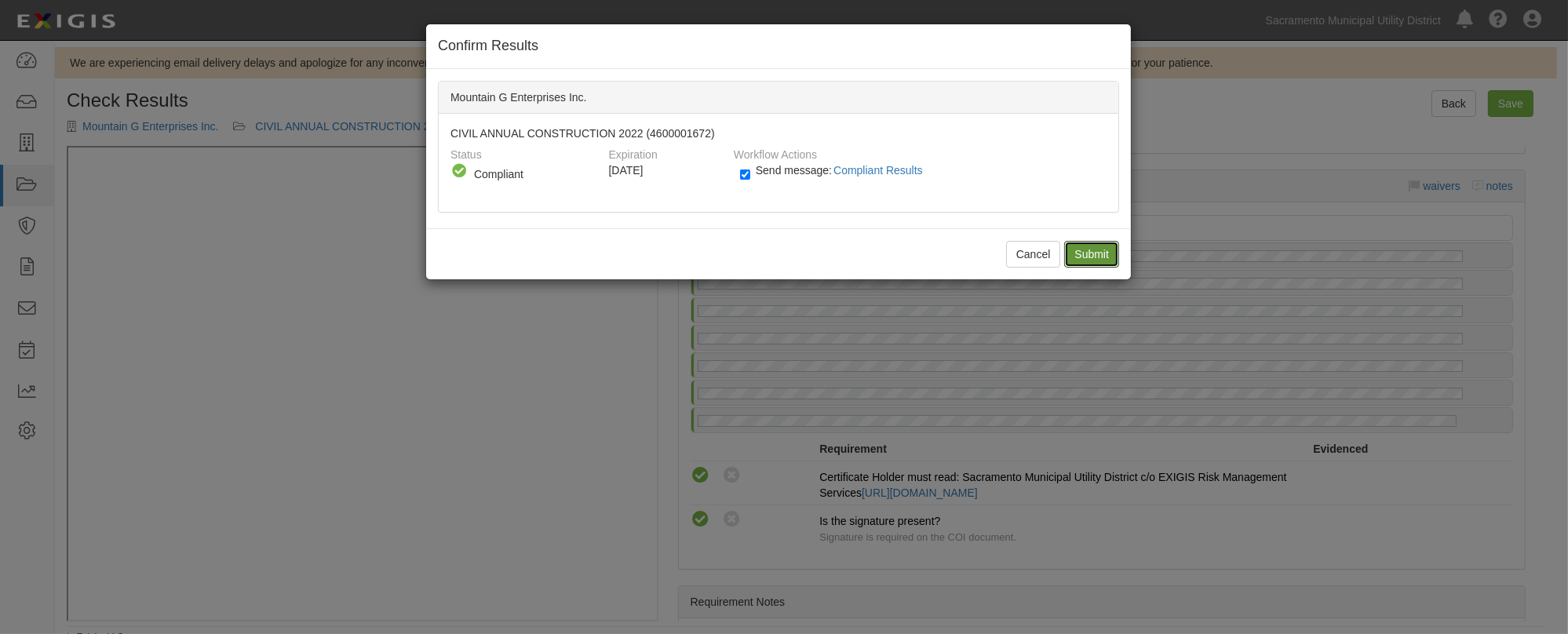
click at [1096, 249] on input "Submit" at bounding box center [1092, 254] width 55 height 27
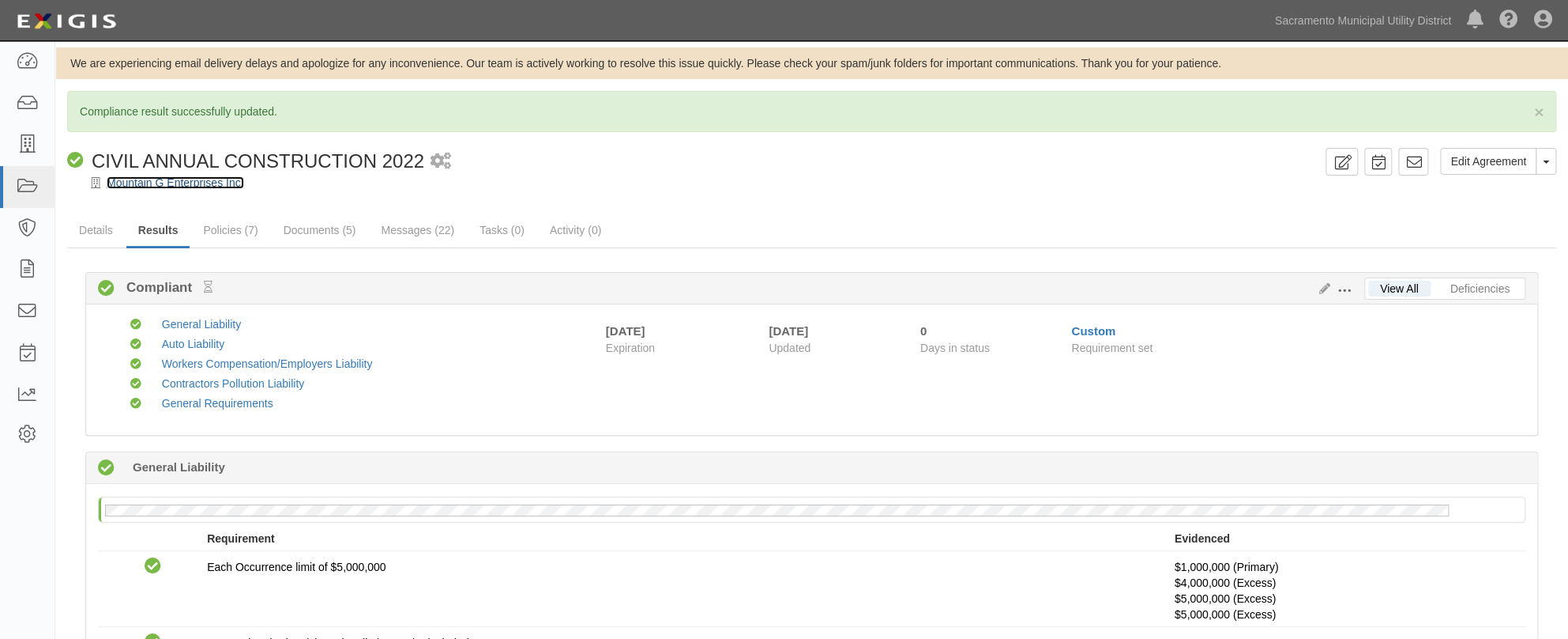
click at [155, 180] on link "Mountain G Enterprises Inc." at bounding box center [175, 182] width 138 height 13
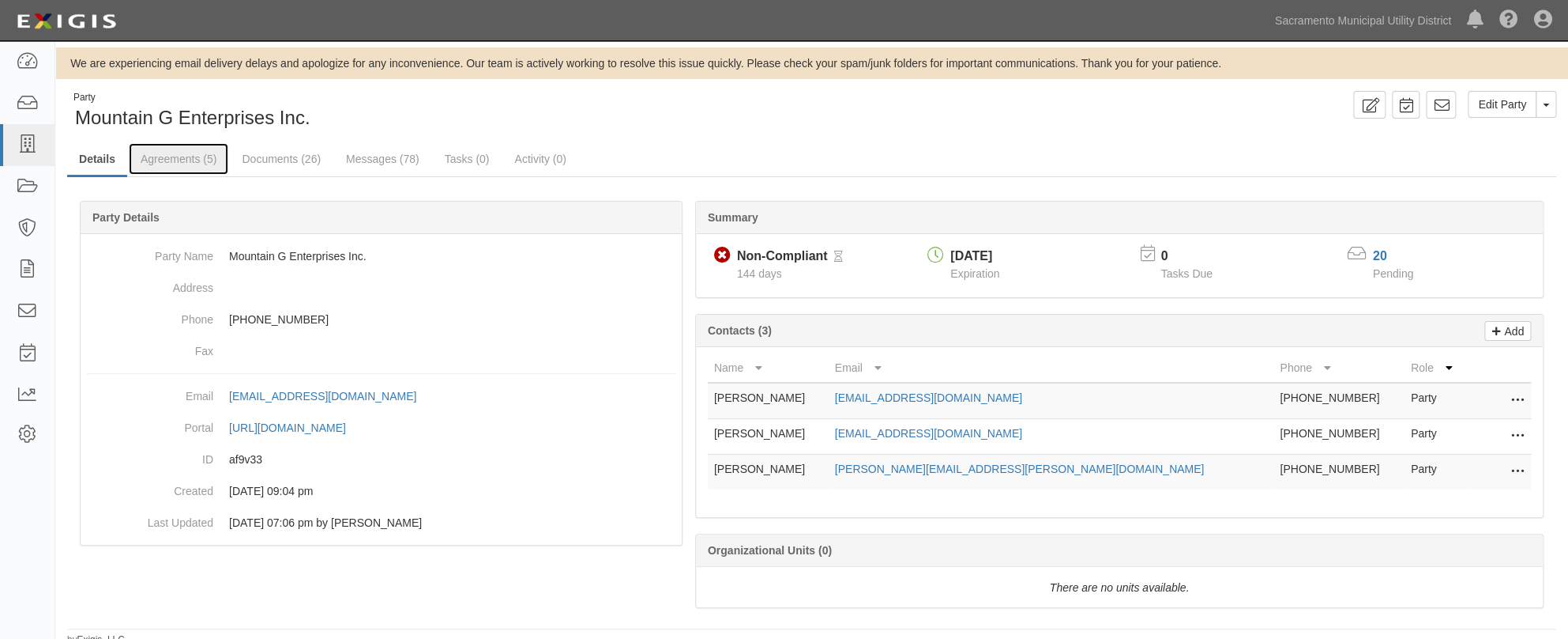
click at [173, 156] on link "Agreements (5)" at bounding box center [178, 159] width 100 height 32
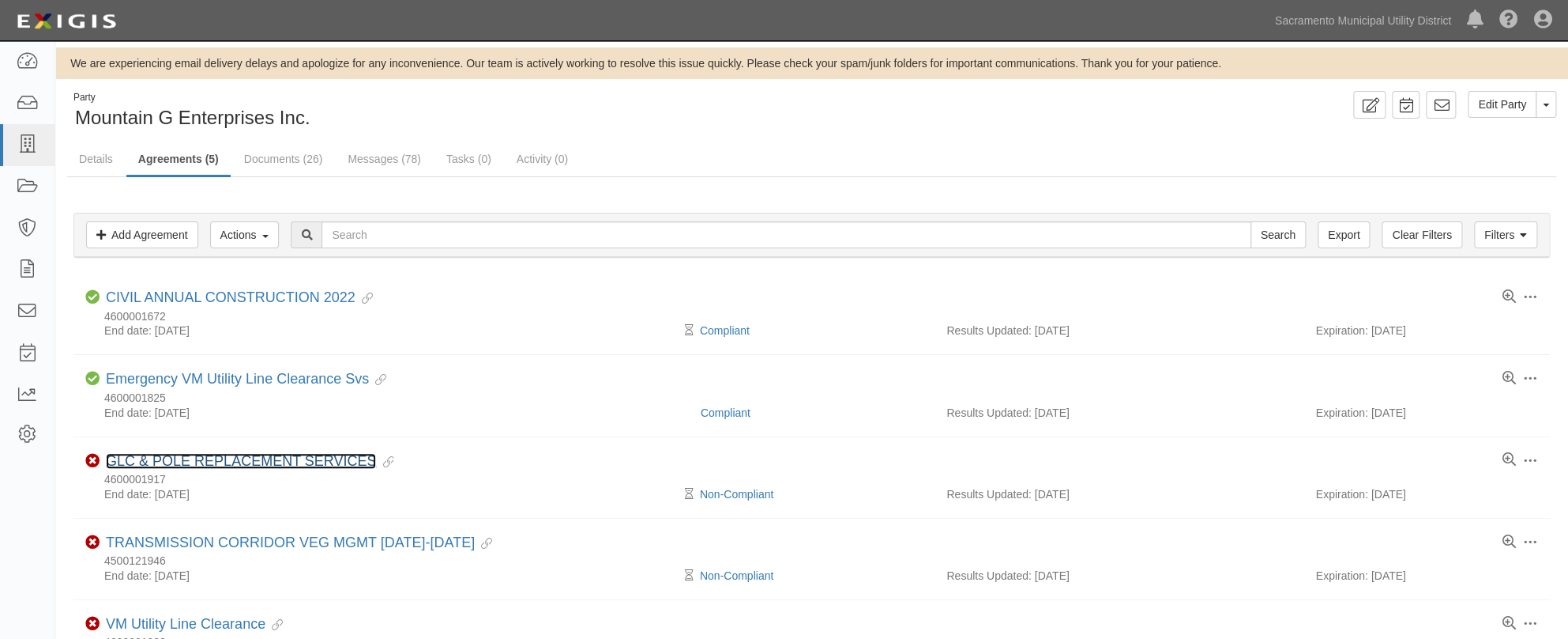
click at [231, 459] on link "GLC & POLE REPLACEMENT SERVICES" at bounding box center [240, 461] width 270 height 16
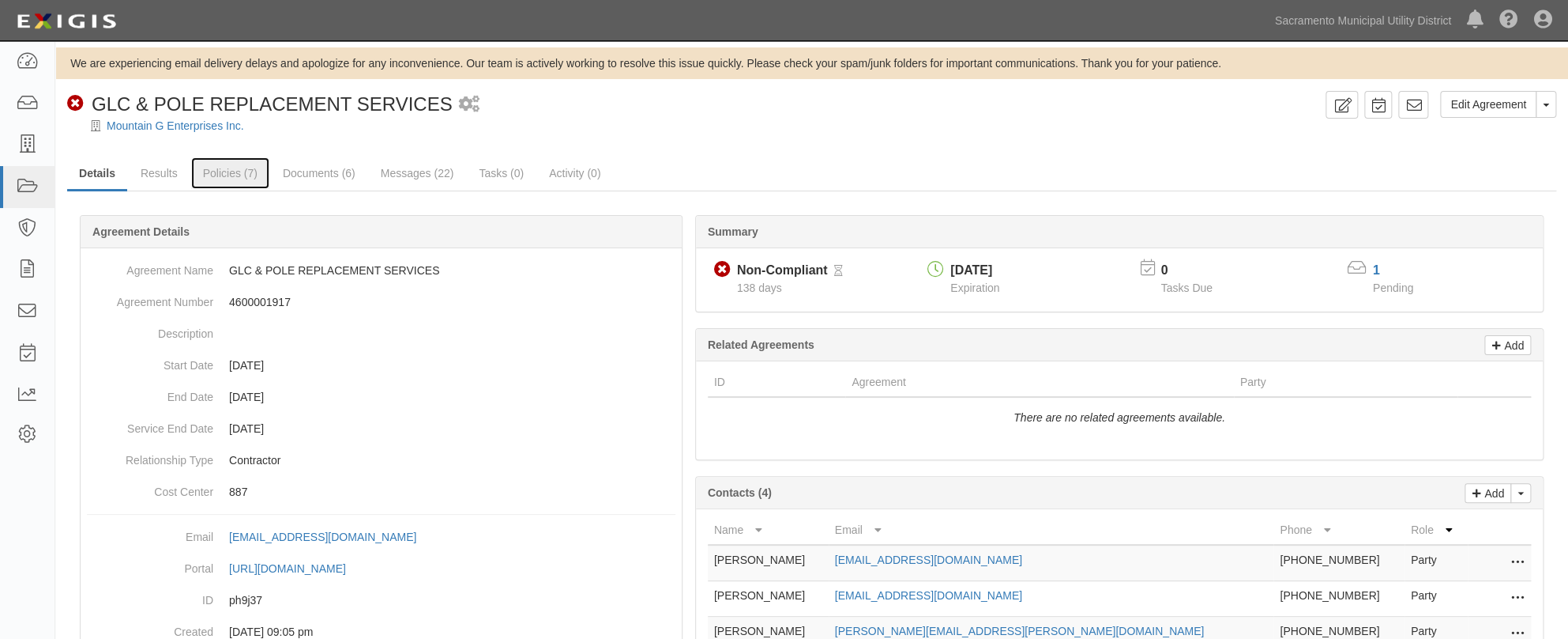
click at [224, 171] on link "Policies (7)" at bounding box center [230, 173] width 78 height 32
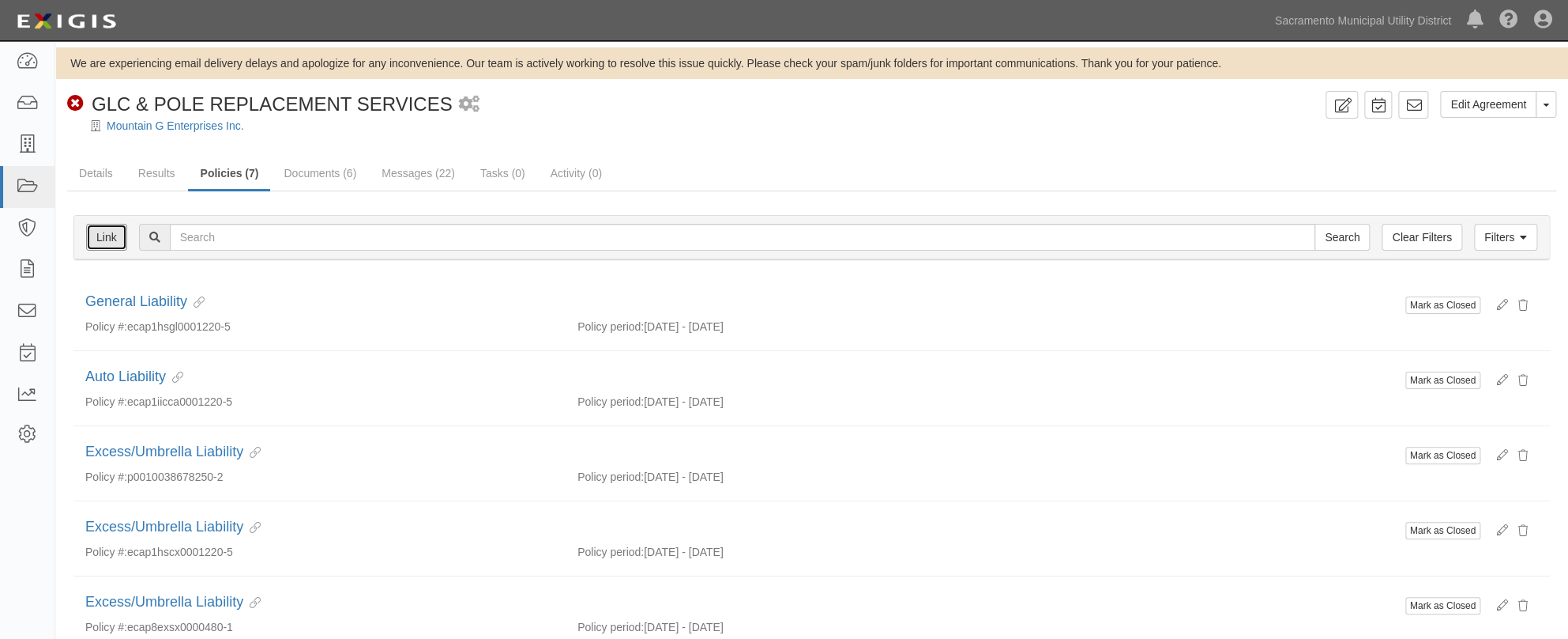
click at [94, 241] on link "Link" at bounding box center [107, 238] width 41 height 27
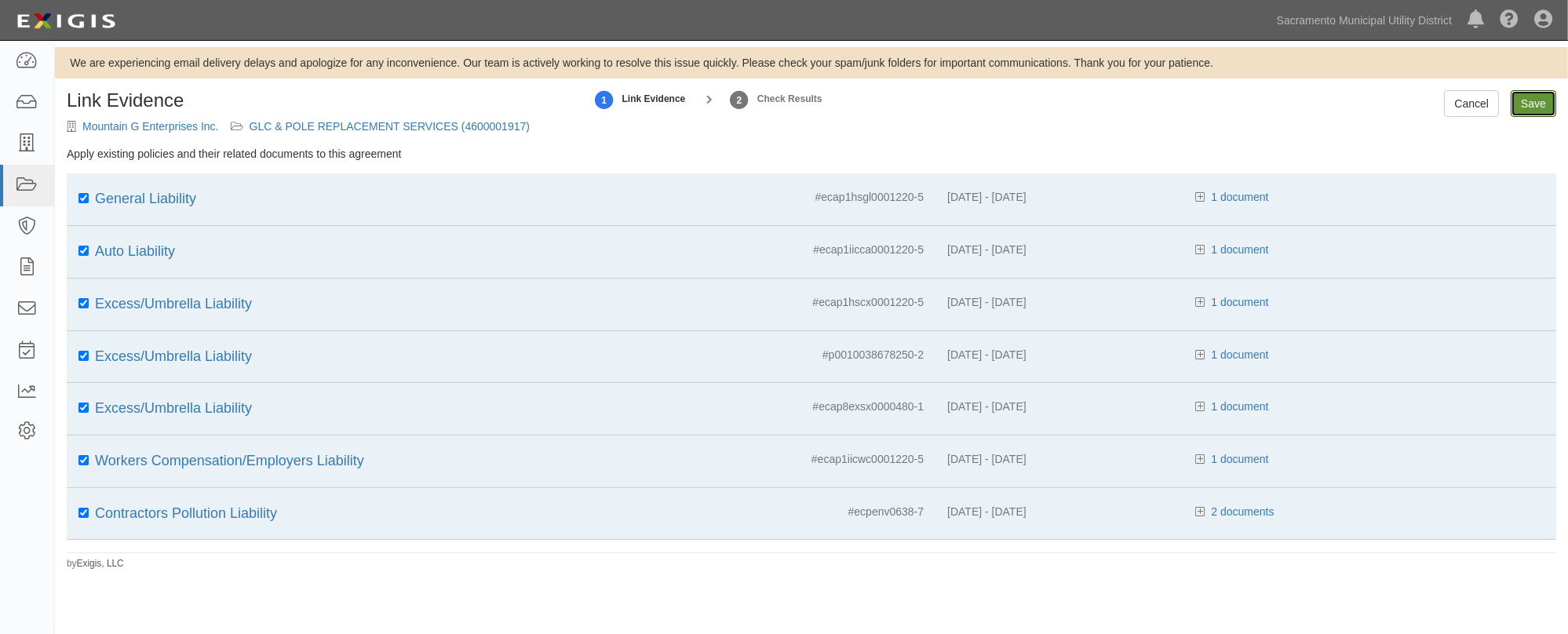
click at [1532, 100] on input "Save" at bounding box center [1533, 104] width 45 height 27
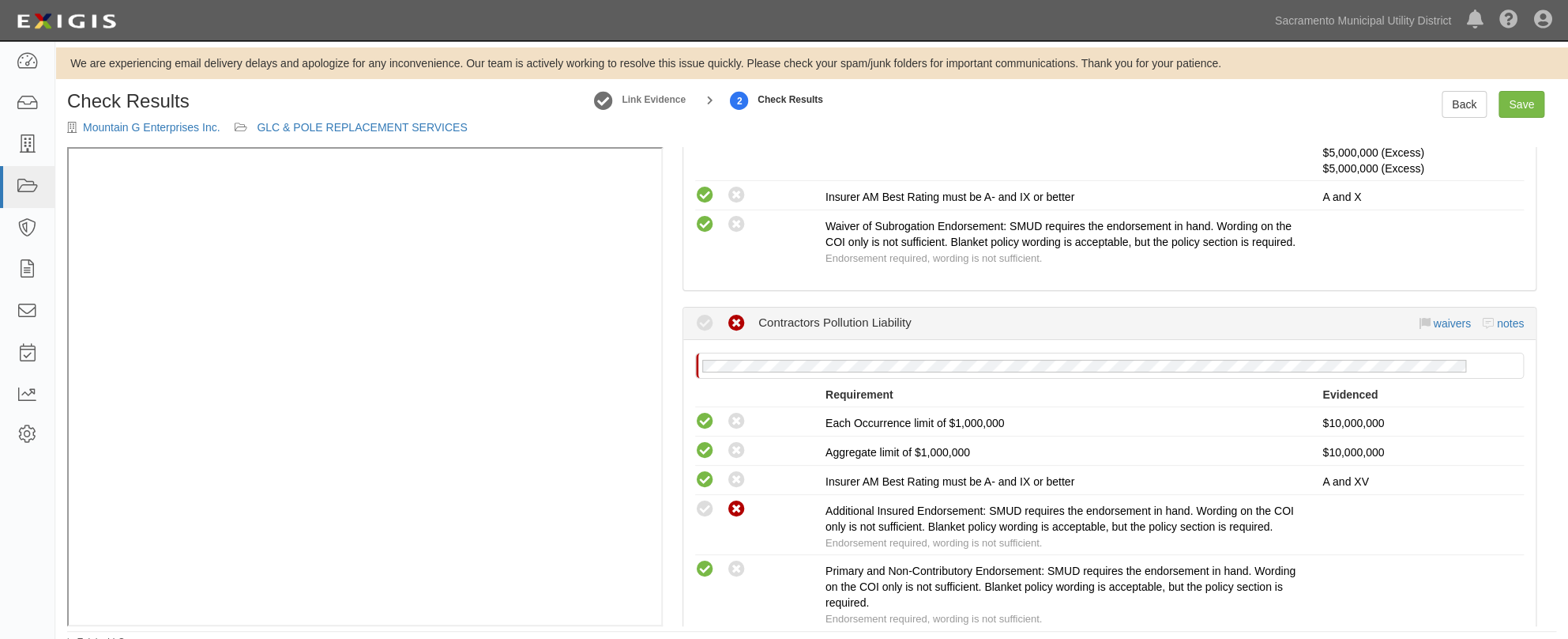
scroll to position [1808, 0]
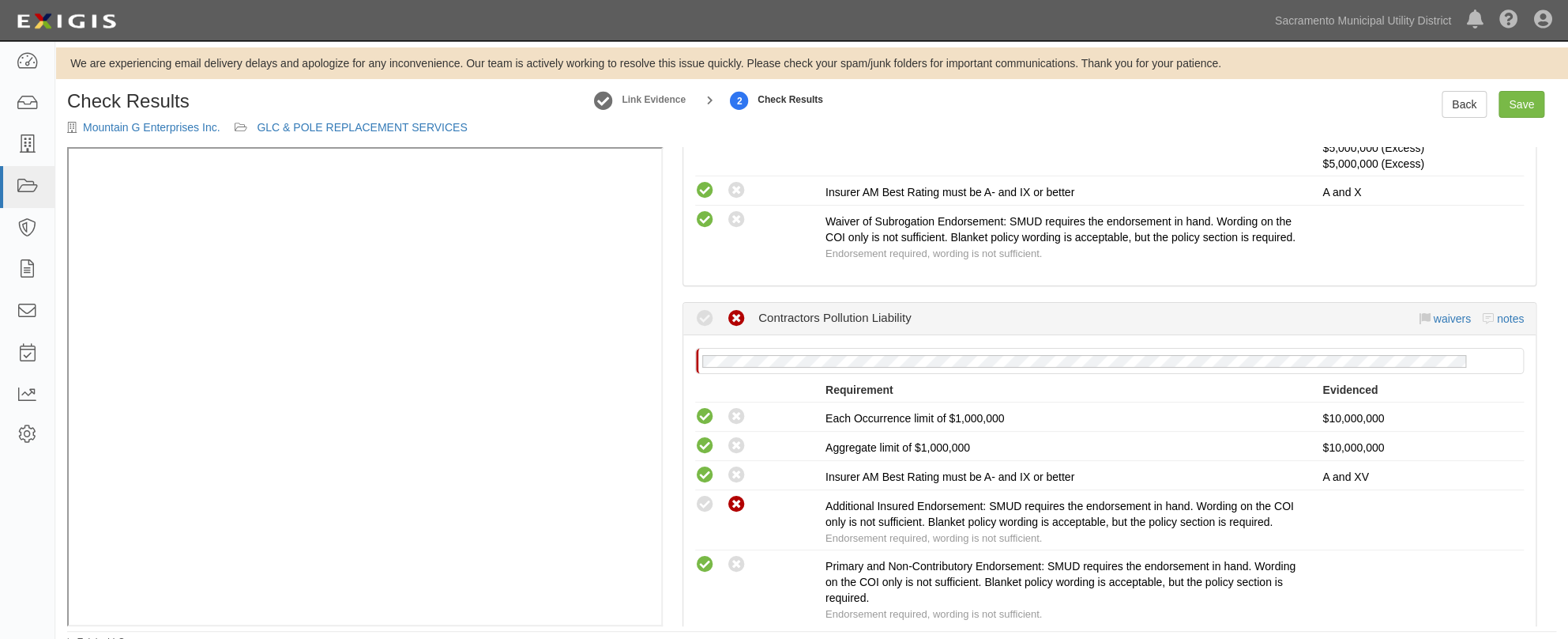
click at [702, 515] on icon at bounding box center [706, 504] width 19 height 19
radio input "true"
click at [1538, 537] on div "Edit this agreement Edit all linked agreements Manage Policies (CPOLL) Endorsem…" at bounding box center [1110, 387] width 894 height 479
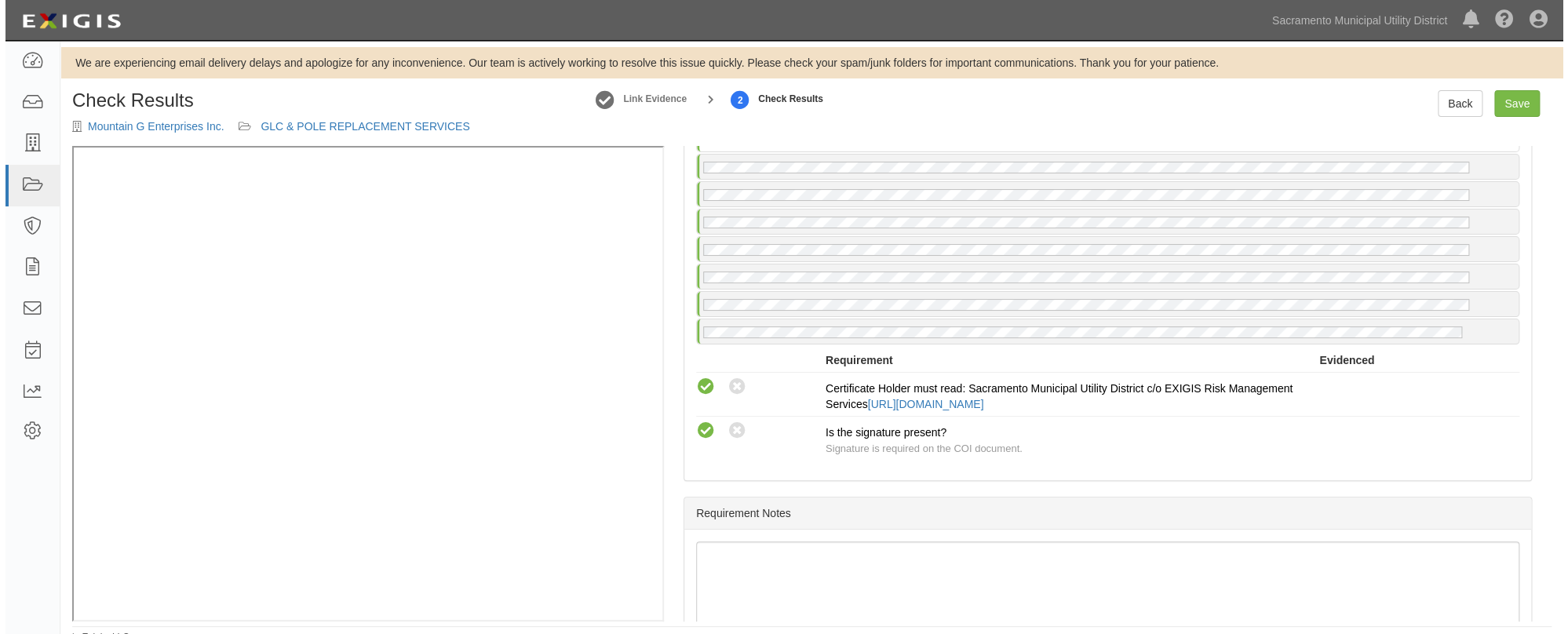
scroll to position [2489, 0]
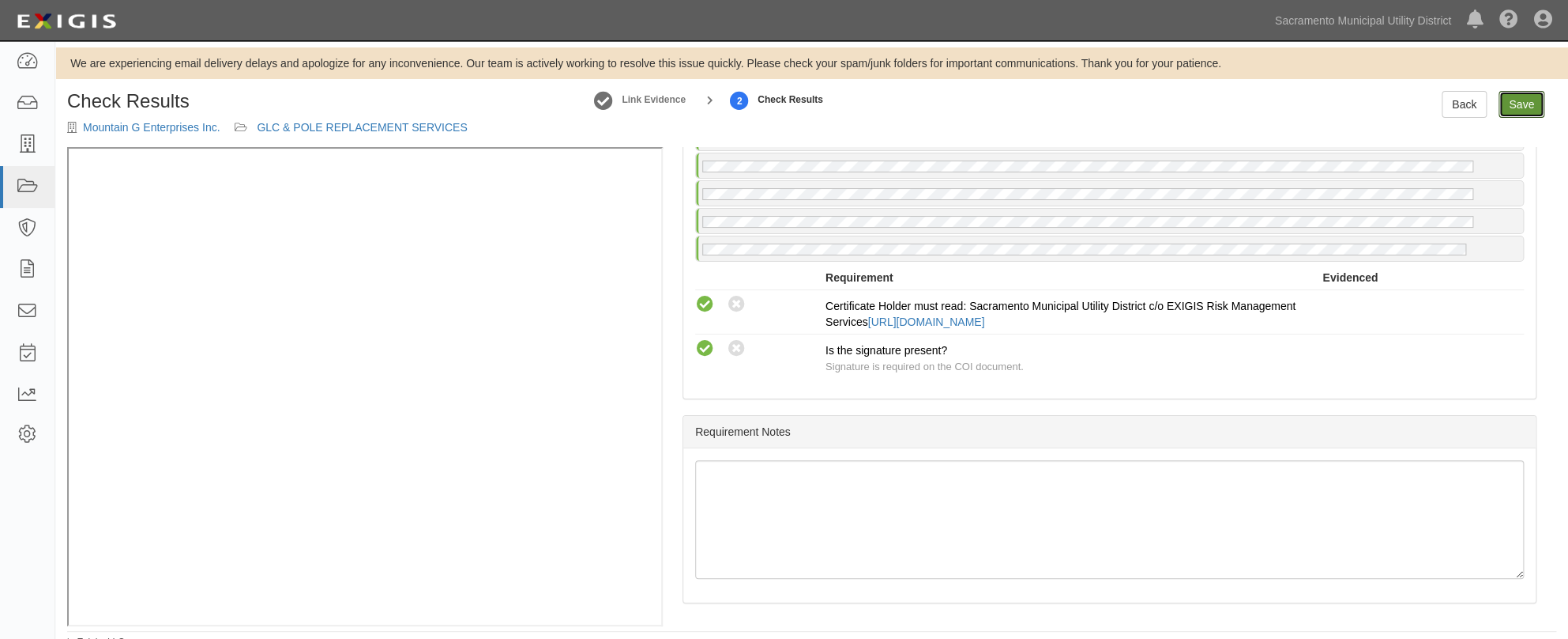
click at [1522, 102] on link "Save" at bounding box center [1521, 105] width 46 height 27
radio input "true"
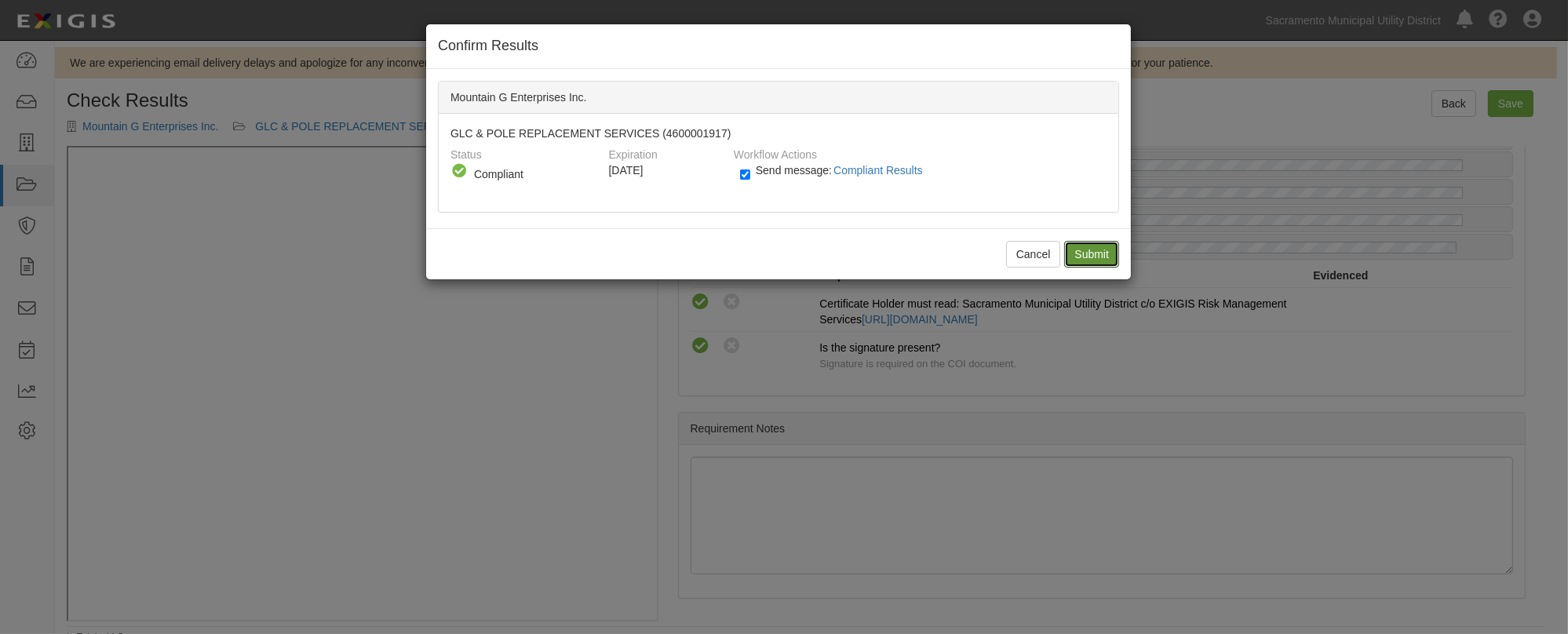
click at [1086, 246] on input "Submit" at bounding box center [1092, 254] width 55 height 27
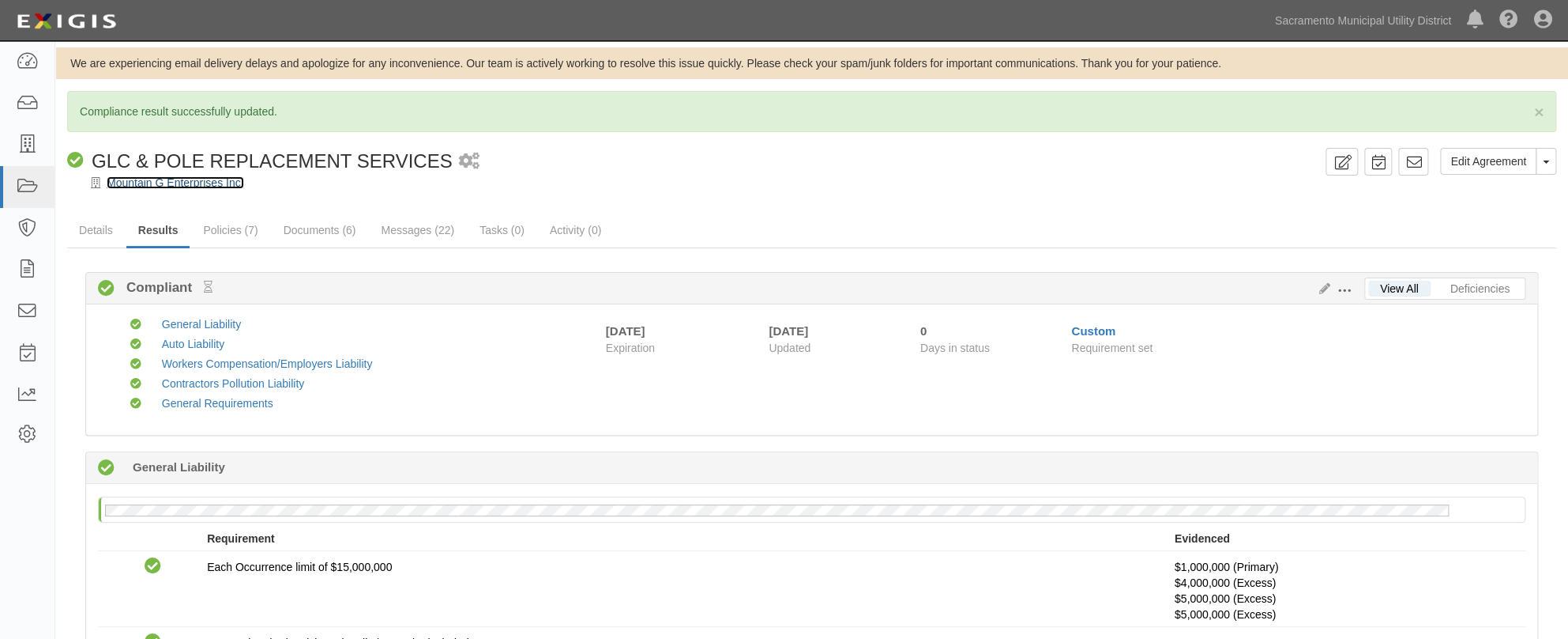
click at [170, 186] on link "Mountain G Enterprises Inc." at bounding box center [175, 182] width 138 height 13
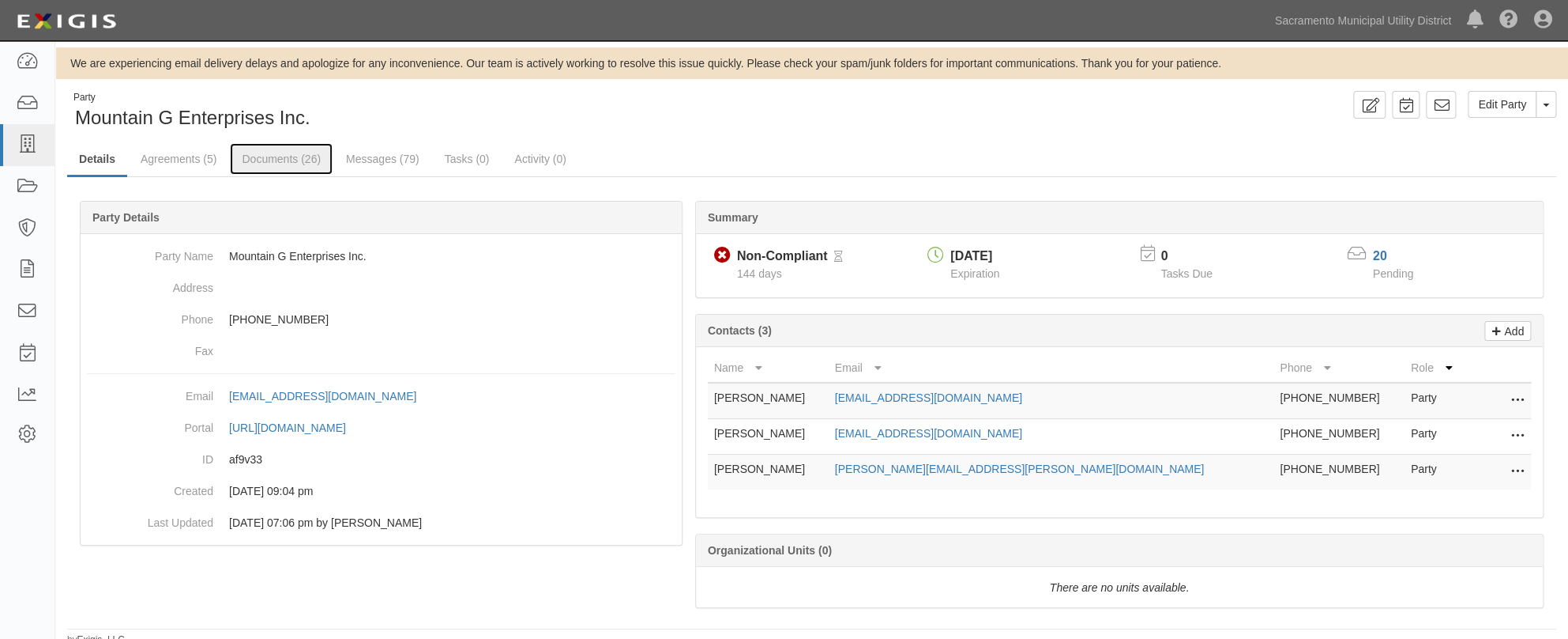
click at [257, 156] on link "Documents (26)" at bounding box center [281, 159] width 103 height 32
click at [177, 157] on link "Agreements (5)" at bounding box center [178, 159] width 100 height 32
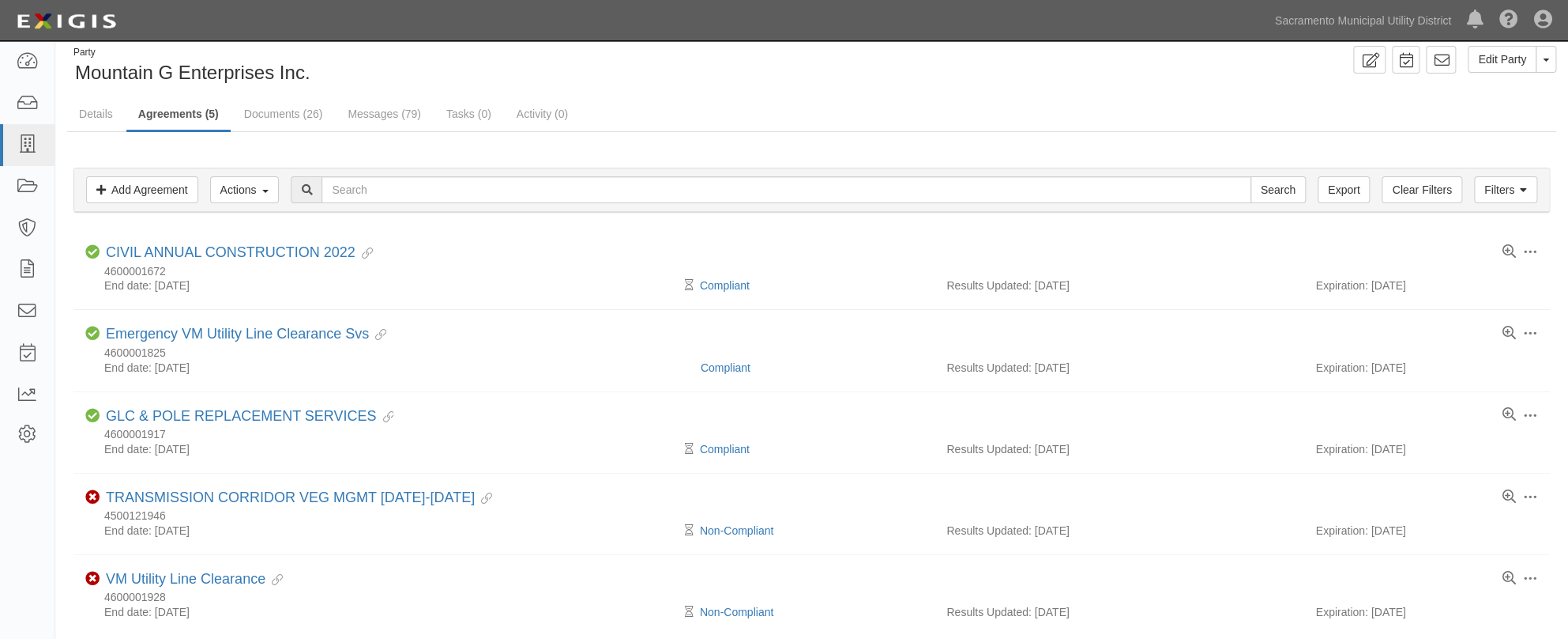
scroll to position [165, 0]
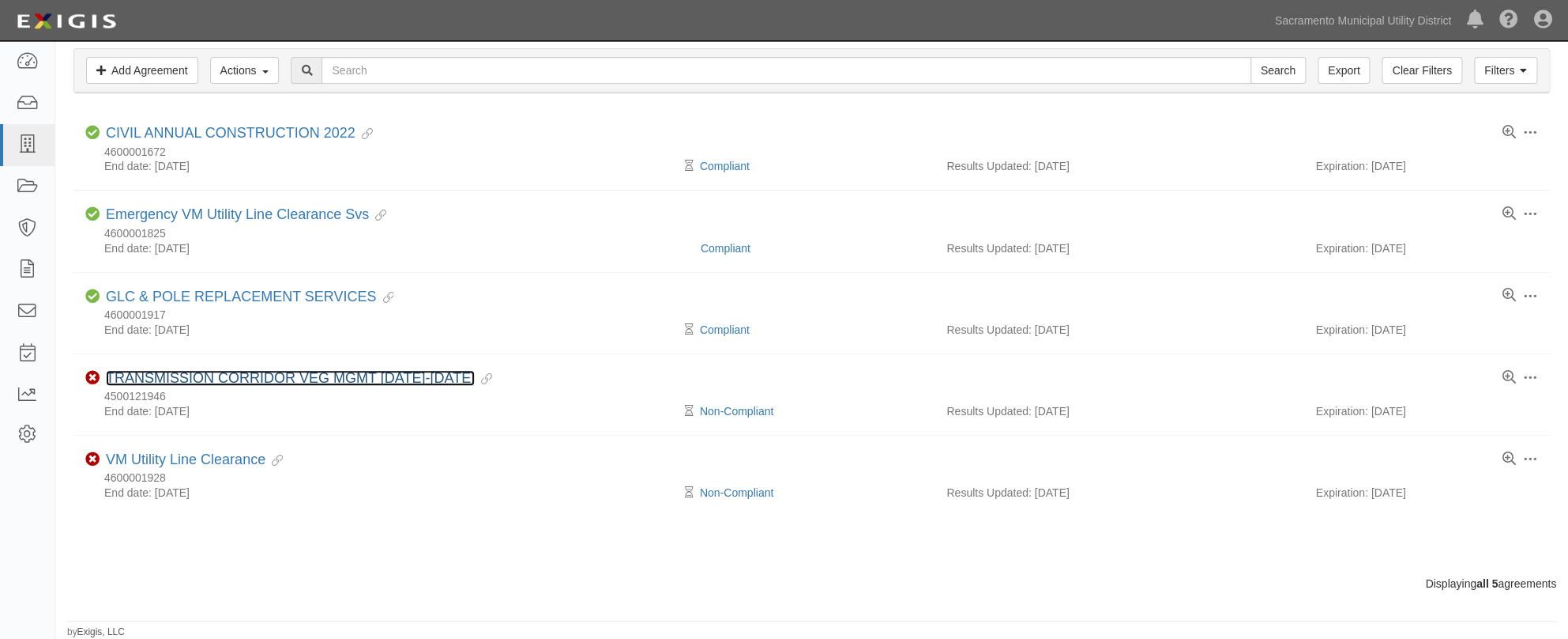
click at [245, 371] on link "TRANSMISSION CORRIDOR VEG MGMT [DATE]-[DATE]" at bounding box center [290, 378] width 369 height 16
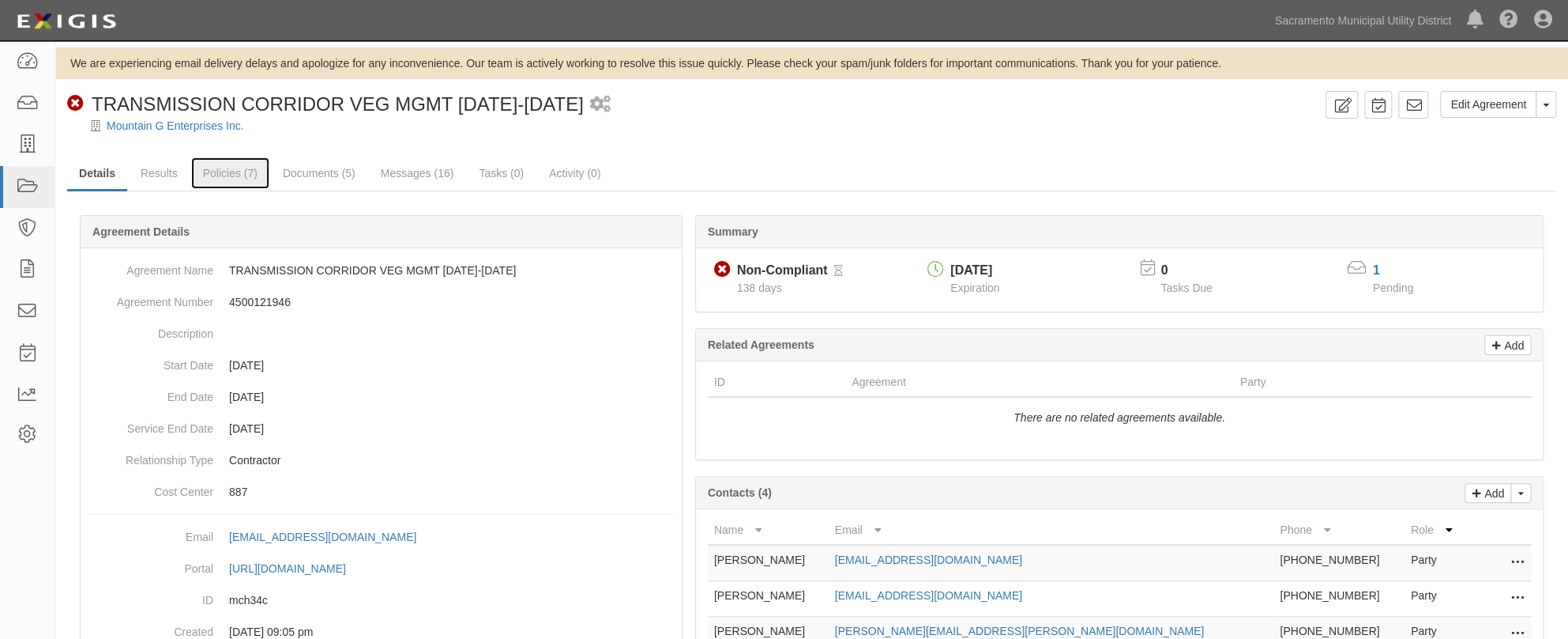
click at [217, 174] on link "Policies (7)" at bounding box center [230, 173] width 78 height 32
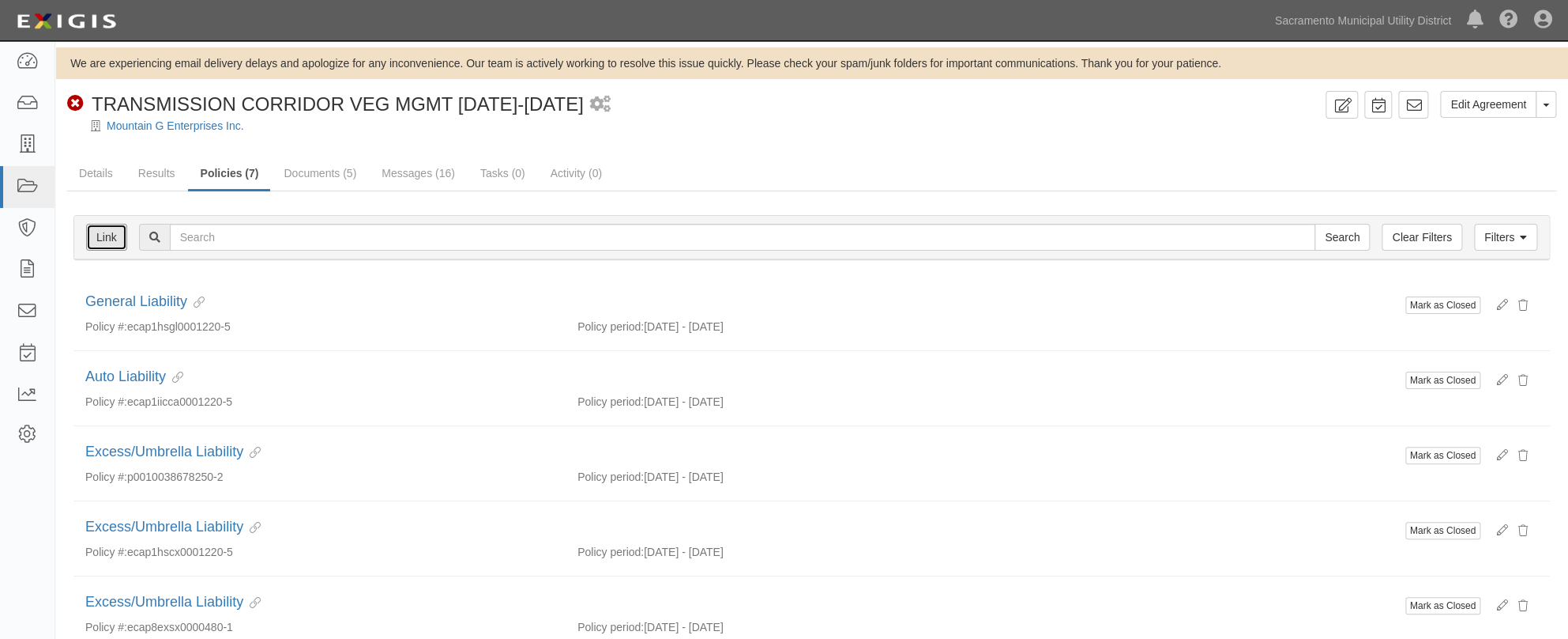
click at [102, 234] on link "Link" at bounding box center [107, 238] width 41 height 27
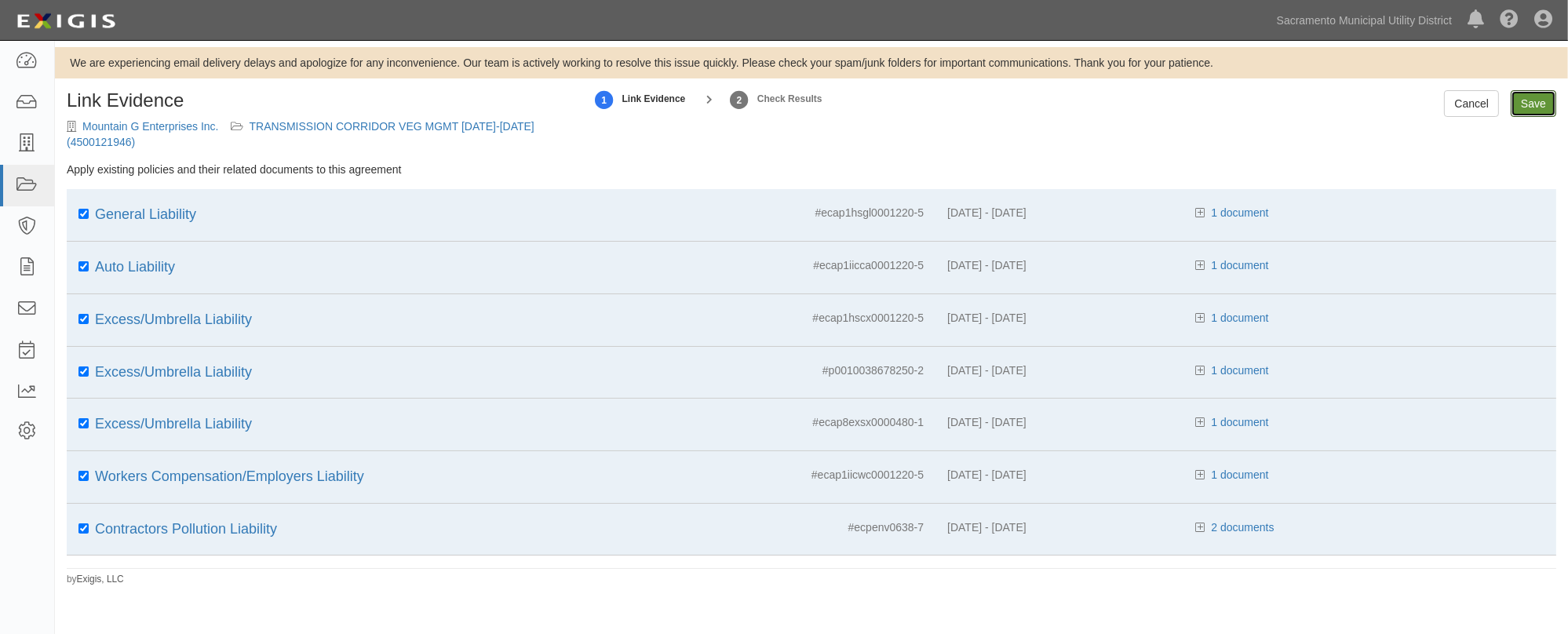
click at [1528, 104] on input "Save" at bounding box center [1533, 104] width 45 height 27
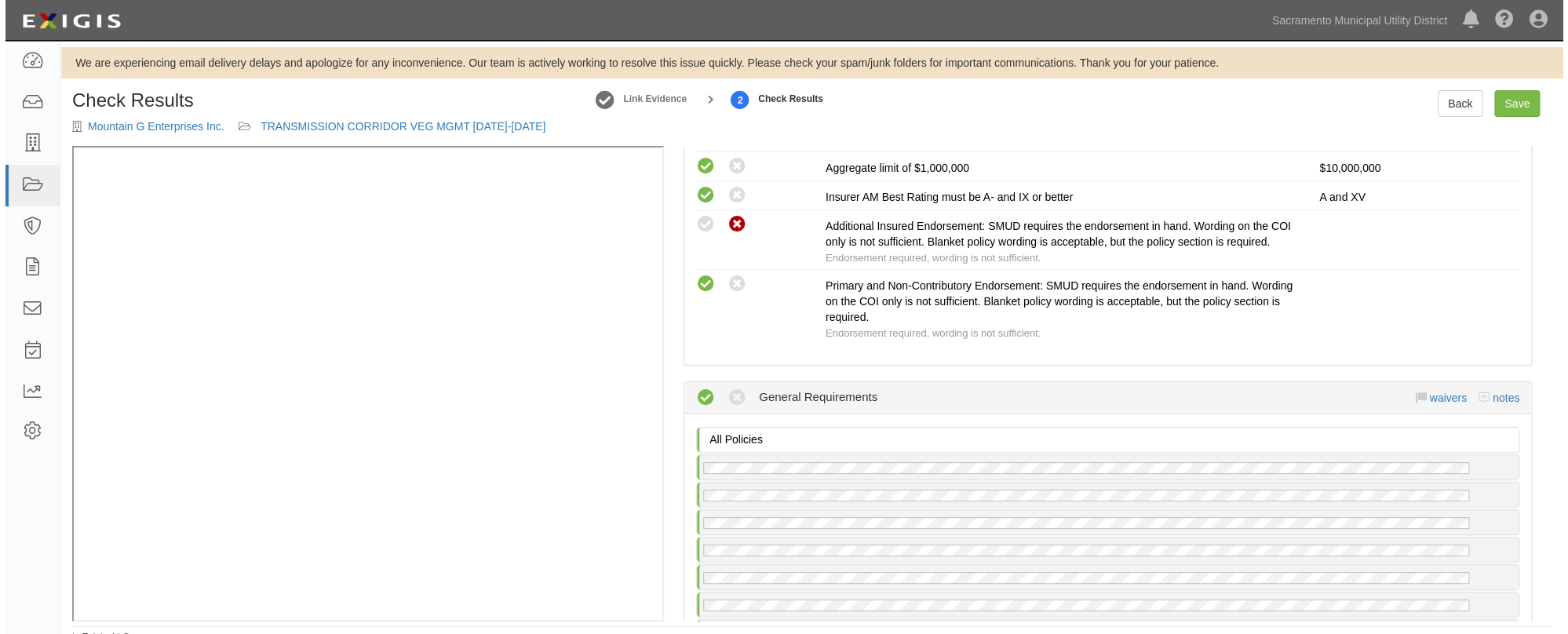
scroll to position [2055, 0]
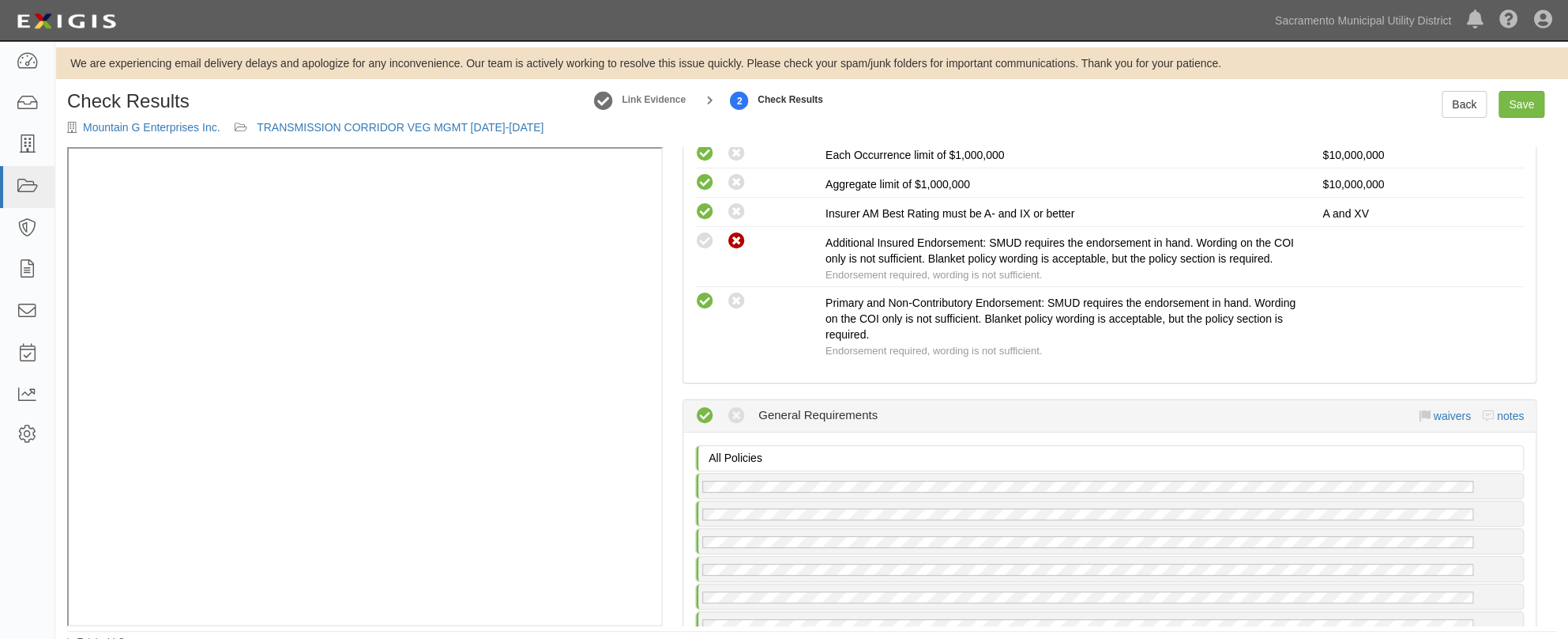
click at [703, 251] on icon at bounding box center [706, 241] width 19 height 19
radio input "true"
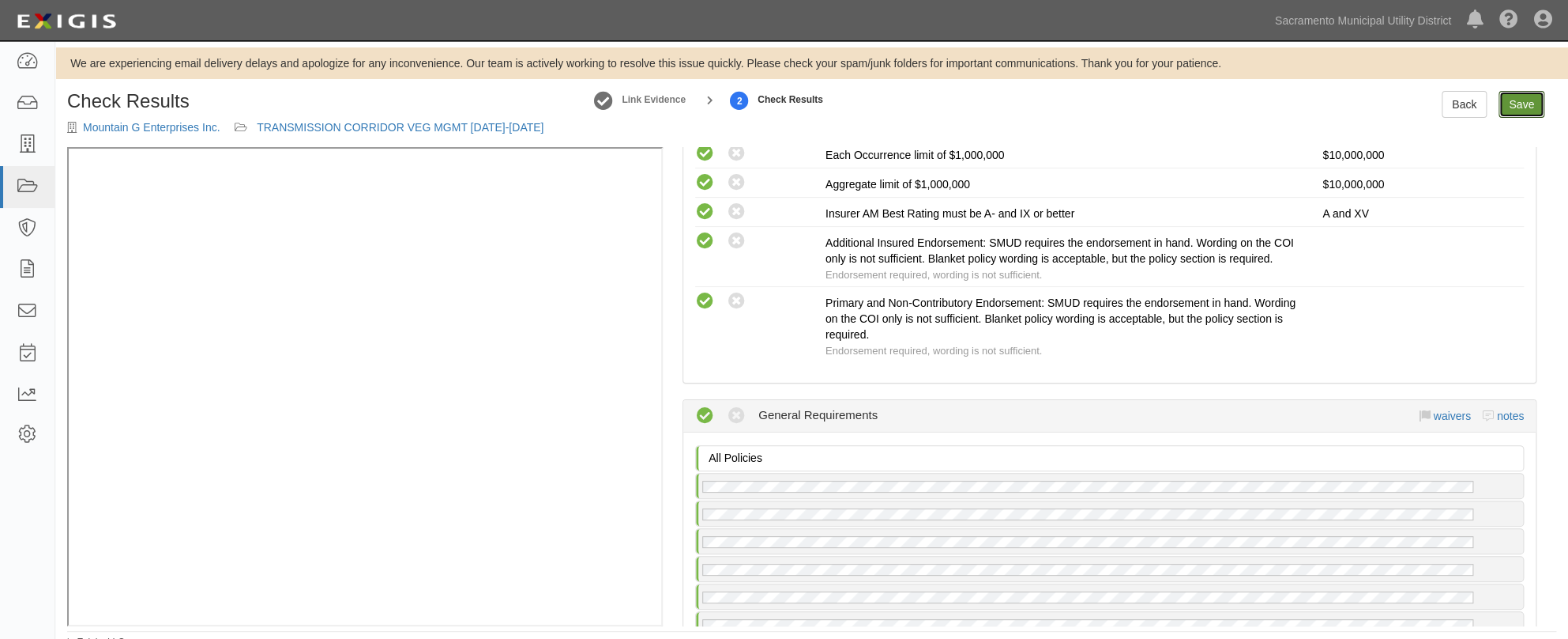
click at [1516, 103] on link "Save" at bounding box center [1521, 105] width 46 height 27
radio input "true"
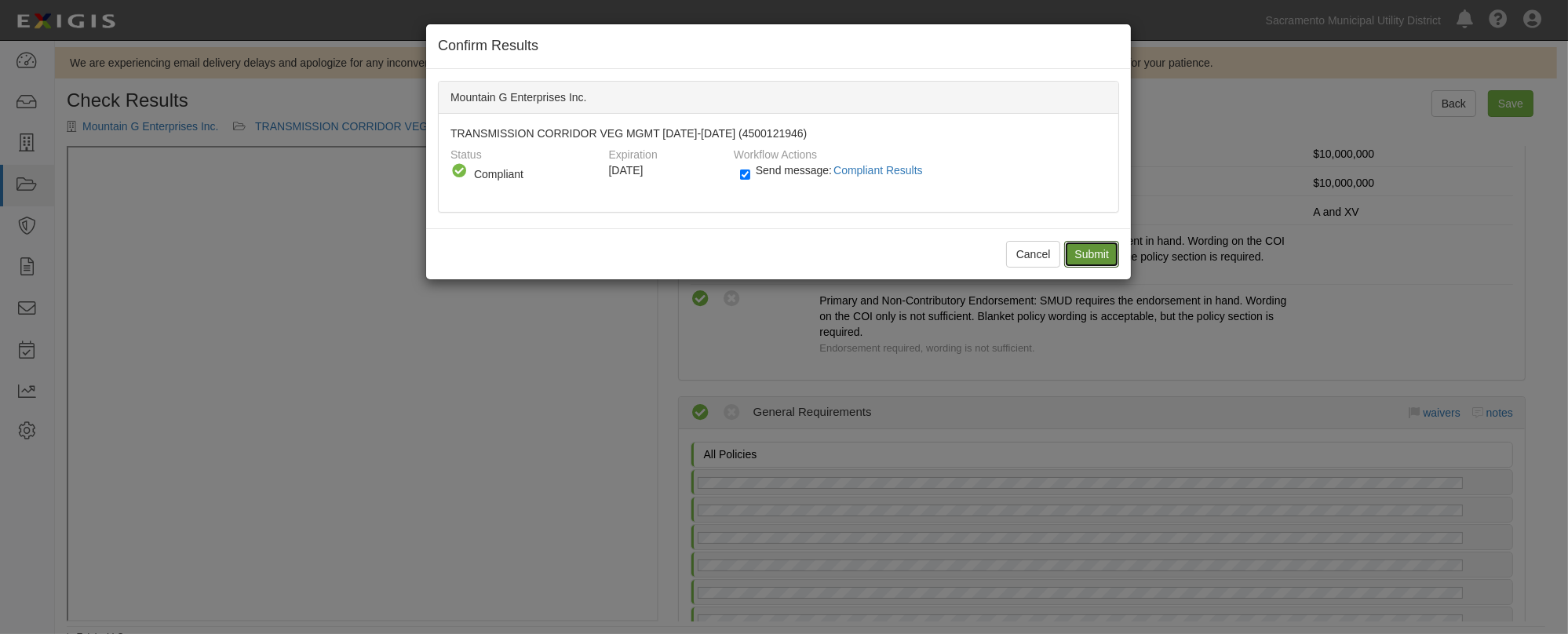
click at [1082, 251] on input "Submit" at bounding box center [1092, 254] width 55 height 27
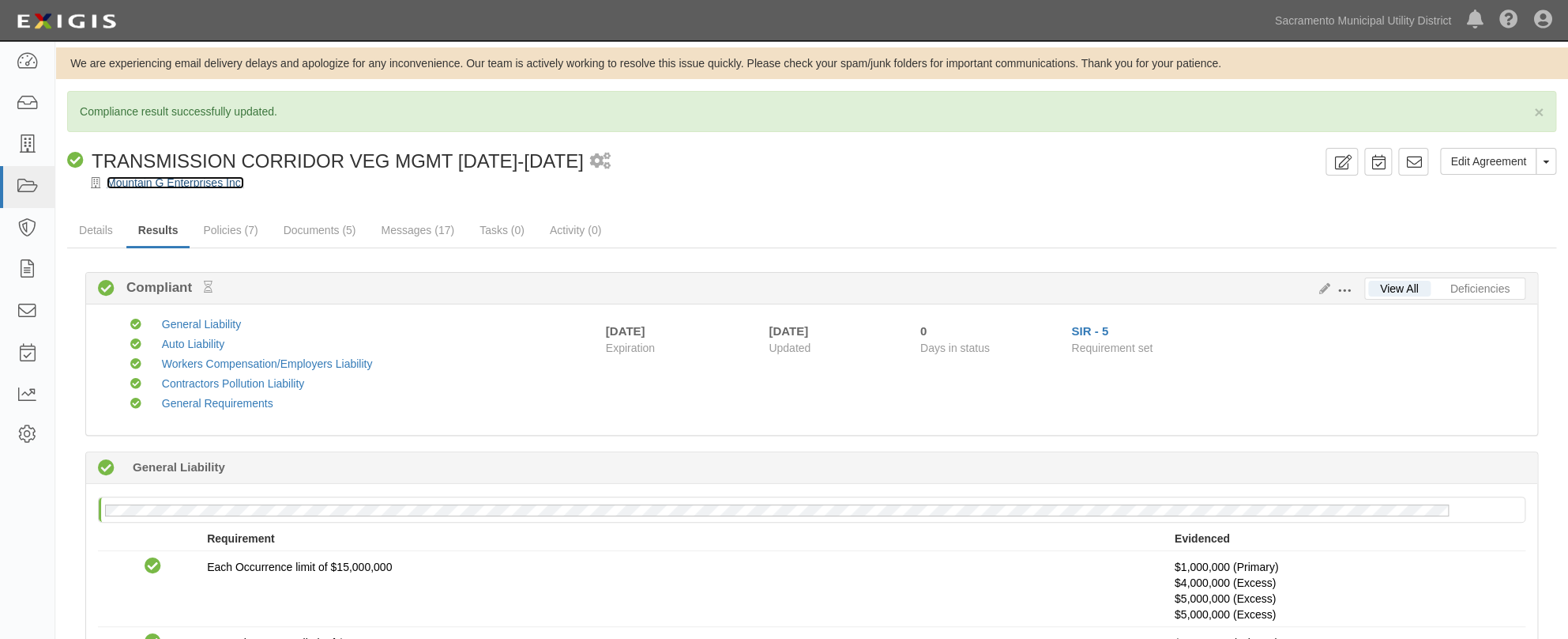
click at [194, 176] on link "Mountain G Enterprises Inc." at bounding box center [175, 182] width 138 height 13
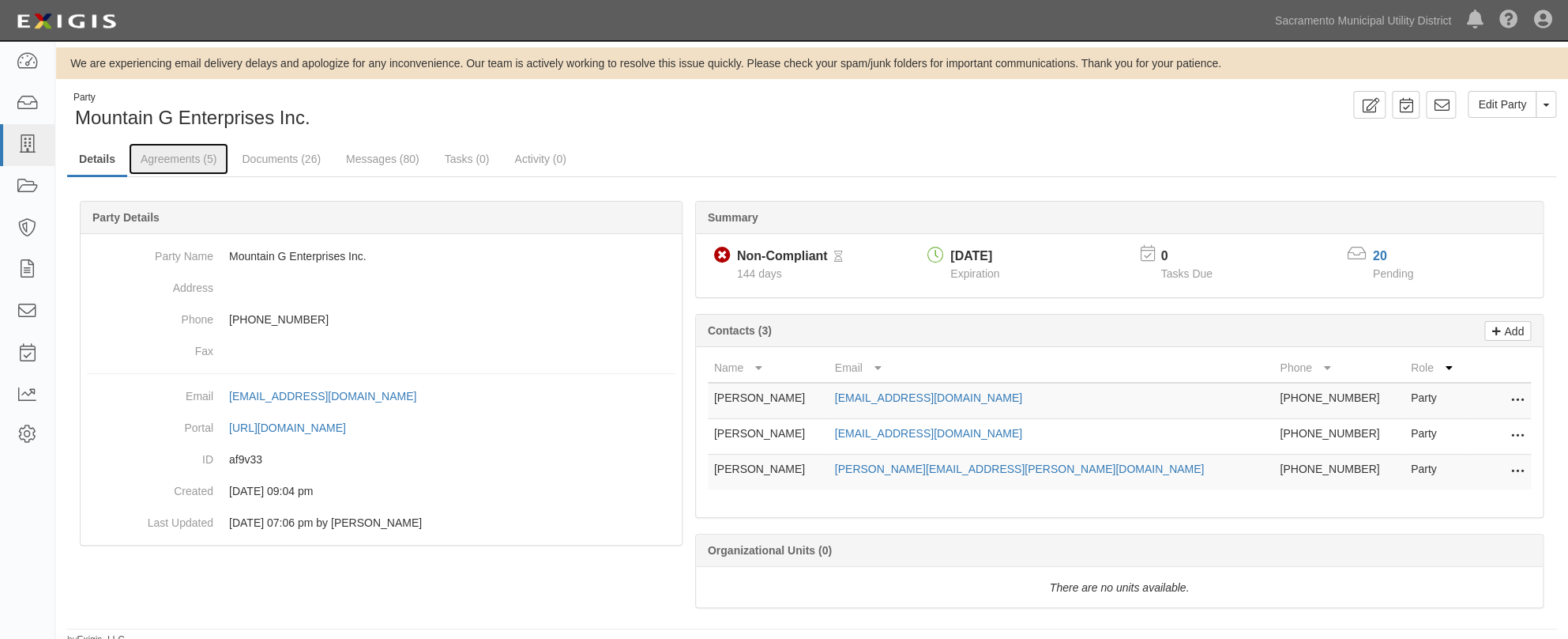
click at [207, 154] on link "Agreements (5)" at bounding box center [178, 159] width 100 height 32
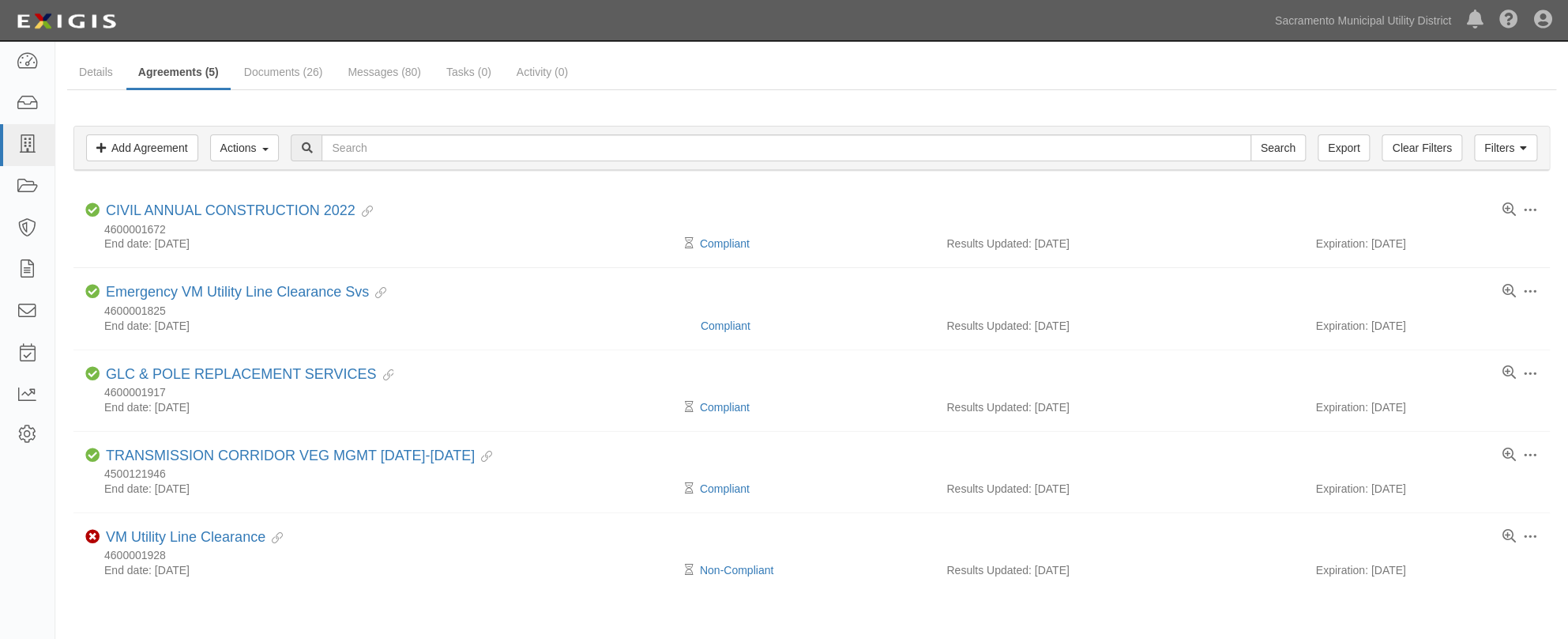
scroll to position [144, 0]
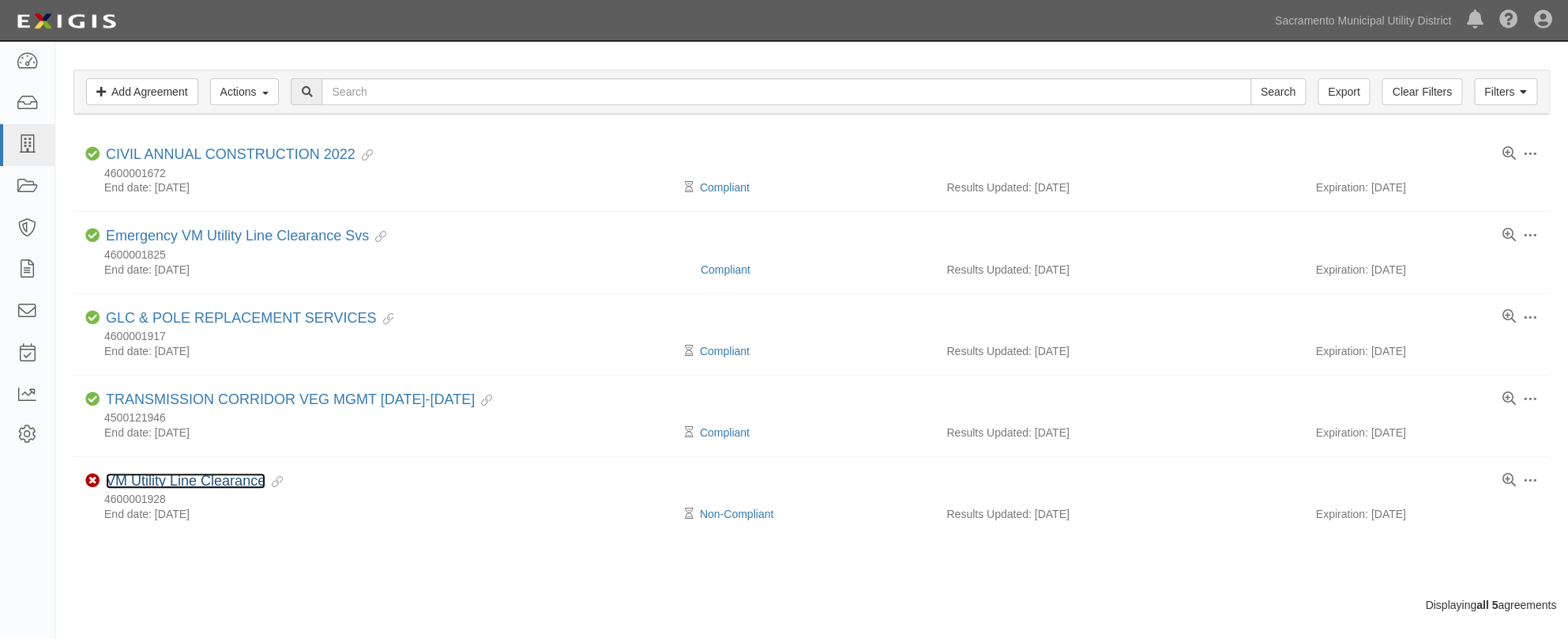
click at [164, 474] on link "VM Utility Line Clearance" at bounding box center [185, 481] width 160 height 16
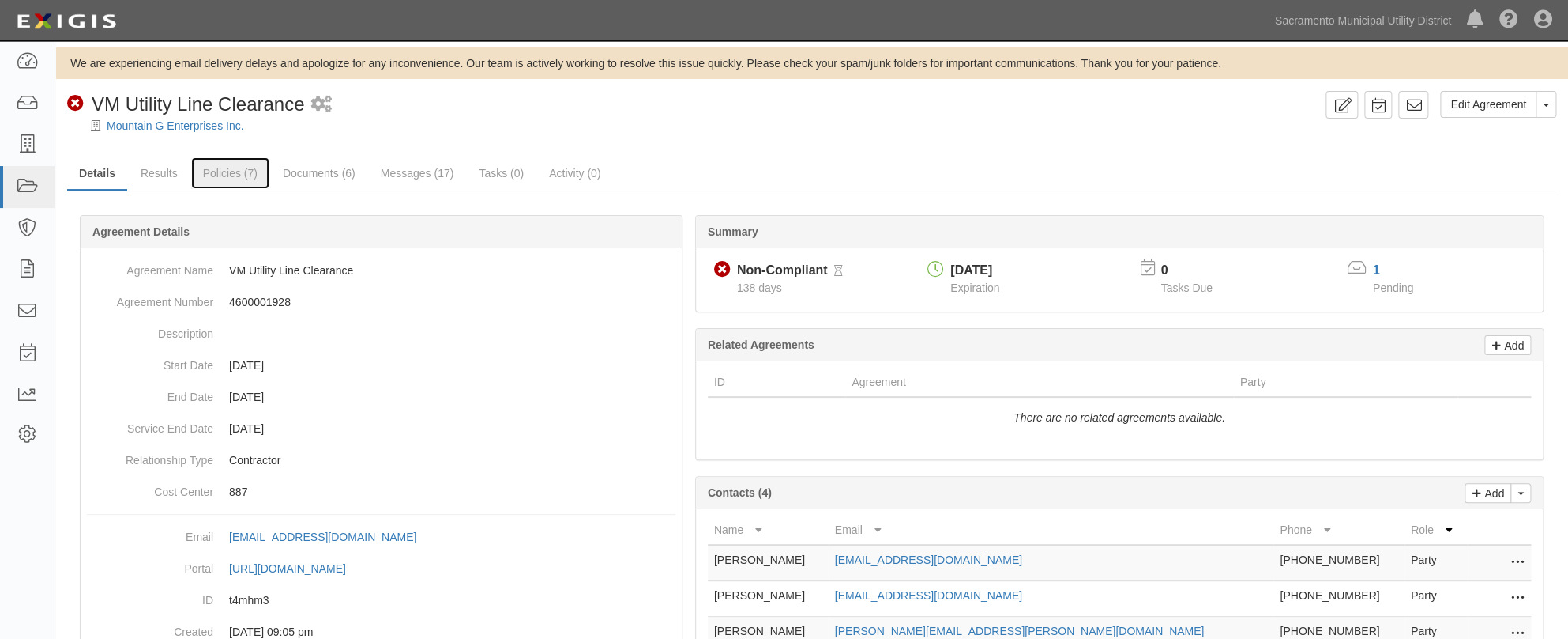
click at [221, 174] on link "Policies (7)" at bounding box center [230, 173] width 78 height 32
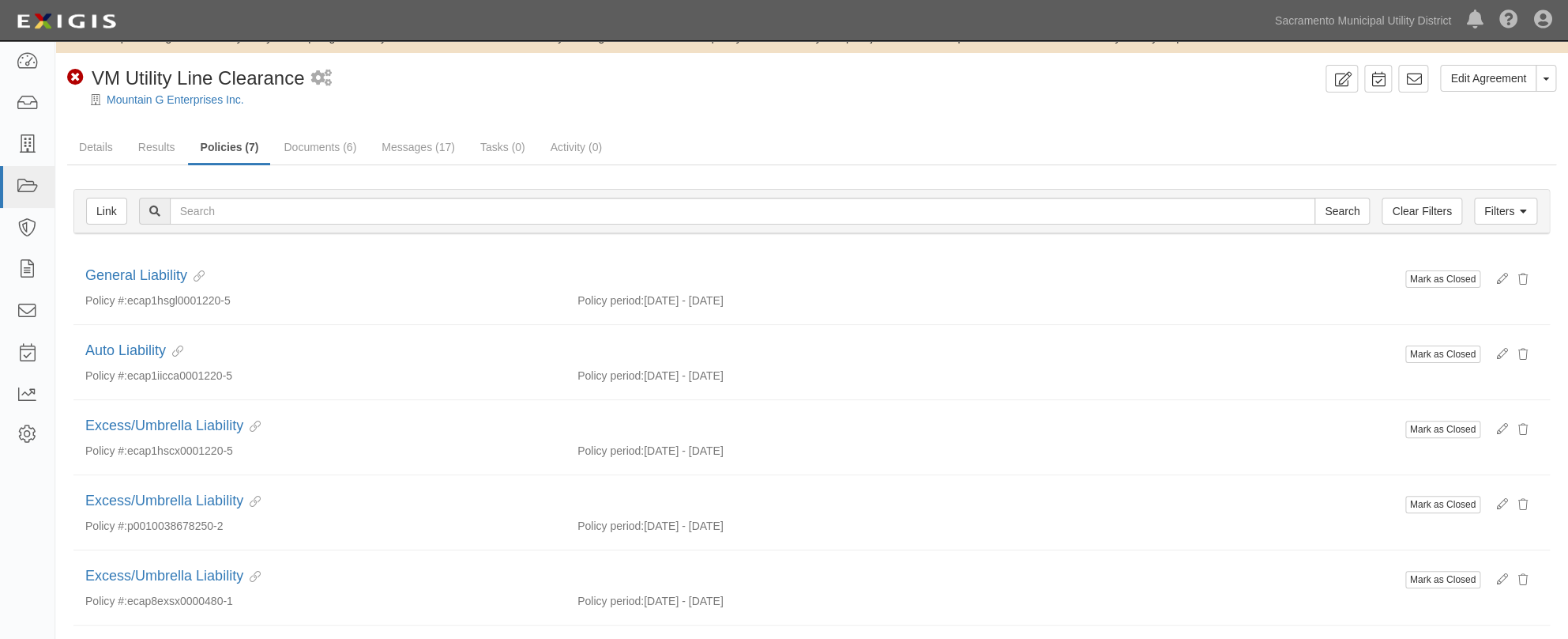
scroll to position [71, 0]
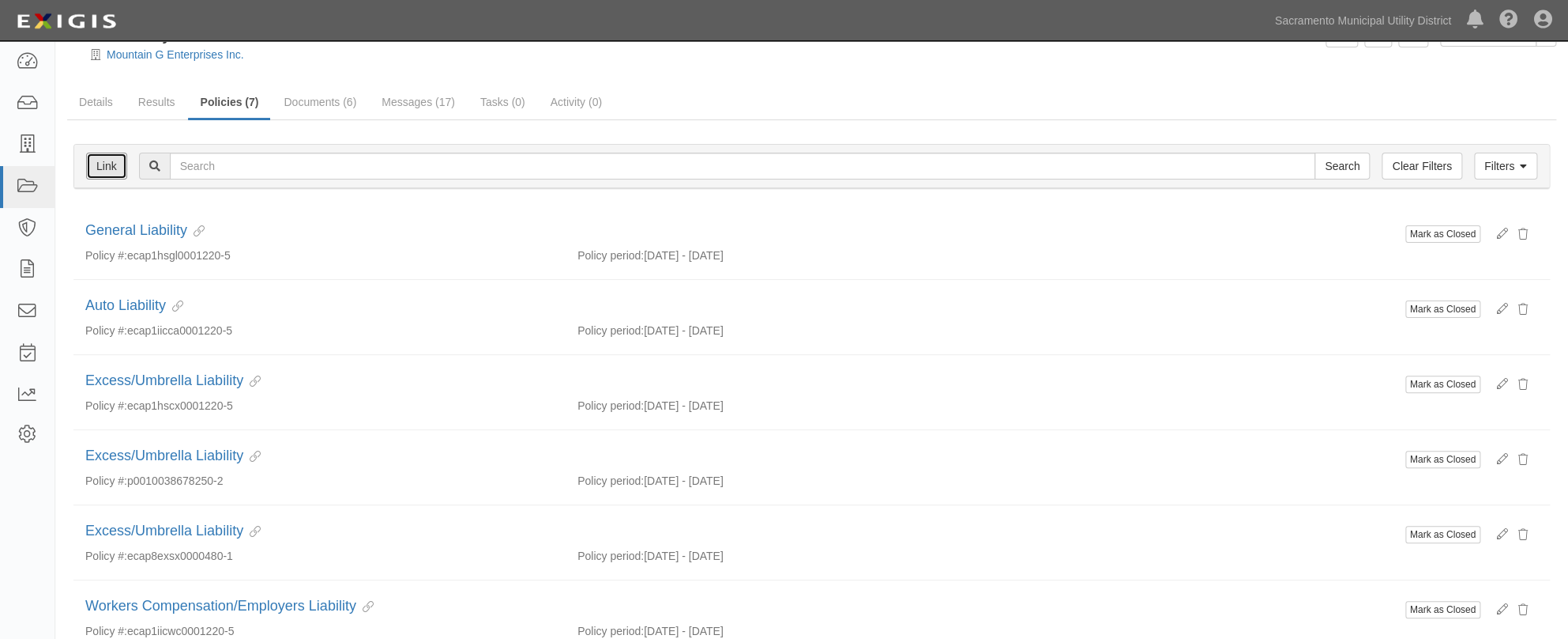
click at [110, 164] on link "Link" at bounding box center [107, 166] width 41 height 27
click at [161, 103] on link "Results" at bounding box center [156, 102] width 61 height 32
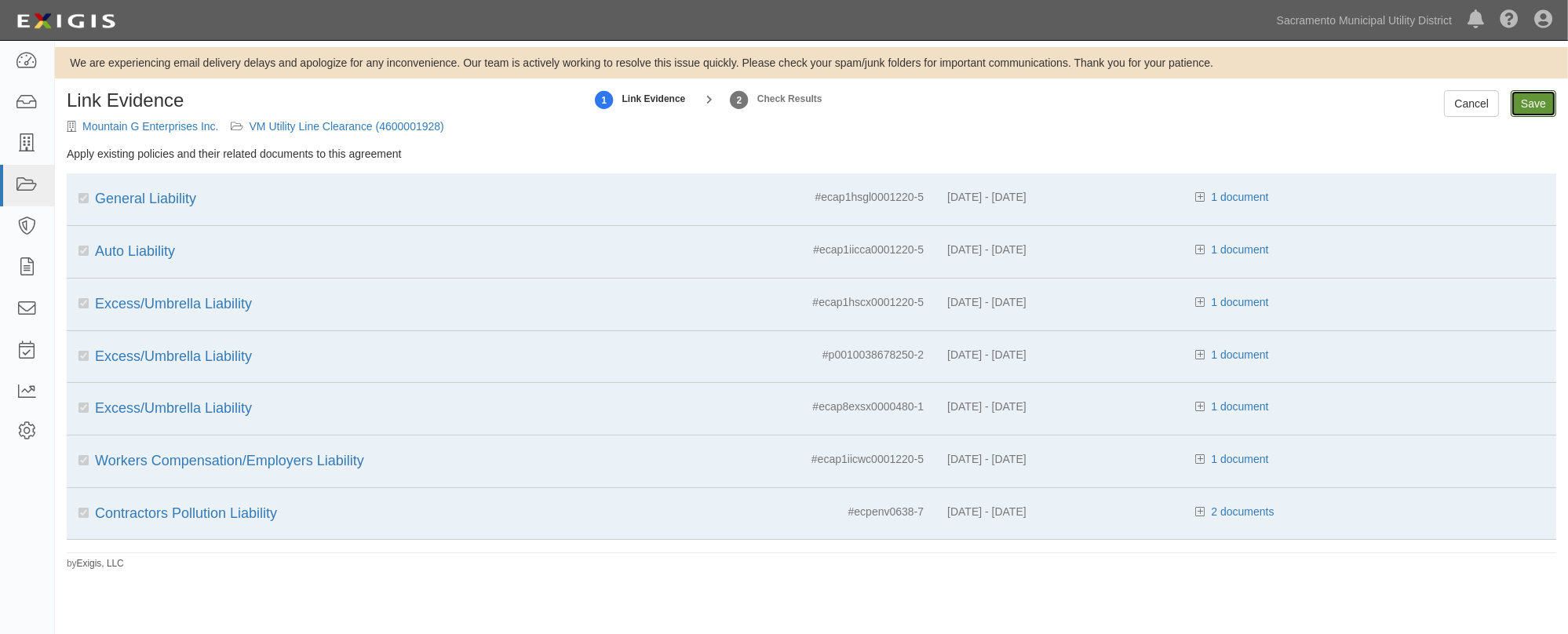
click at [1523, 102] on input "Save" at bounding box center [1533, 104] width 45 height 27
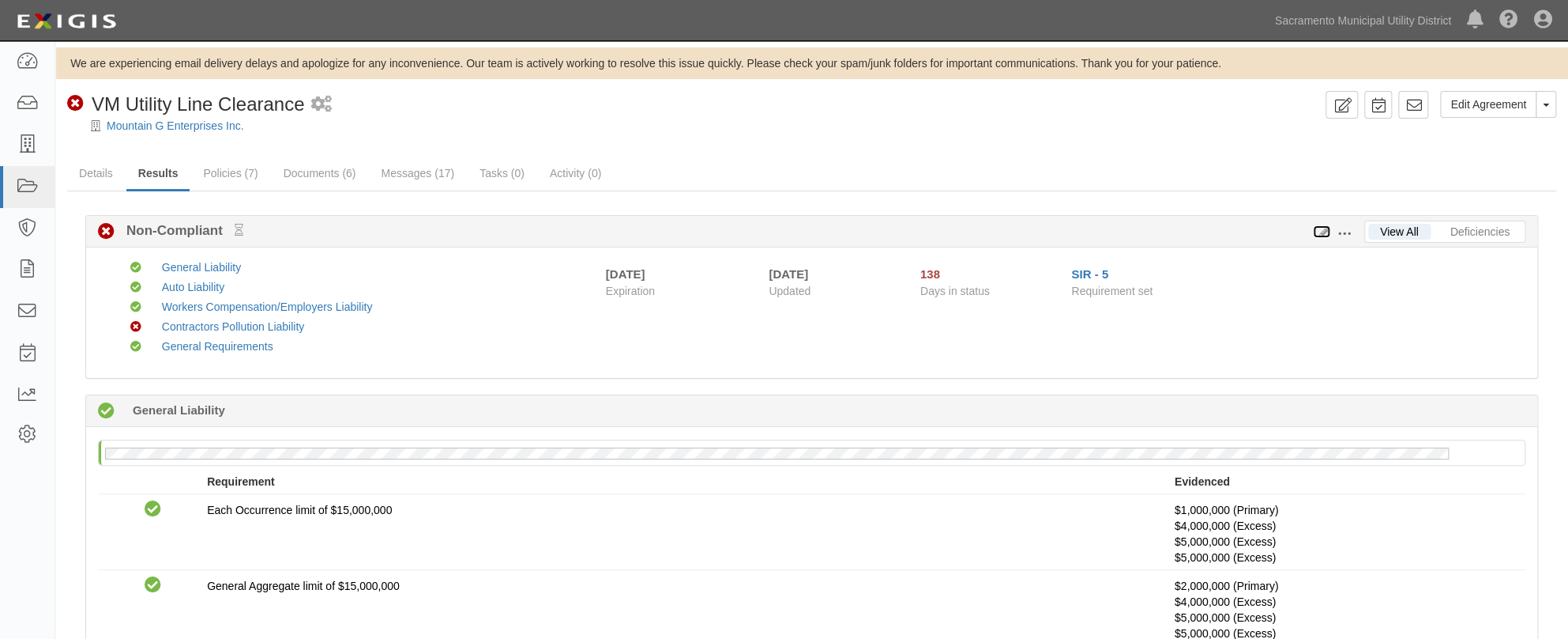
click at [1327, 231] on icon at bounding box center [1322, 232] width 17 height 11
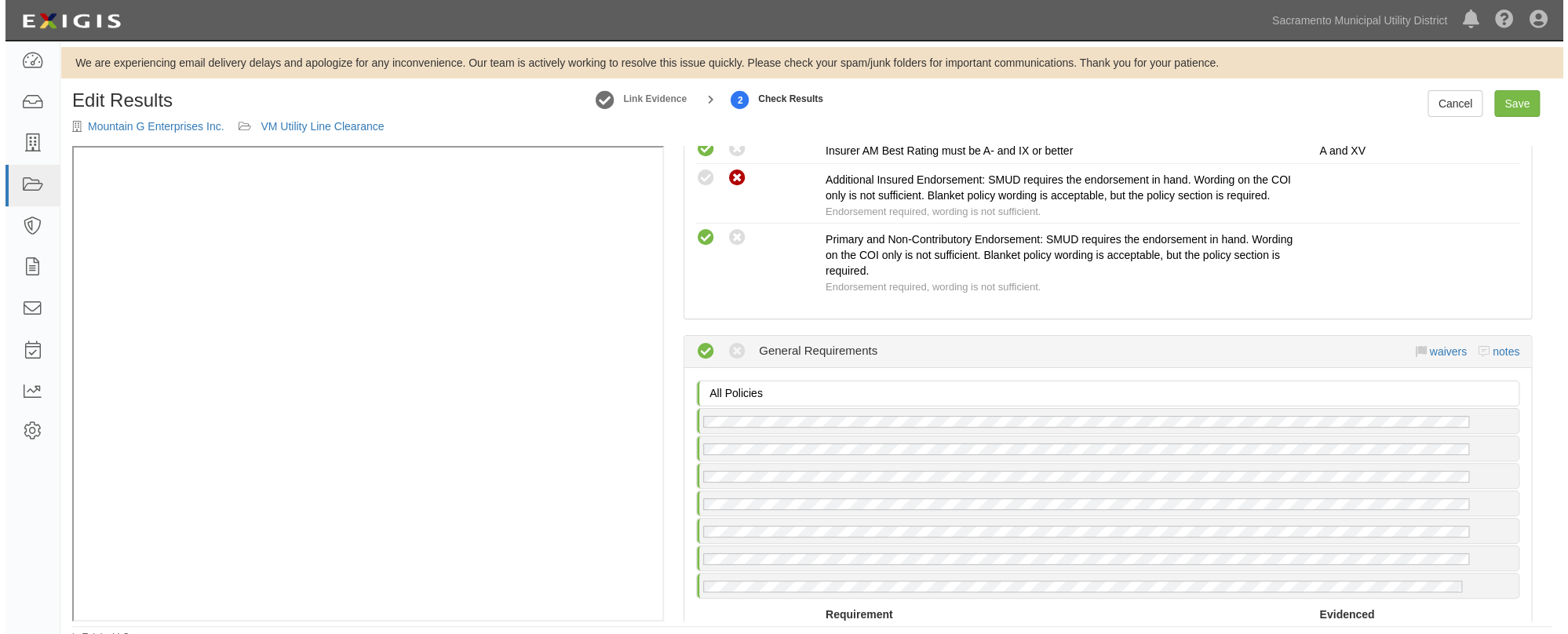
scroll to position [2139, 0]
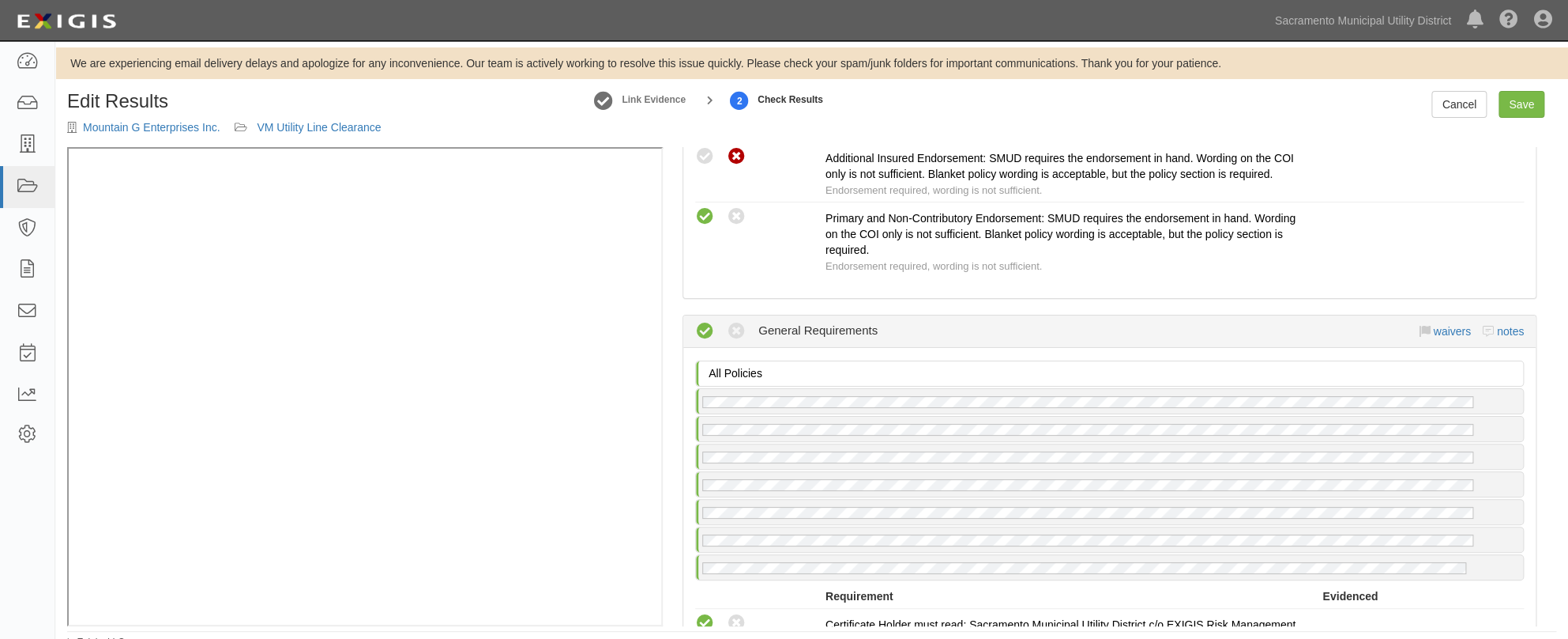
click at [701, 167] on icon at bounding box center [706, 157] width 19 height 19
radio input "true"
click at [923, 298] on div "No Contractors Pollution Liability policy on file Requirement Evidenced A polic…" at bounding box center [1110, 143] width 853 height 310
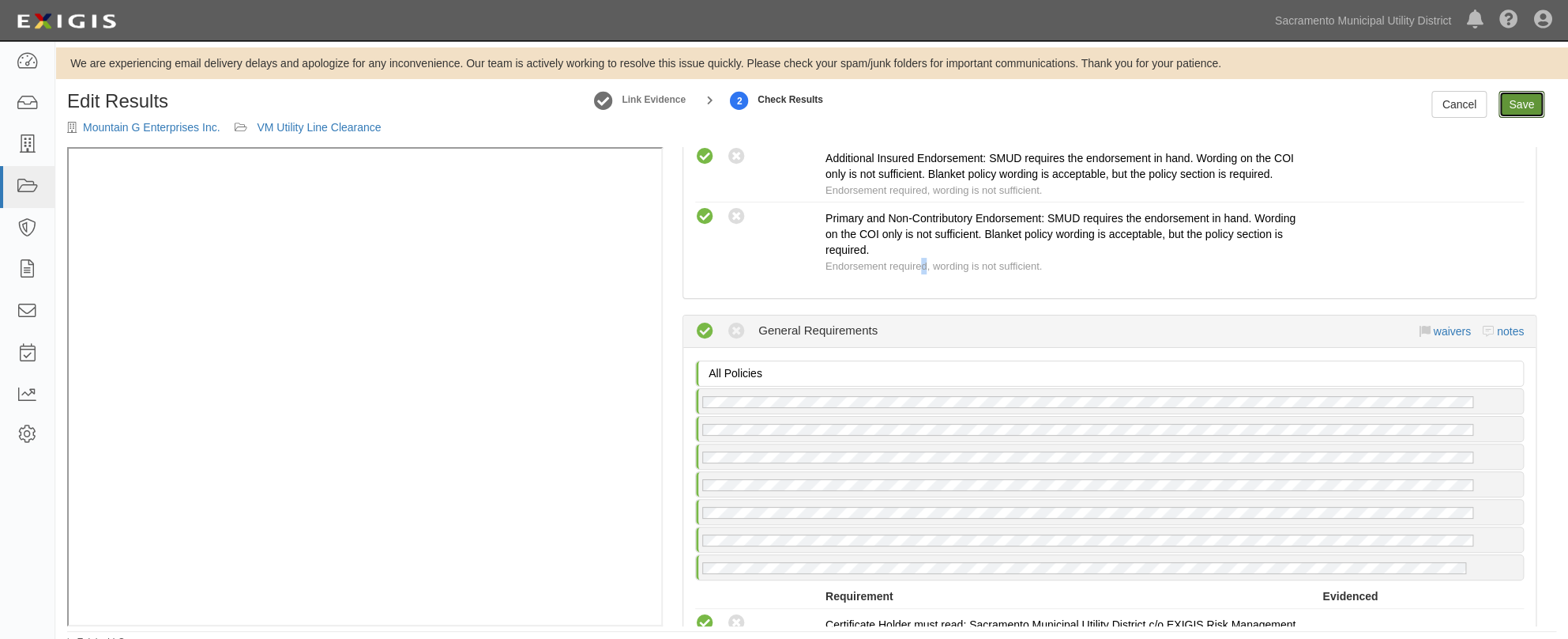
click at [1516, 110] on link "Save" at bounding box center [1521, 105] width 46 height 27
radio input "true"
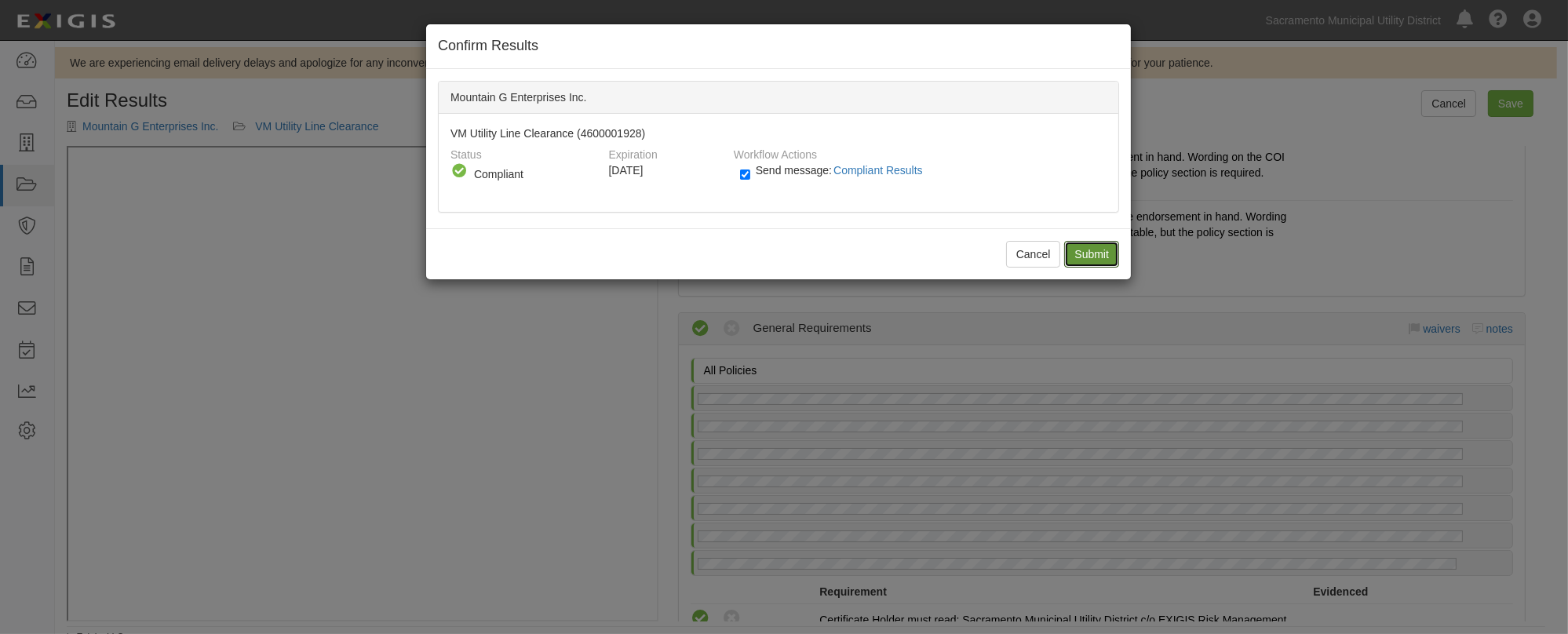
click at [1094, 255] on input "Submit" at bounding box center [1092, 254] width 55 height 27
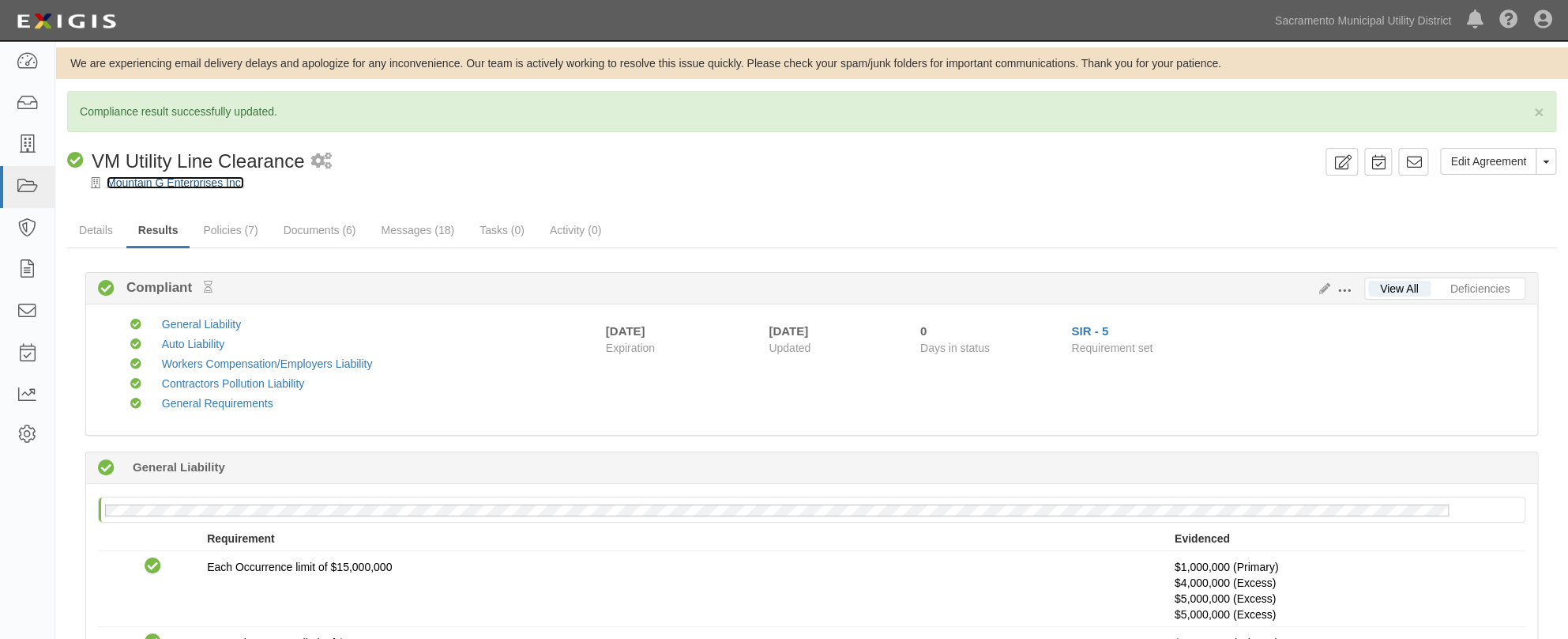
click at [160, 178] on link "Mountain G Enterprises Inc." at bounding box center [175, 182] width 138 height 13
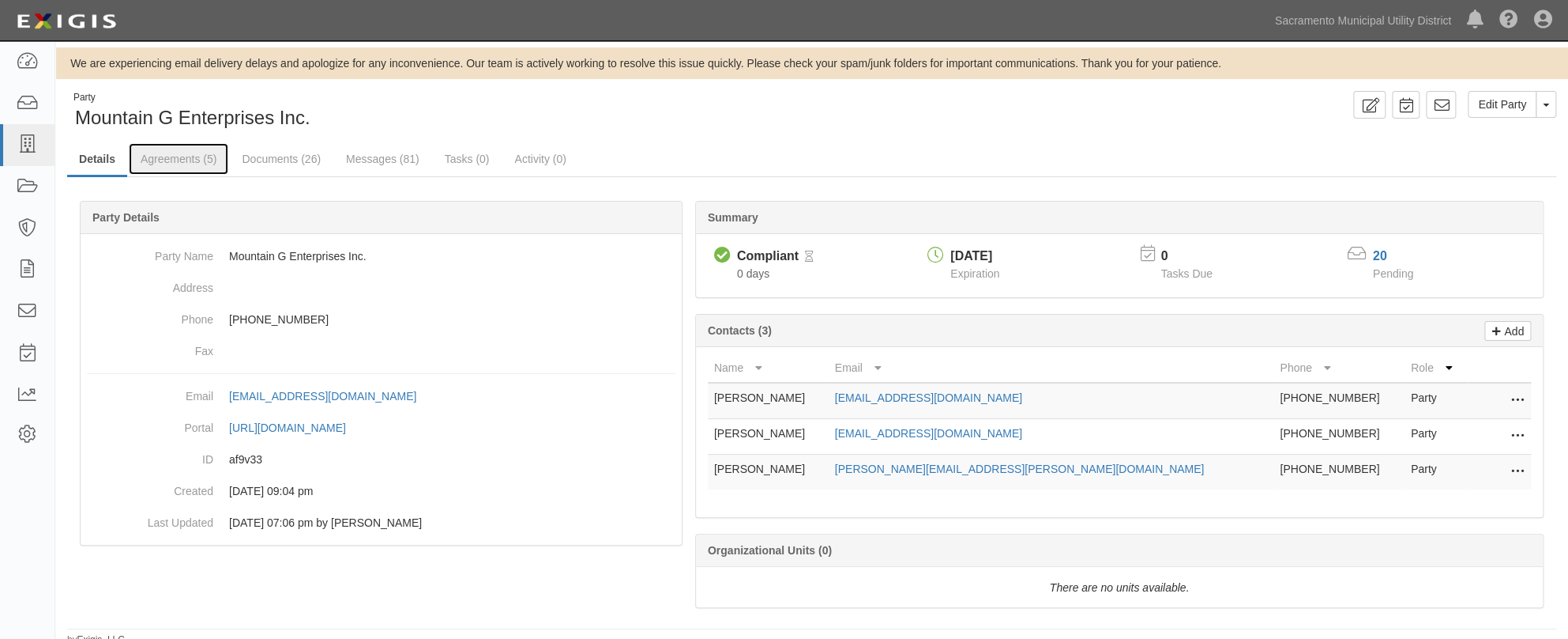
click at [162, 159] on link "Agreements (5)" at bounding box center [178, 159] width 100 height 32
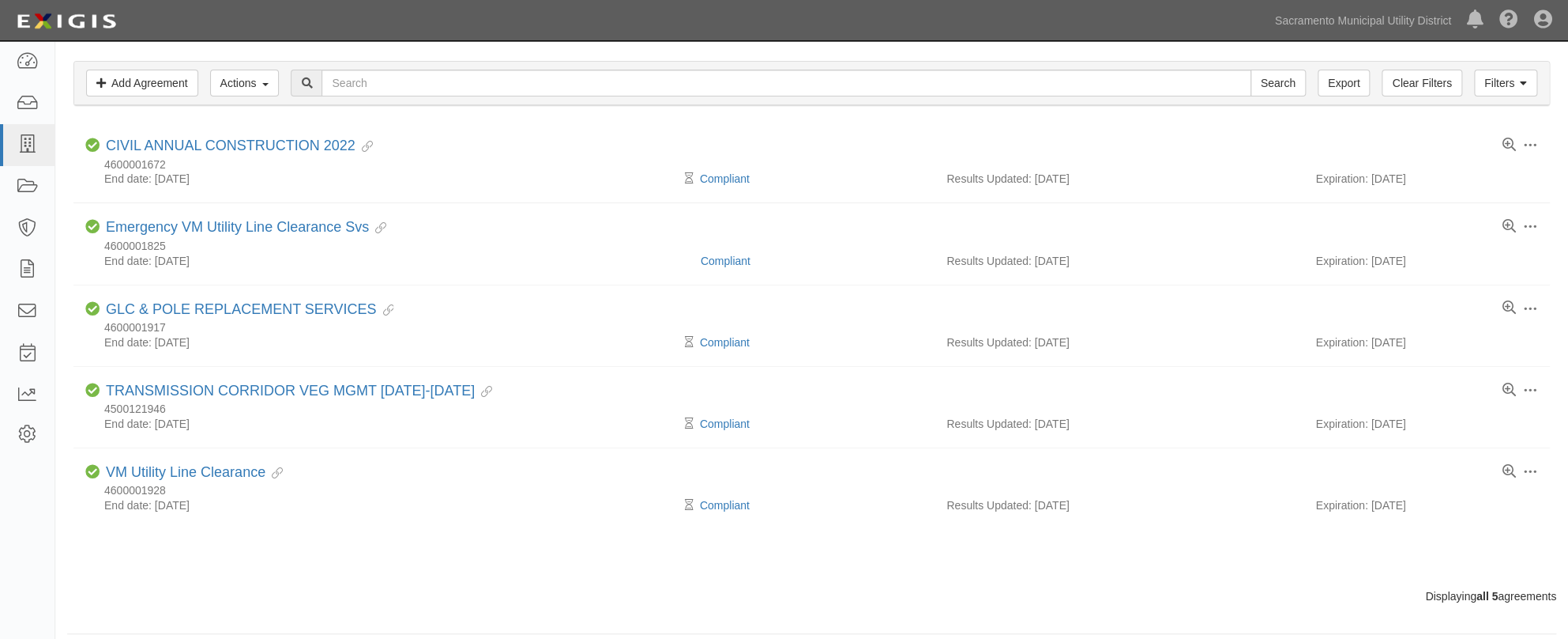
scroll to position [165, 0]
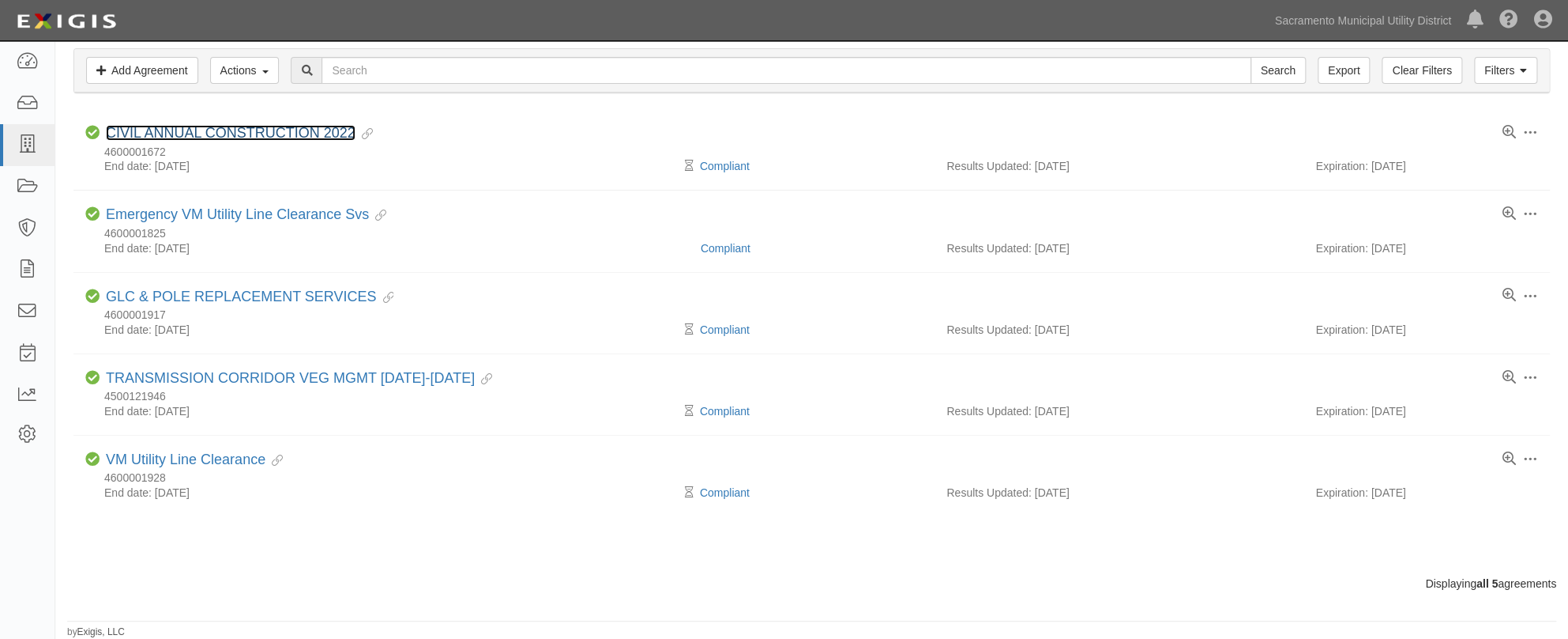
click at [170, 131] on link "CIVIL ANNUAL CONSTRUCTION 2022" at bounding box center [231, 133] width 250 height 16
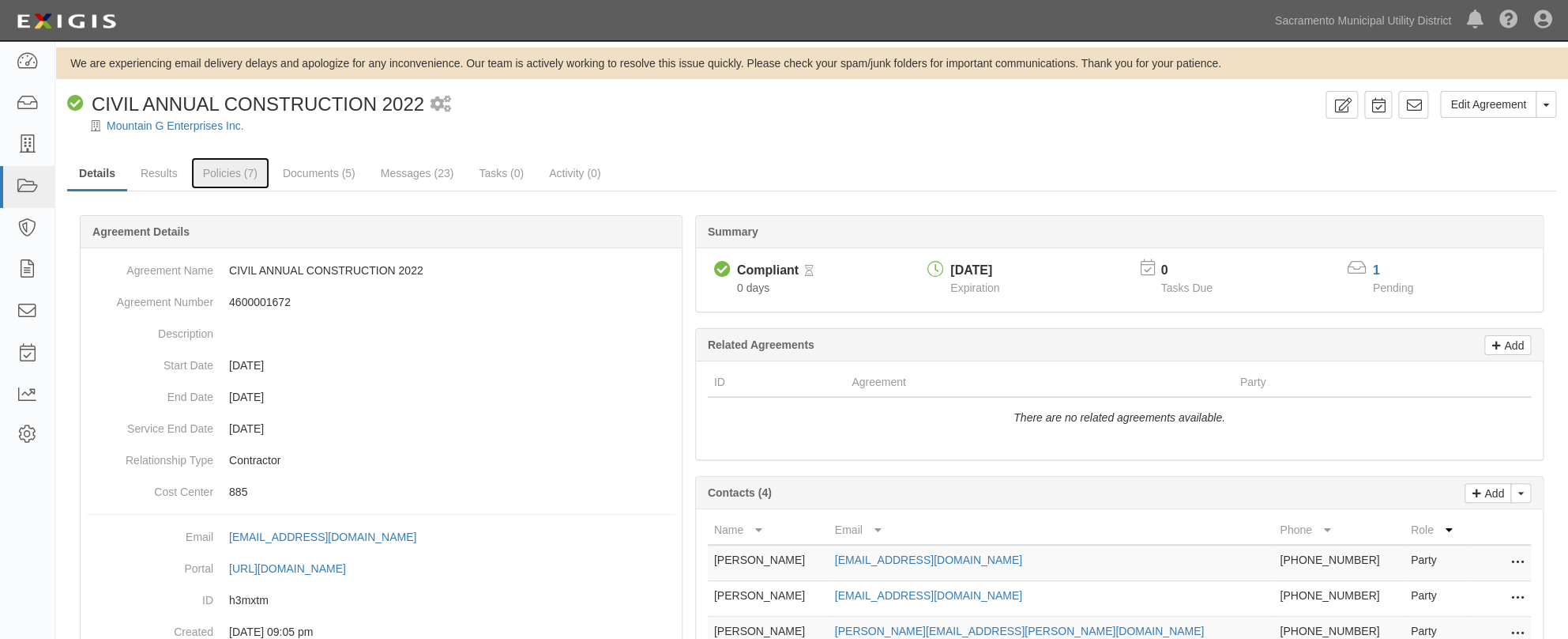
click at [229, 172] on link "Policies (7)" at bounding box center [230, 173] width 78 height 32
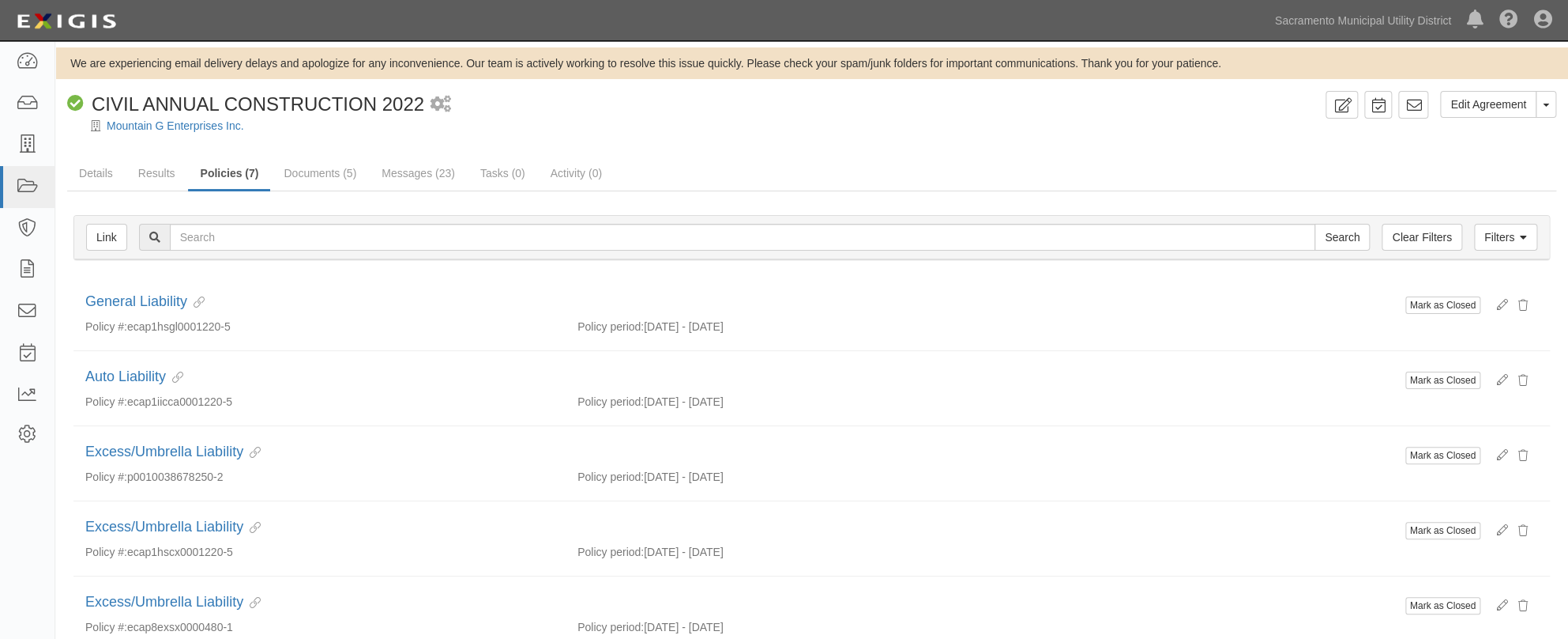
click at [512, 118] on div "Mountain G Enterprises Inc." at bounding box center [824, 125] width 1490 height 16
click at [29, 102] on icon at bounding box center [26, 104] width 22 height 18
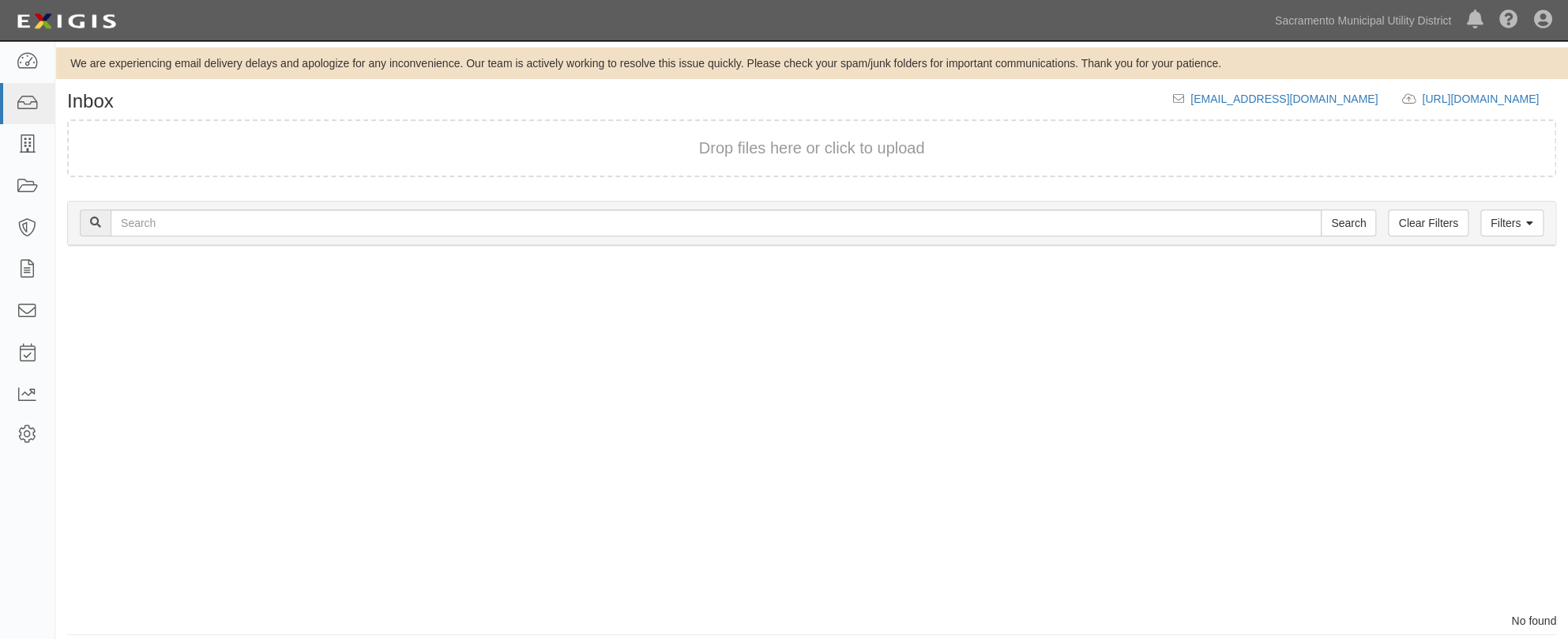
click at [1132, 455] on div "Process Toggle Document Dropdown Archive Document Delete Document Close Mark as…" at bounding box center [811, 437] width 1513 height 351
click at [1307, 19] on link "Sacramento Municipal Utility District" at bounding box center [1364, 20] width 192 height 32
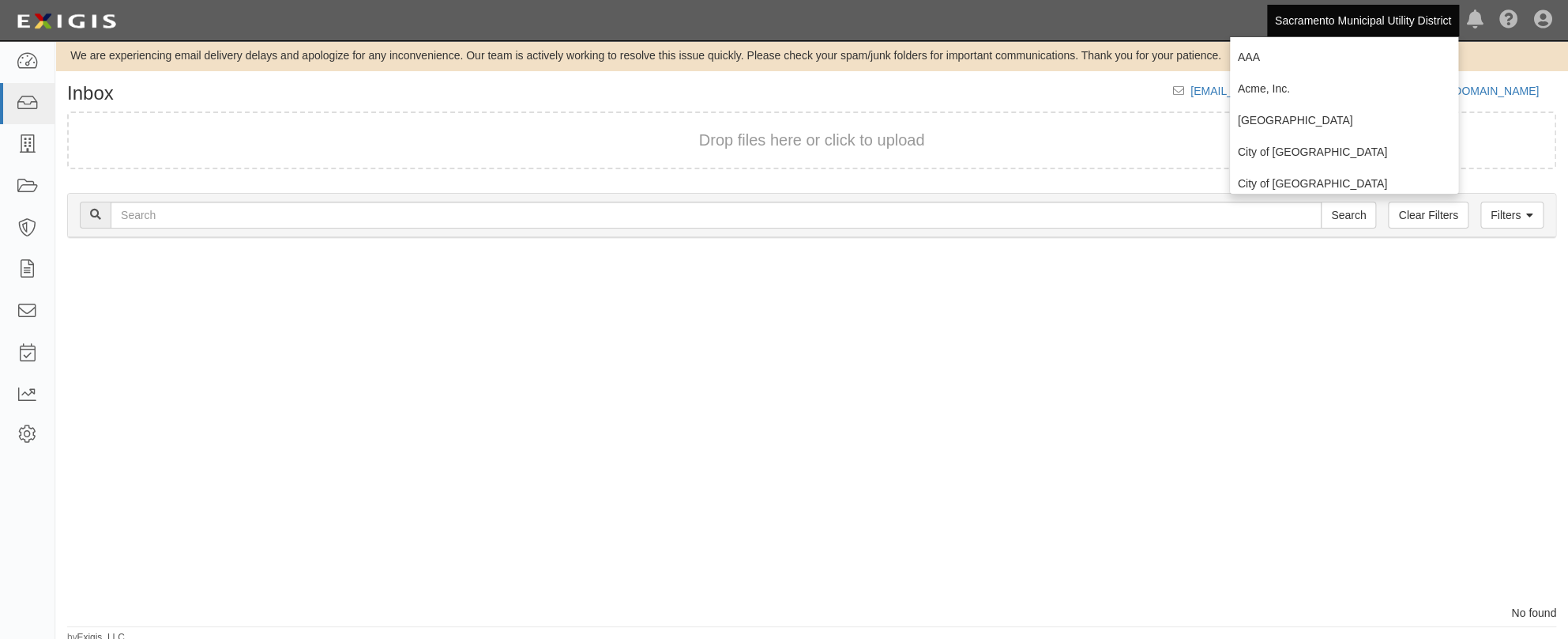
scroll to position [13, 0]
